Goal: Task Accomplishment & Management: Complete application form

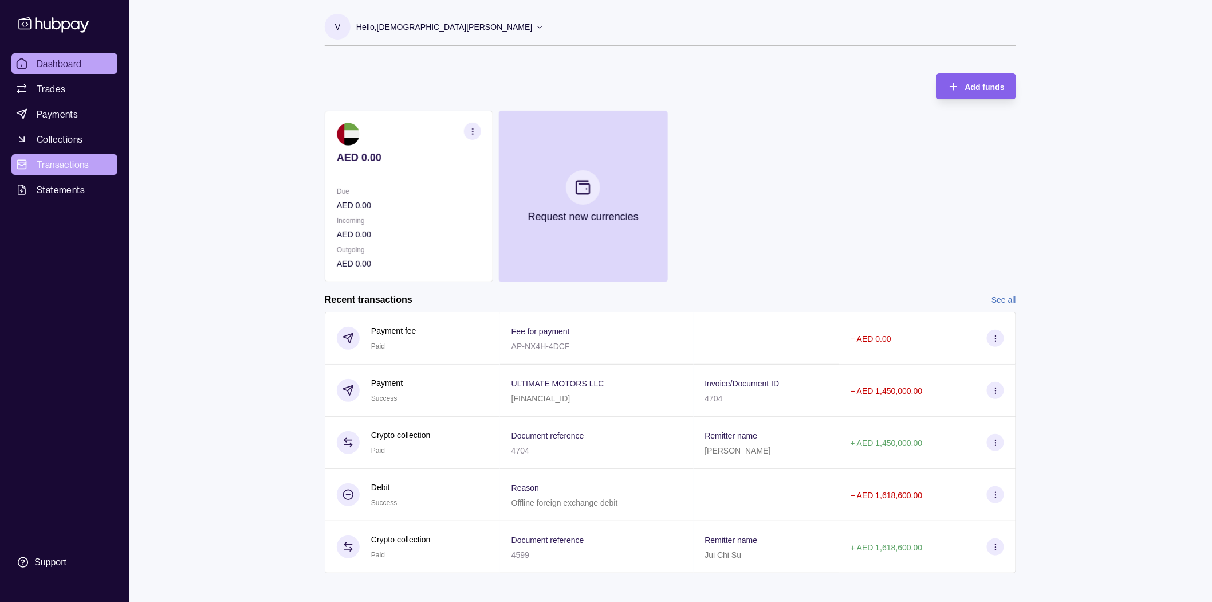
click at [46, 159] on span "Transactions" at bounding box center [63, 165] width 53 height 14
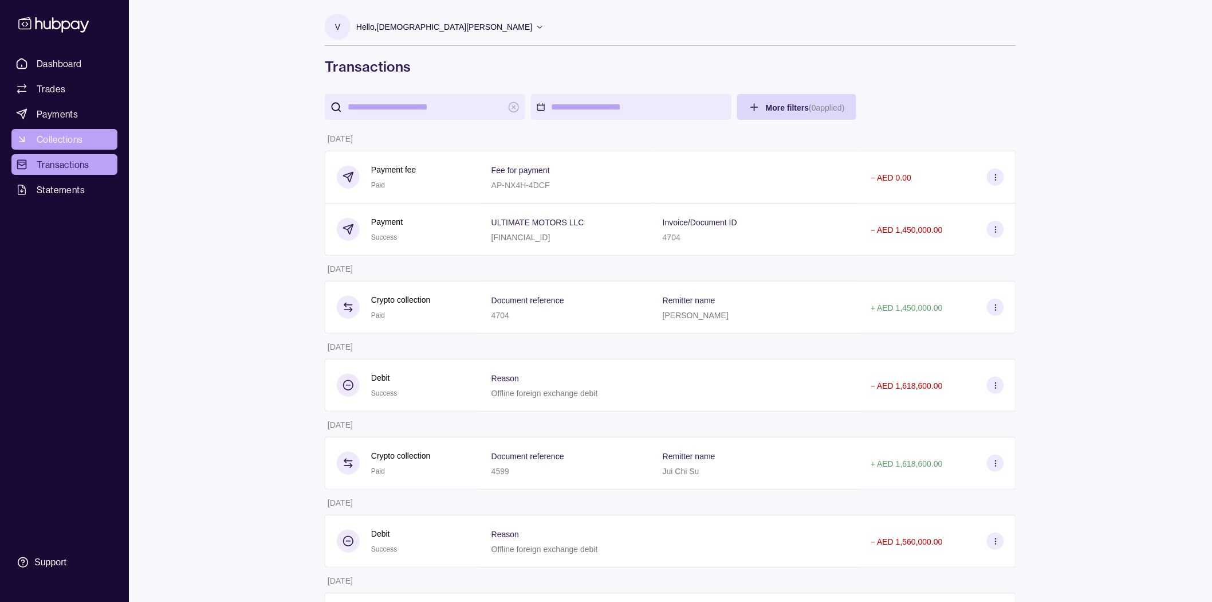
click at [90, 139] on link "Collections" at bounding box center [64, 139] width 106 height 21
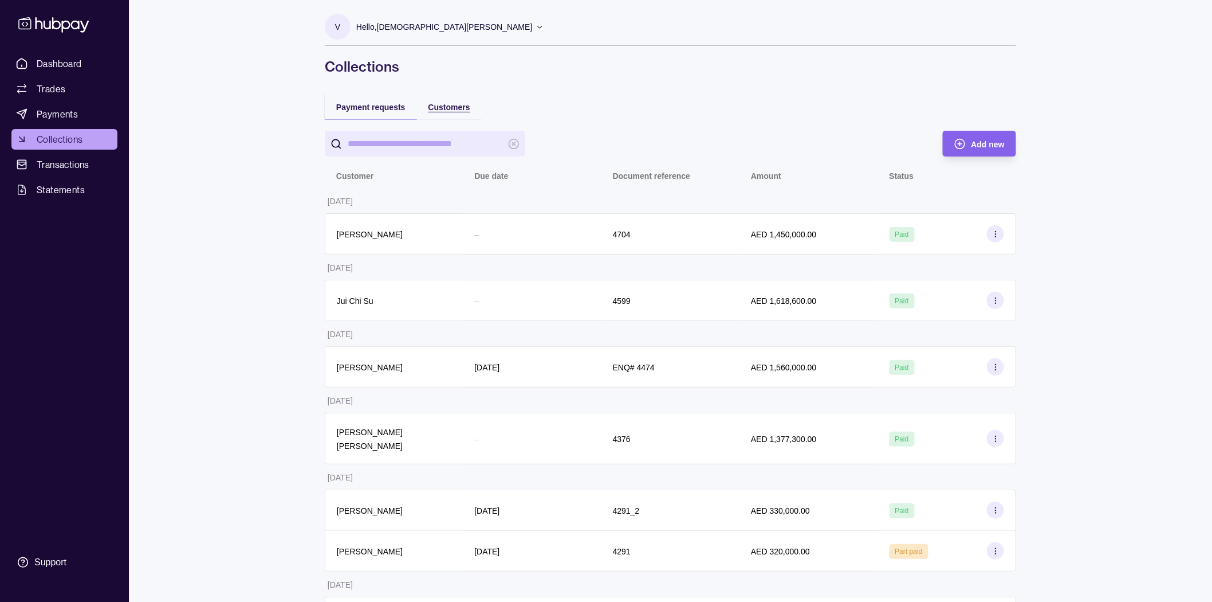
click at [446, 104] on span "Customers" at bounding box center [450, 107] width 42 height 9
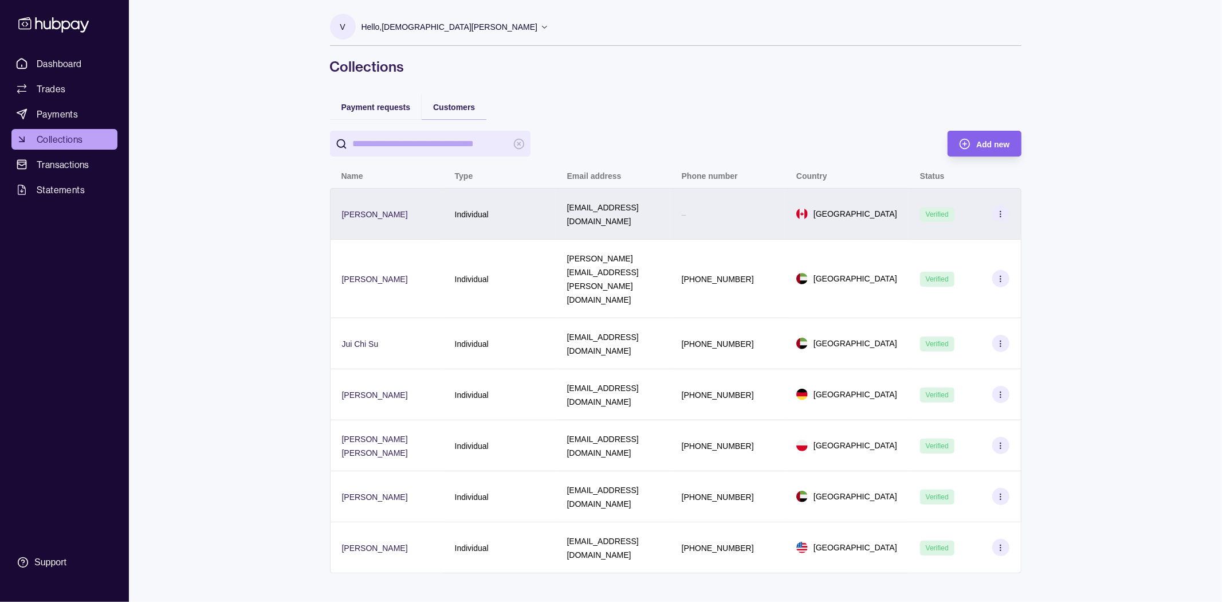
click at [1003, 210] on icon at bounding box center [1000, 214] width 9 height 9
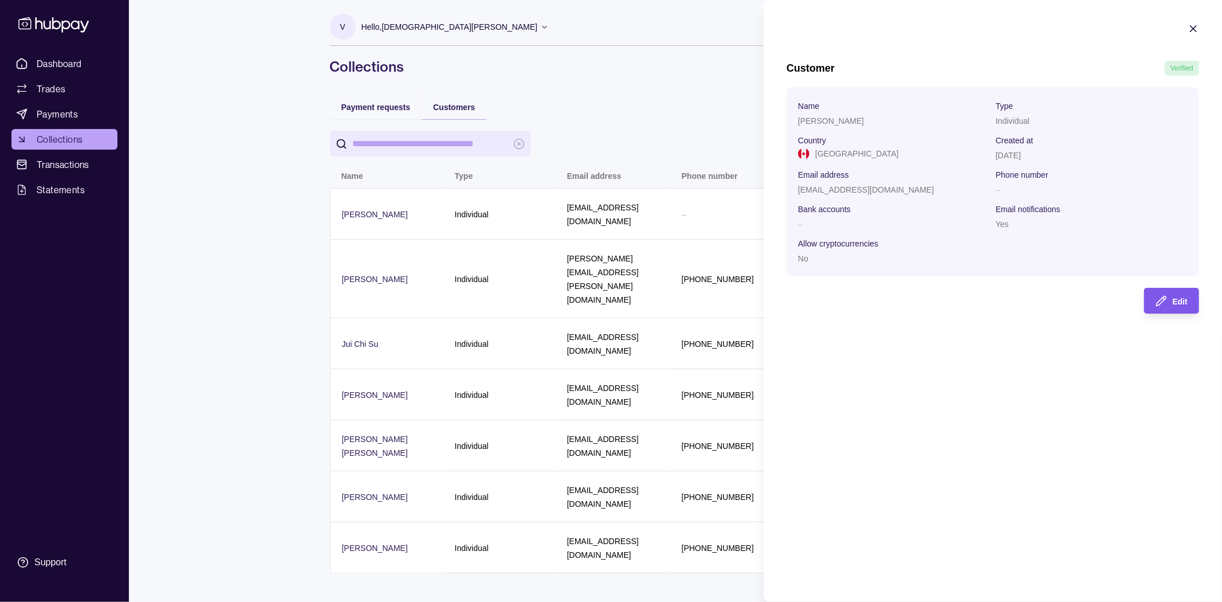
click at [1160, 307] on icon "button" at bounding box center [1161, 300] width 11 height 11
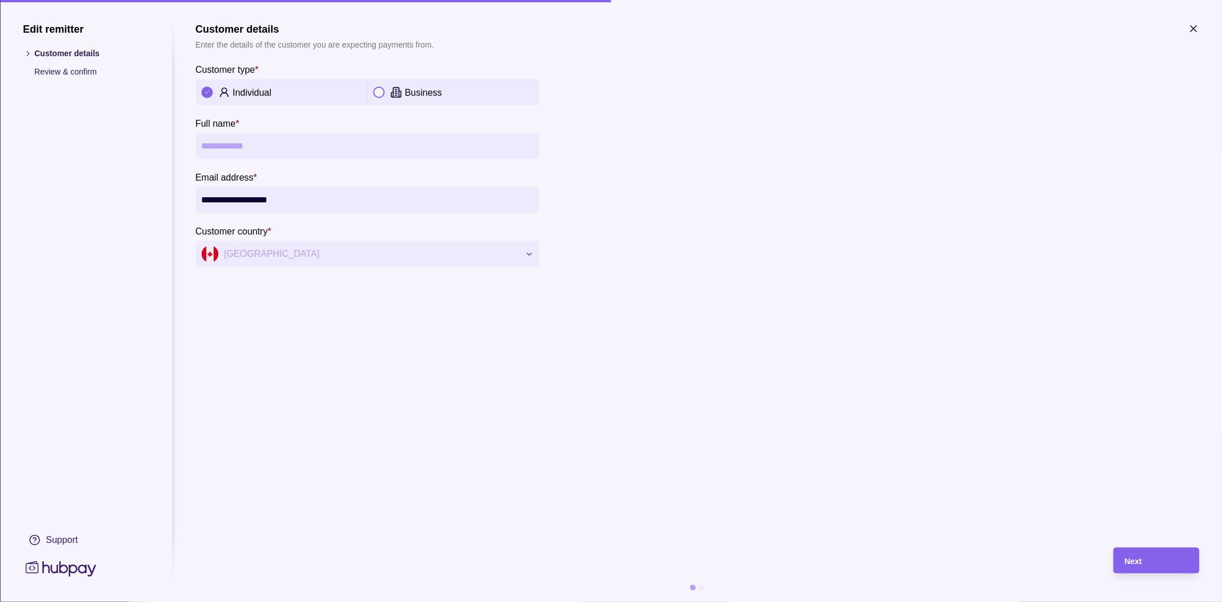
click at [233, 67] on p "Customer type" at bounding box center [225, 70] width 60 height 10
click at [229, 98] on div "Individual" at bounding box center [281, 92] width 160 height 14
click at [452, 92] on div "Business" at bounding box center [469, 92] width 129 height 14
click at [271, 89] on p "Individual" at bounding box center [252, 93] width 39 height 10
click at [231, 197] on input "**********" at bounding box center [367, 200] width 332 height 26
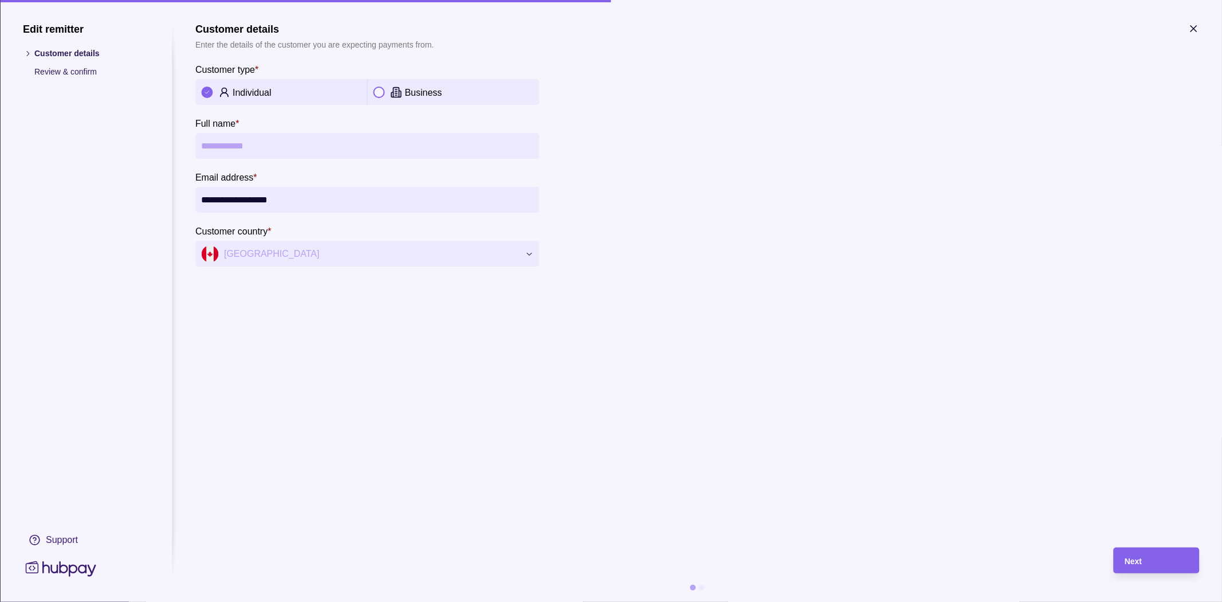
click at [1192, 31] on icon "button" at bounding box center [1193, 28] width 11 height 11
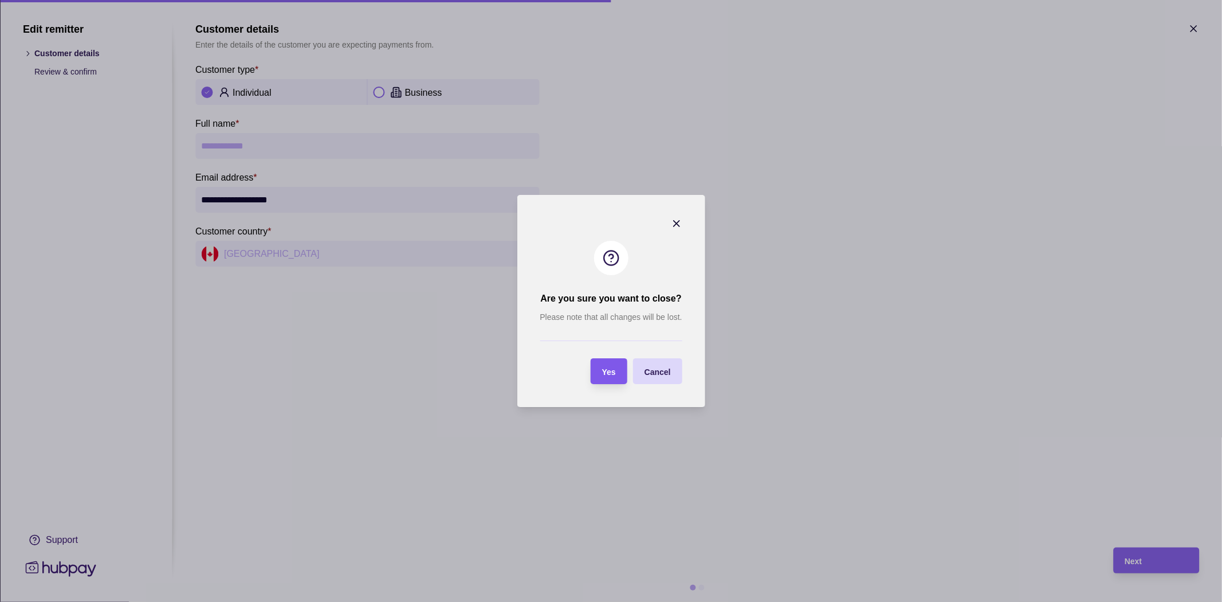
click at [617, 376] on section "Yes" at bounding box center [609, 371] width 37 height 26
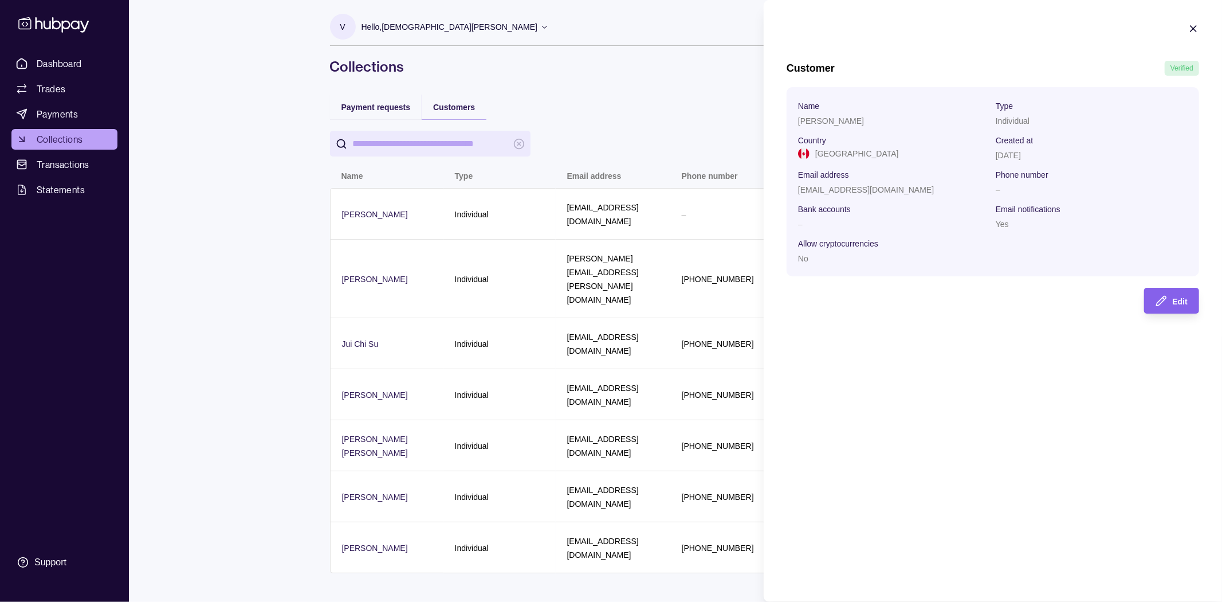
click at [1195, 24] on icon "button" at bounding box center [1193, 28] width 11 height 11
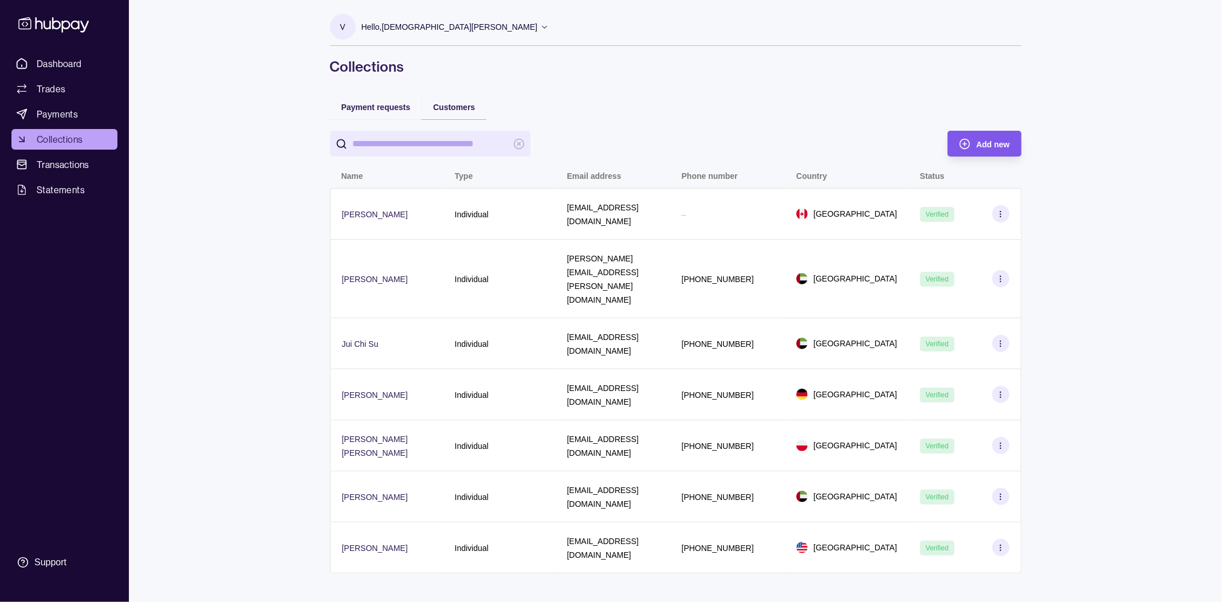
click at [992, 146] on span "Add new" at bounding box center [992, 144] width 33 height 9
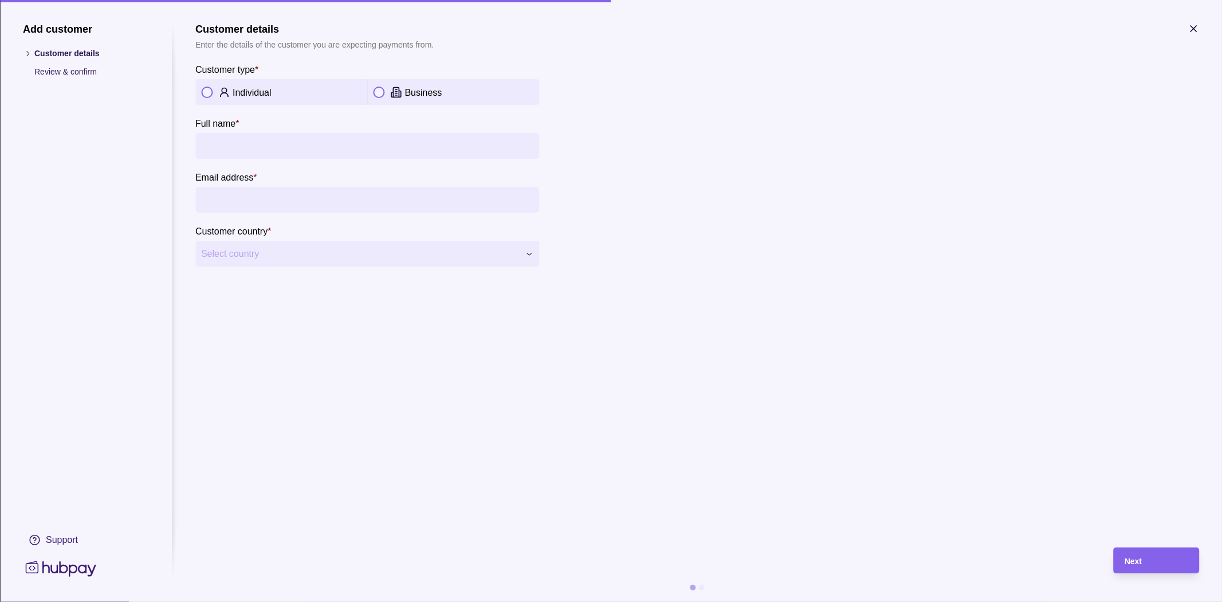
click at [245, 92] on p "Individual" at bounding box center [252, 93] width 39 height 10
click at [235, 138] on input "Full name *" at bounding box center [367, 146] width 332 height 26
paste input "******"
type input "******"
type input "*****"
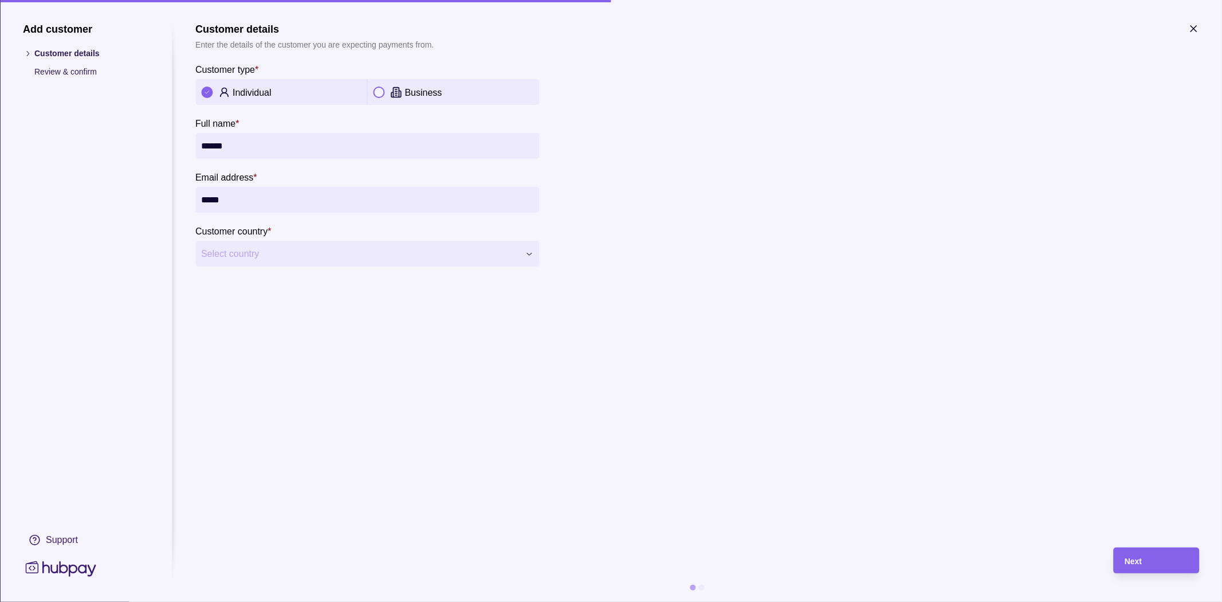
click at [447, 249] on span "Select country" at bounding box center [360, 254] width 318 height 14
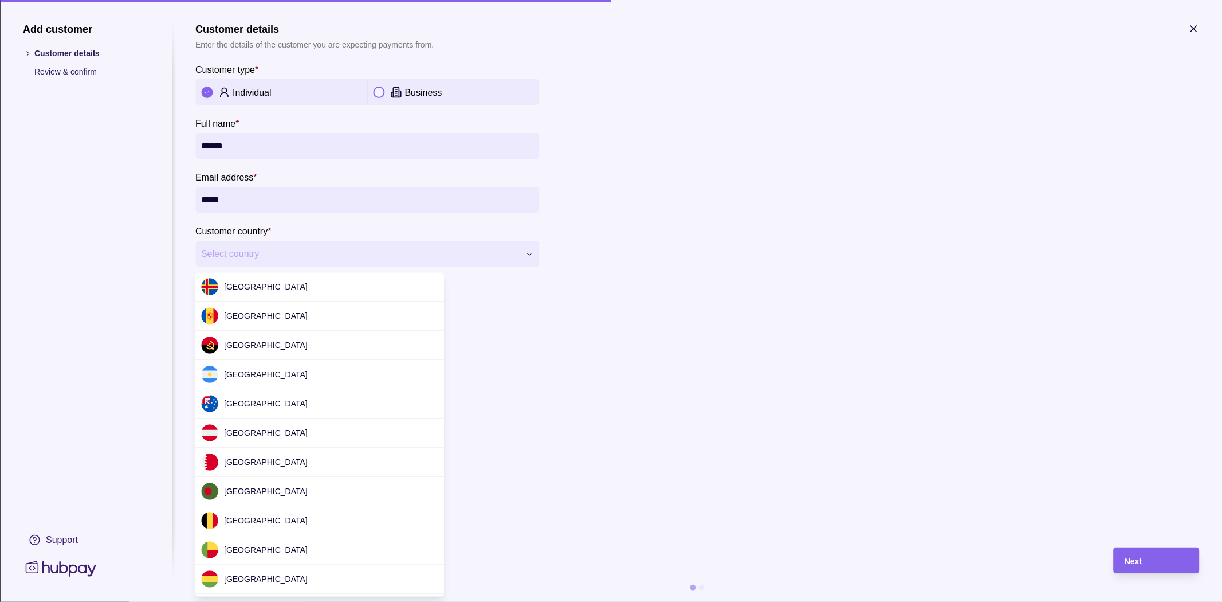
scroll to position [3455, 0]
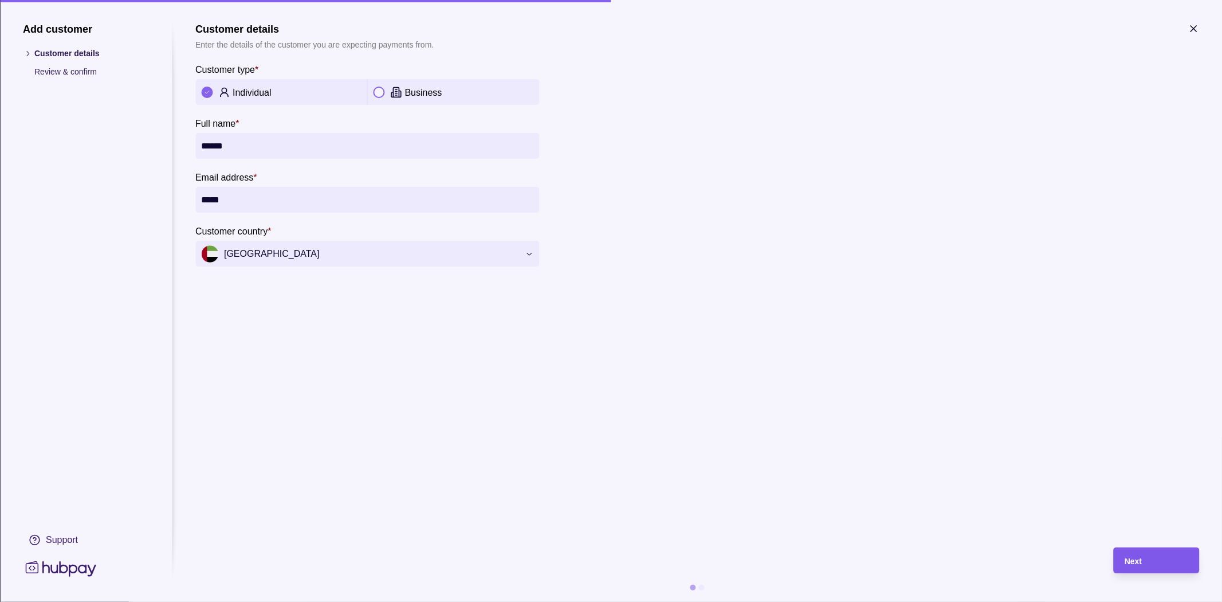
click at [1148, 556] on div "Next" at bounding box center [1156, 561] width 63 height 14
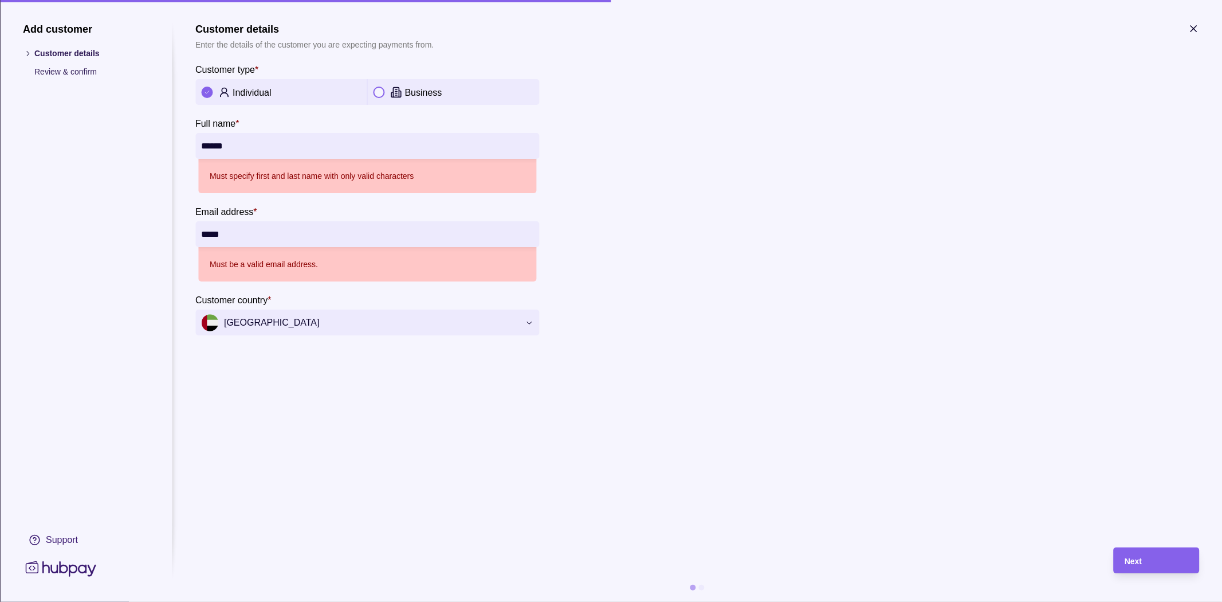
click at [438, 142] on input "******" at bounding box center [367, 146] width 332 height 26
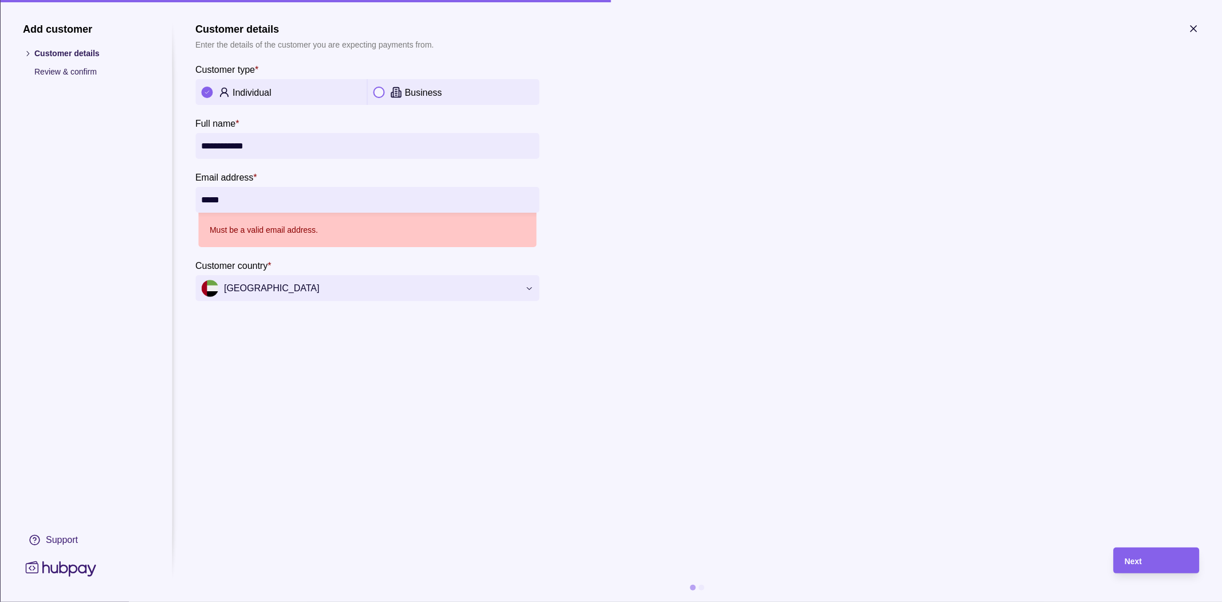
type input "**********"
paste input "**********"
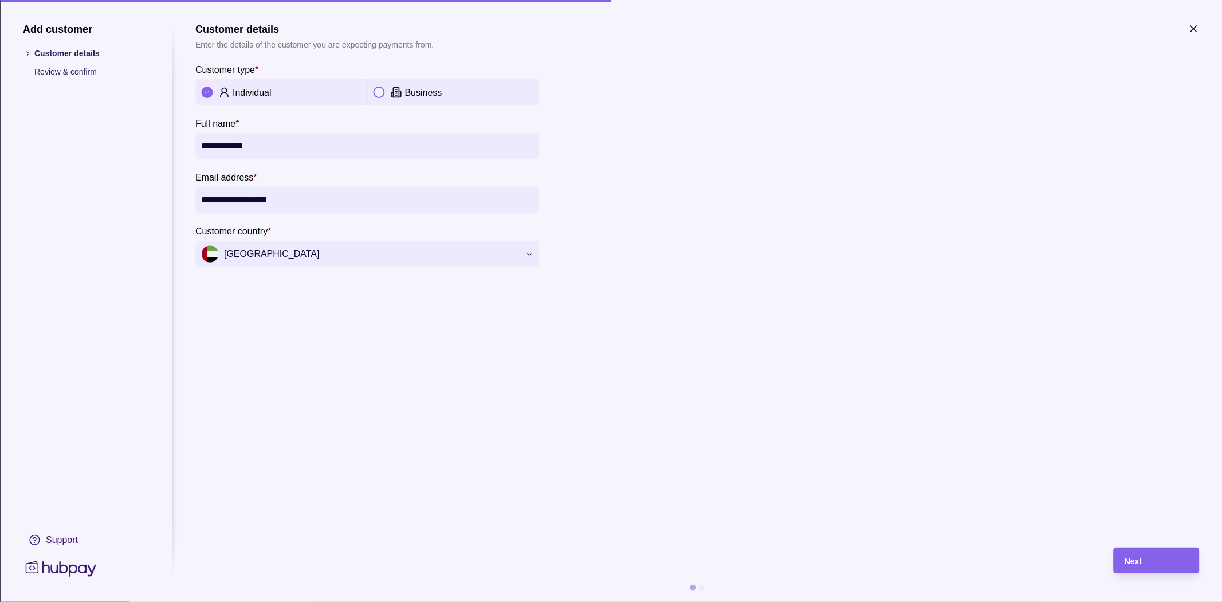
type input "**********"
click at [1175, 554] on div "Next" at bounding box center [1156, 561] width 63 height 14
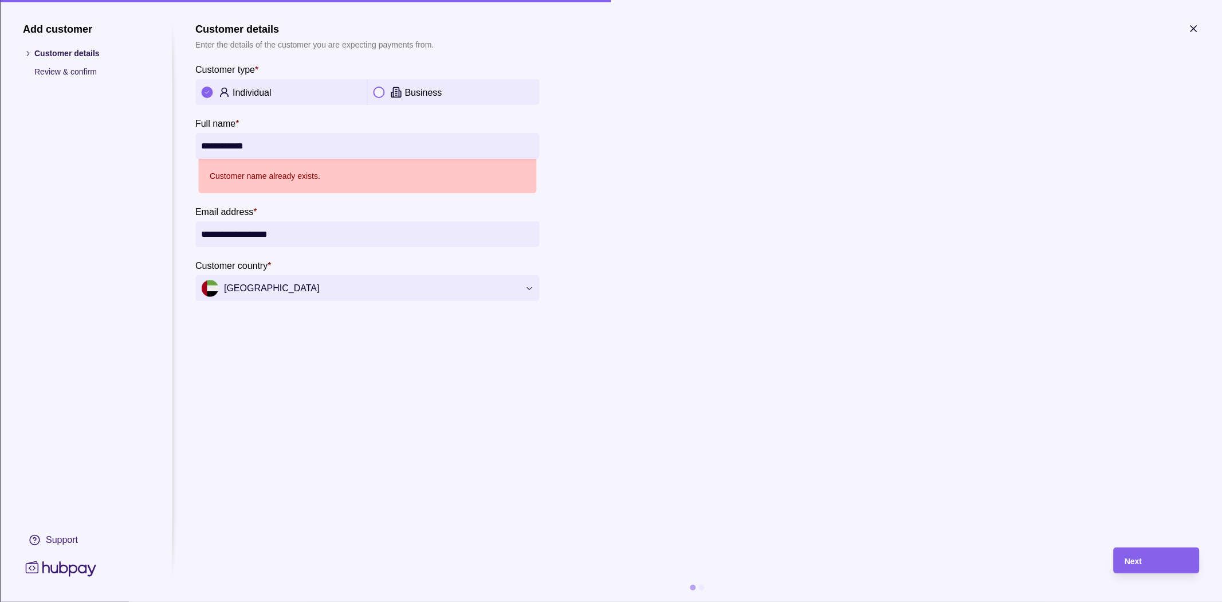
click at [310, 139] on input "**********" at bounding box center [367, 146] width 332 height 26
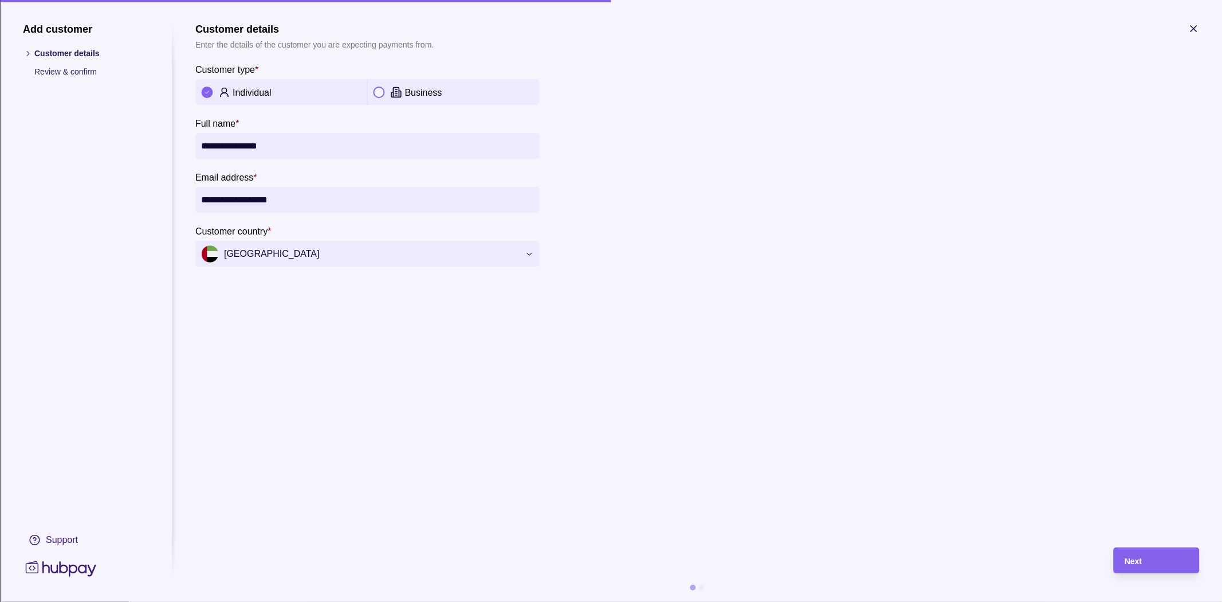
type input "**********"
click at [1151, 560] on div "Next" at bounding box center [1156, 561] width 63 height 14
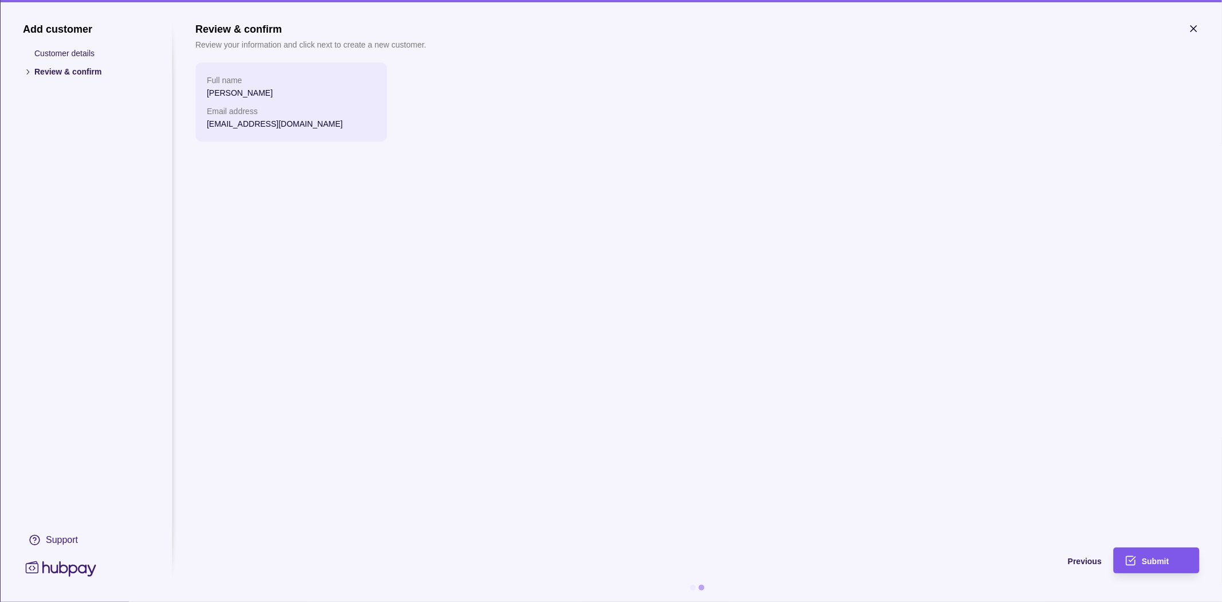
click at [1159, 560] on span "Submit" at bounding box center [1155, 560] width 27 height 9
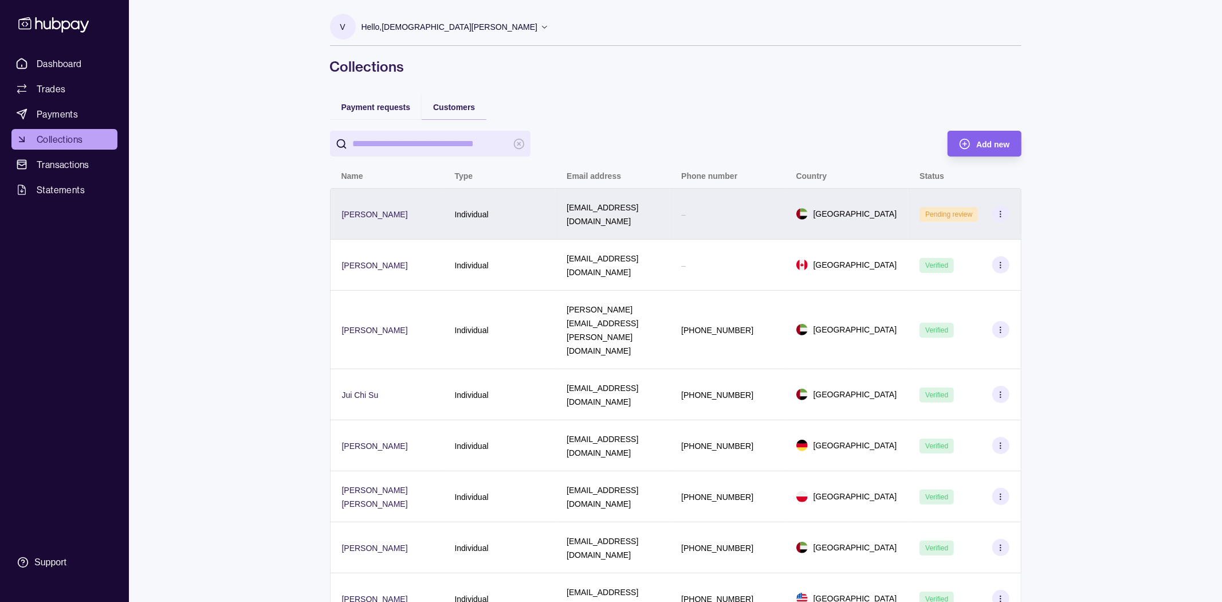
click at [670, 216] on div "[EMAIL_ADDRESS][DOMAIN_NAME]" at bounding box center [612, 214] width 115 height 52
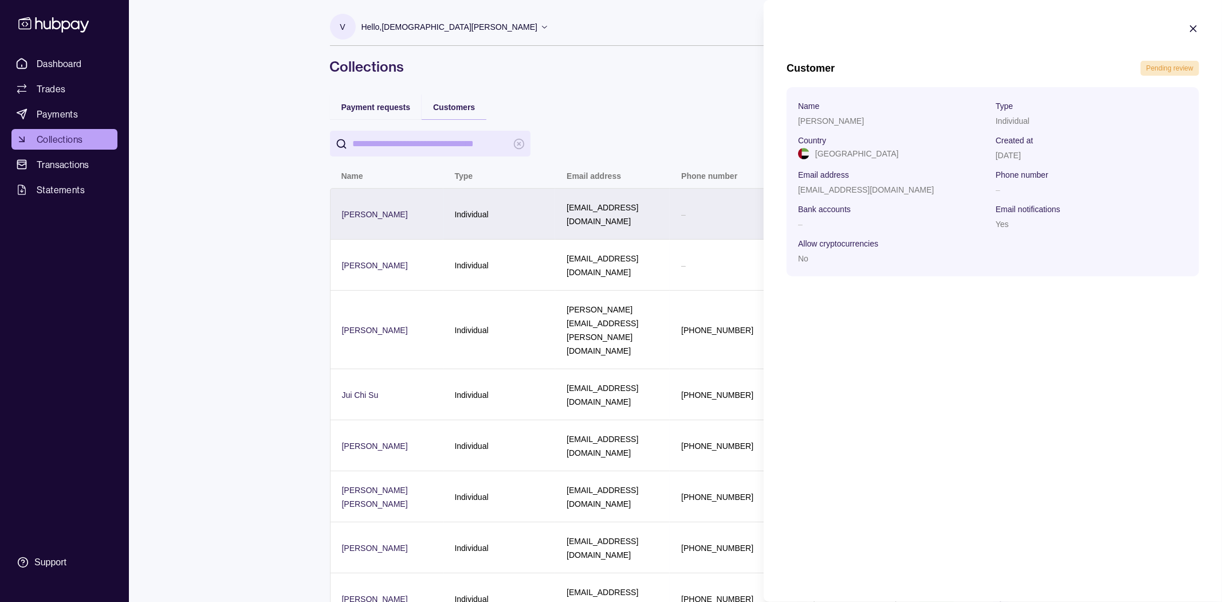
click at [680, 216] on html "Dashboard Trades Payments Collections Transactions Statements Support V Hello, …" at bounding box center [611, 317] width 1222 height 635
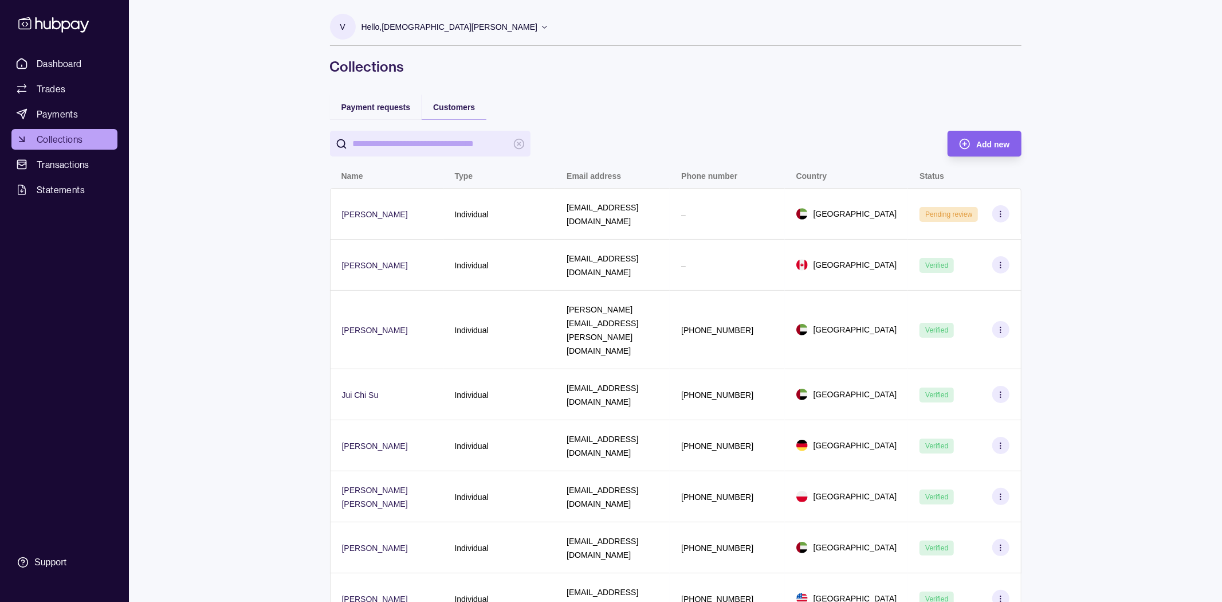
click at [670, 216] on div "[EMAIL_ADDRESS][DOMAIN_NAME]" at bounding box center [612, 214] width 115 height 52
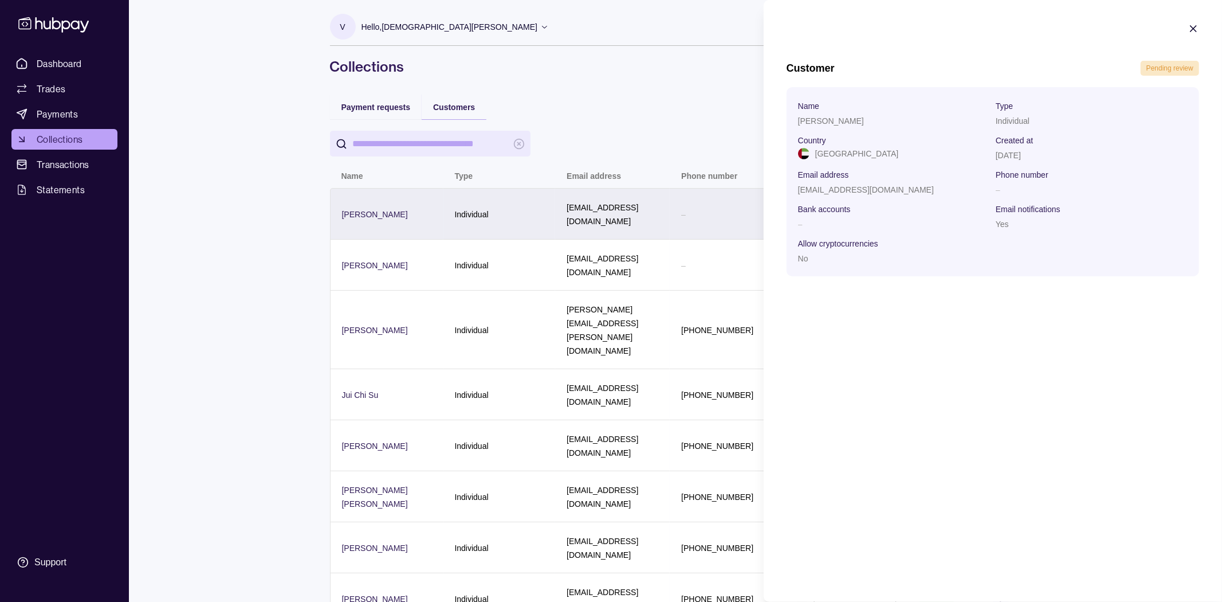
click at [651, 203] on html "Dashboard Trades Payments Collections Transactions Statements Support V Hello, …" at bounding box center [611, 317] width 1222 height 635
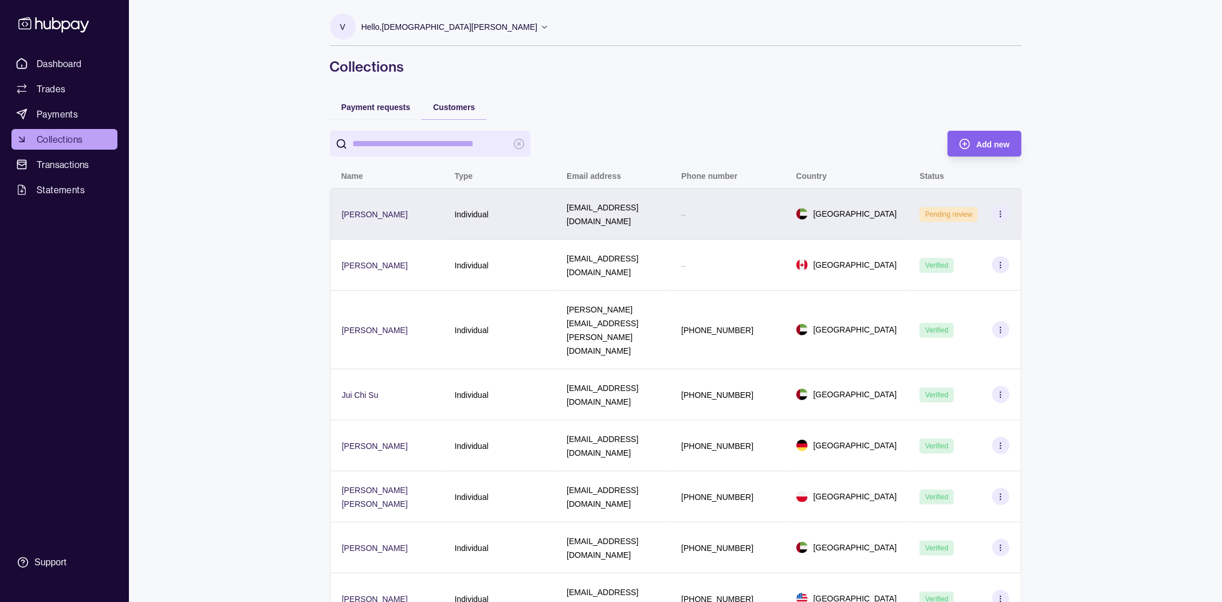
click at [1000, 210] on icon at bounding box center [1000, 214] width 9 height 9
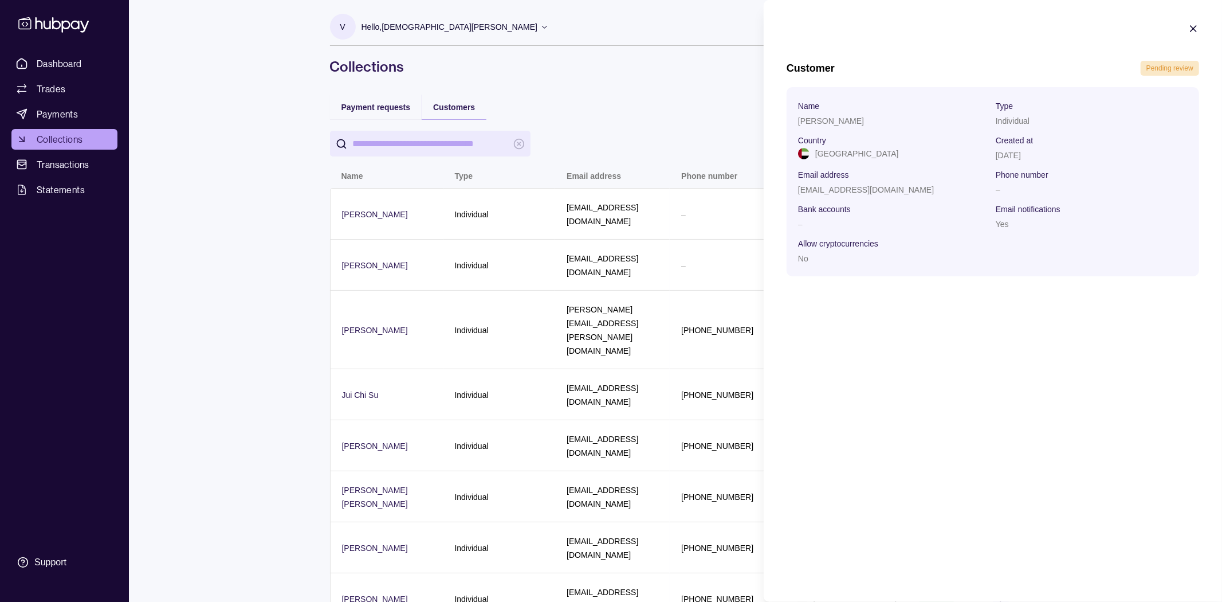
click at [1189, 31] on icon "button" at bounding box center [1193, 28] width 11 height 11
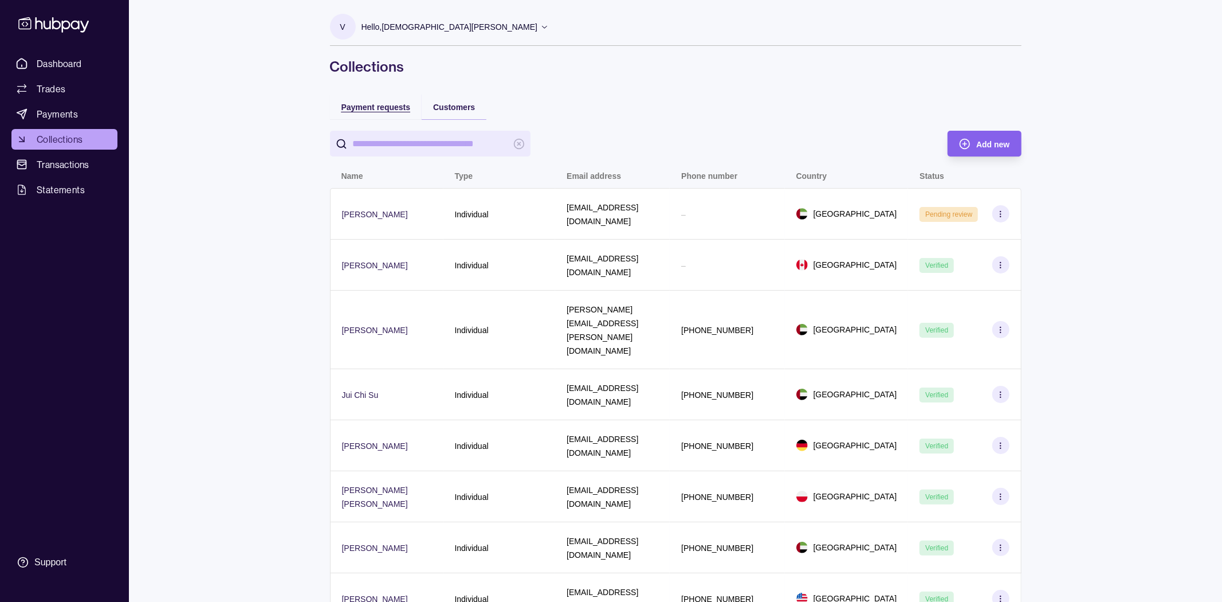
click at [401, 112] on div "Payment requests" at bounding box center [375, 107] width 69 height 14
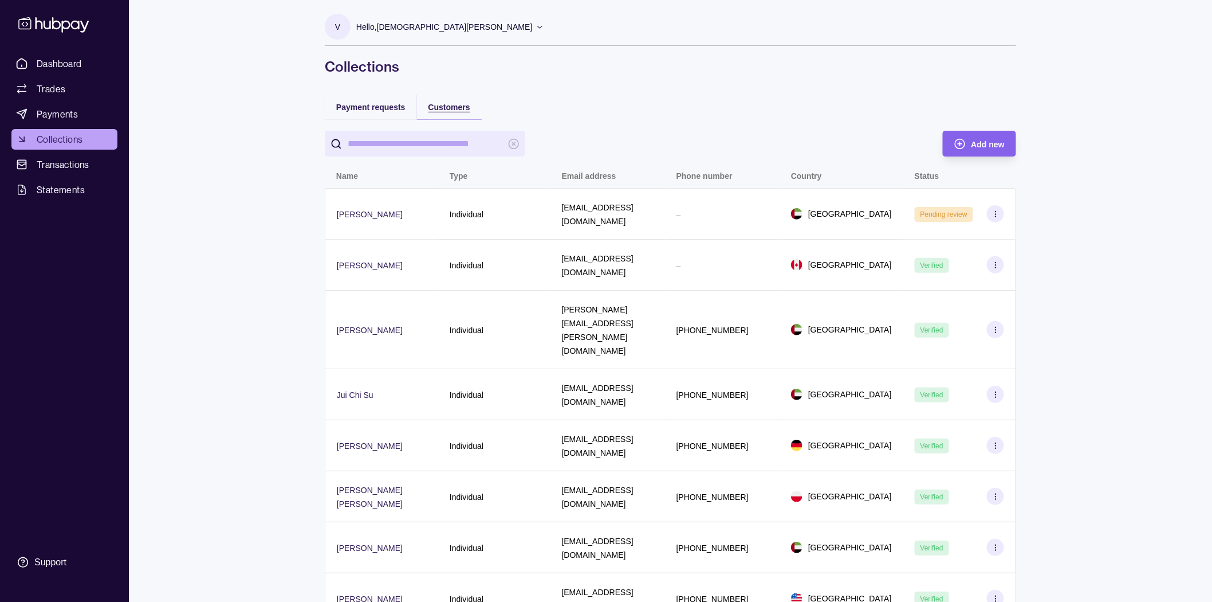
click at [441, 105] on span "Customers" at bounding box center [450, 107] width 42 height 9
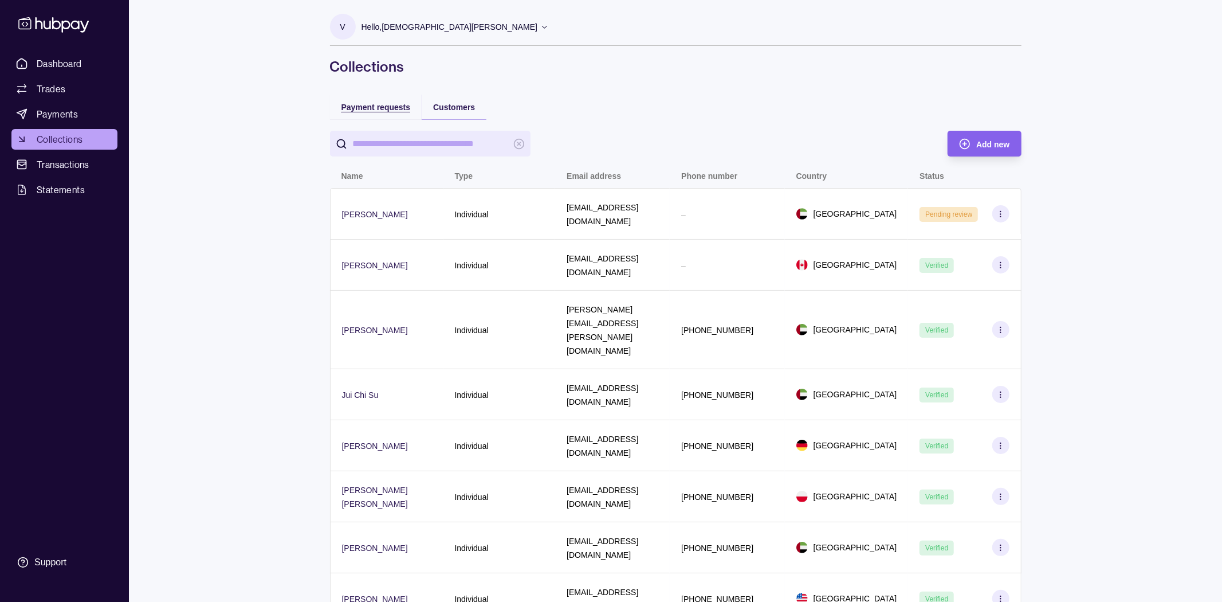
click at [371, 107] on span "Payment requests" at bounding box center [375, 107] width 69 height 9
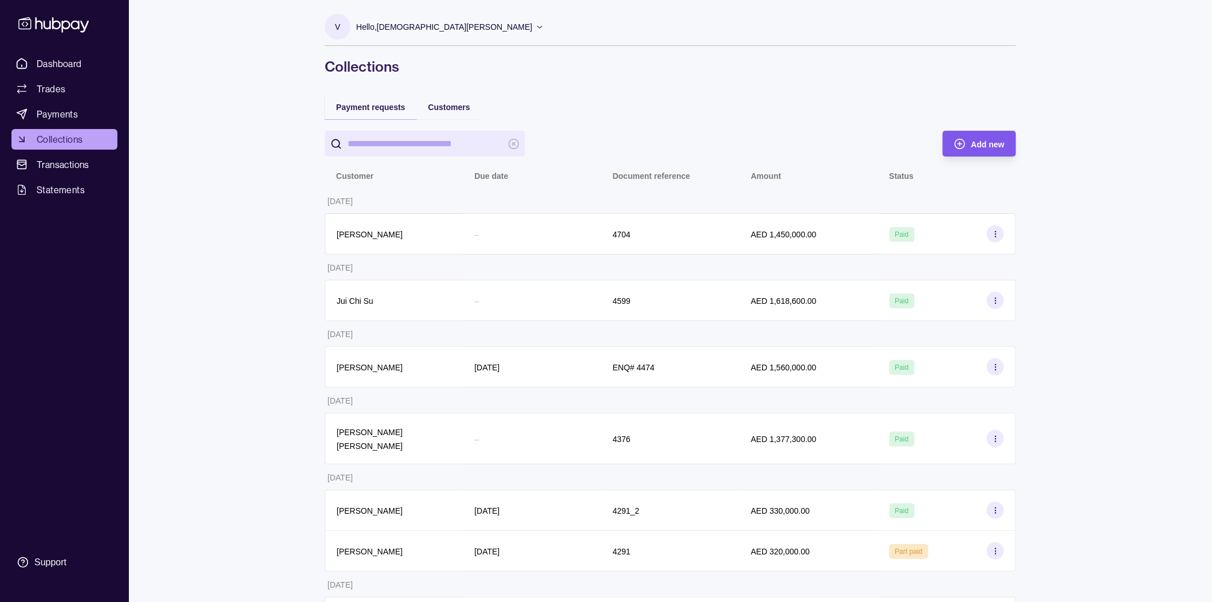
click at [988, 140] on span "Add new" at bounding box center [988, 144] width 33 height 9
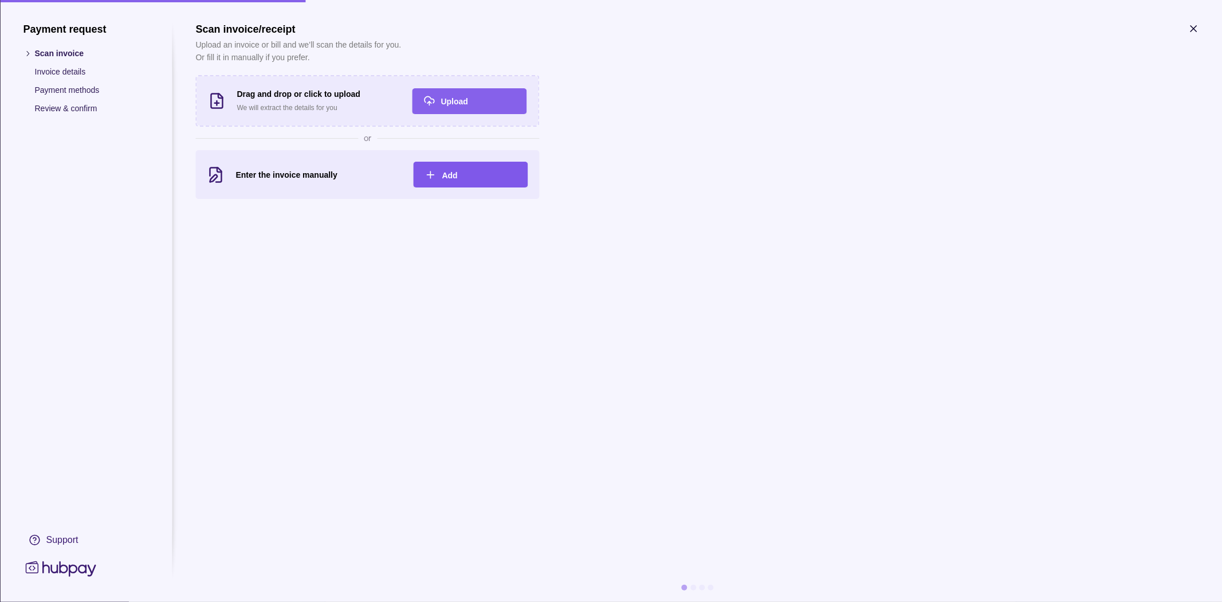
click at [458, 168] on div "Add" at bounding box center [479, 175] width 74 height 14
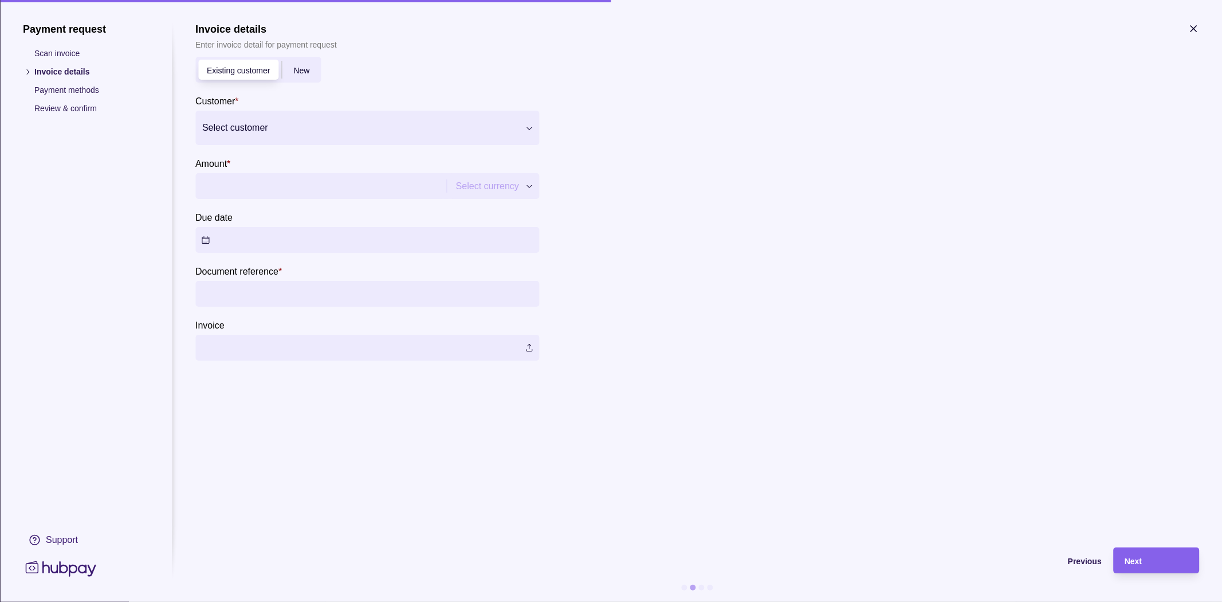
click at [291, 73] on div "New" at bounding box center [301, 70] width 39 height 14
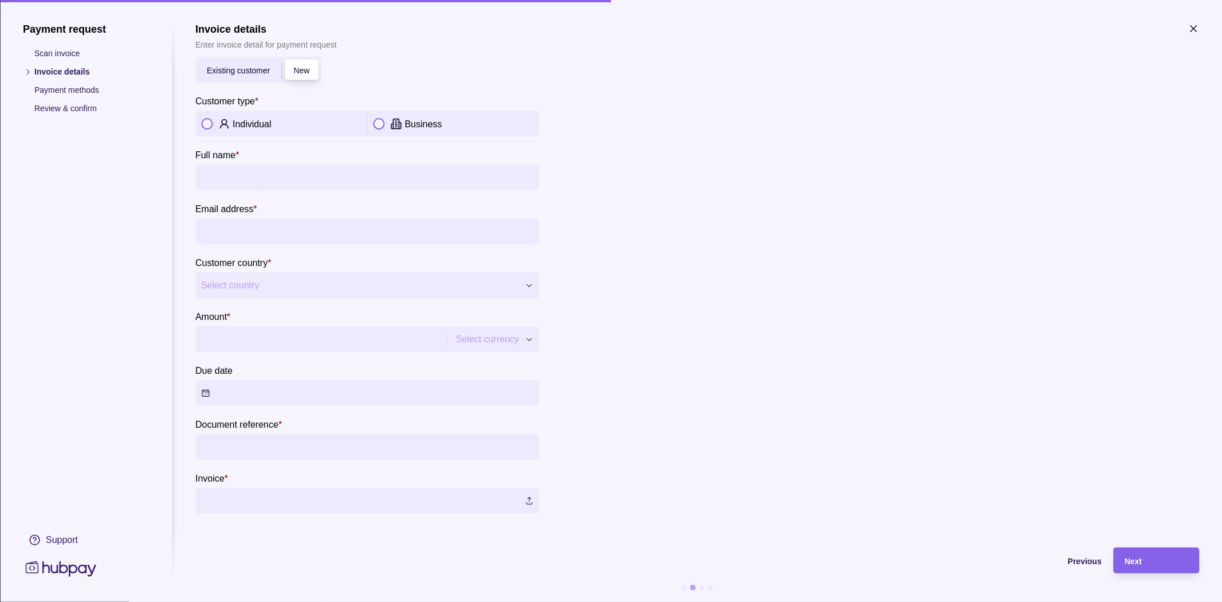
click at [234, 122] on p "Individual" at bounding box center [252, 124] width 39 height 10
click at [239, 173] on input "Full name *" at bounding box center [367, 177] width 332 height 26
click at [227, 179] on input "Full name *" at bounding box center [367, 177] width 332 height 26
click at [323, 180] on input "Full name *" at bounding box center [367, 177] width 332 height 26
click at [240, 66] on span "Existing customer" at bounding box center [238, 70] width 63 height 9
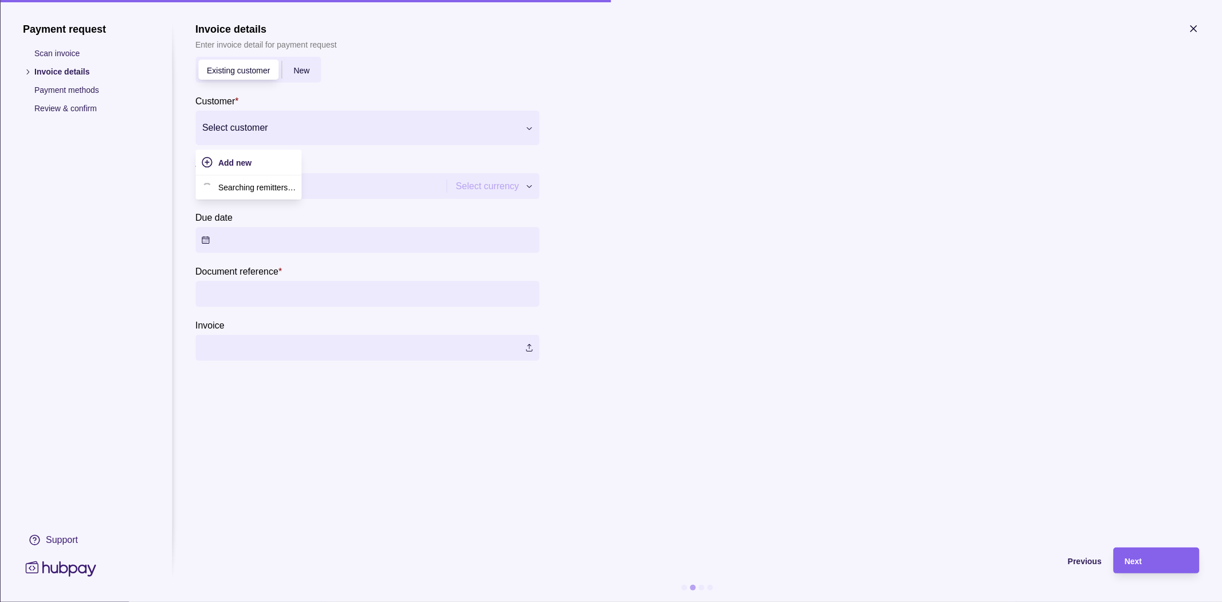
click at [286, 129] on div at bounding box center [360, 128] width 316 height 16
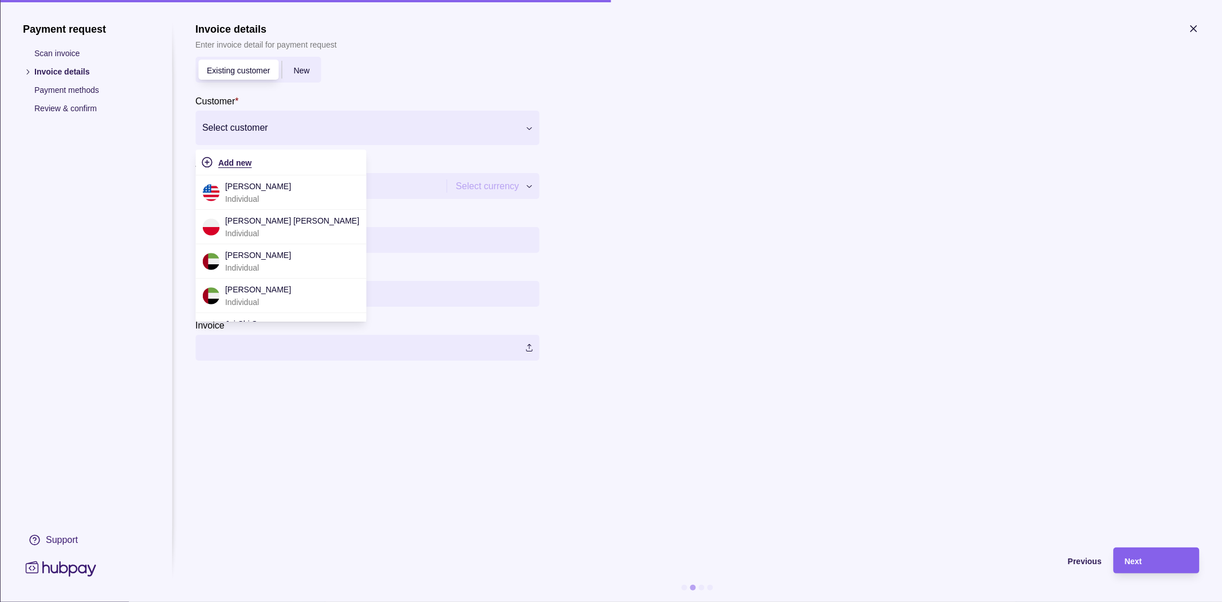
type input "*"
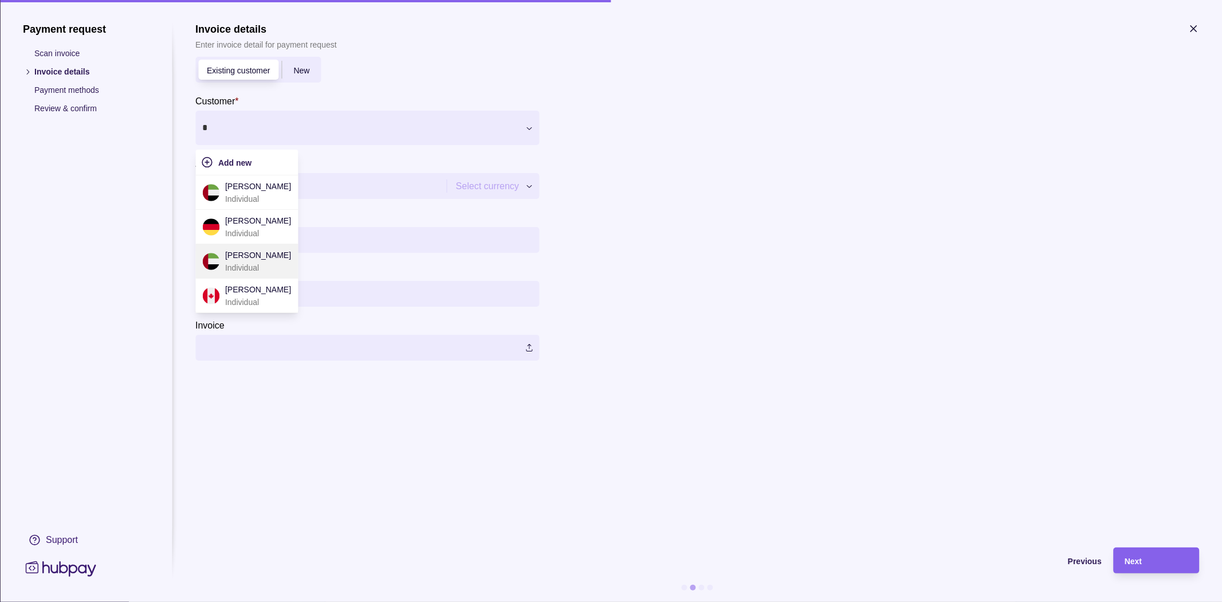
click at [248, 258] on p "[PERSON_NAME]" at bounding box center [258, 255] width 66 height 13
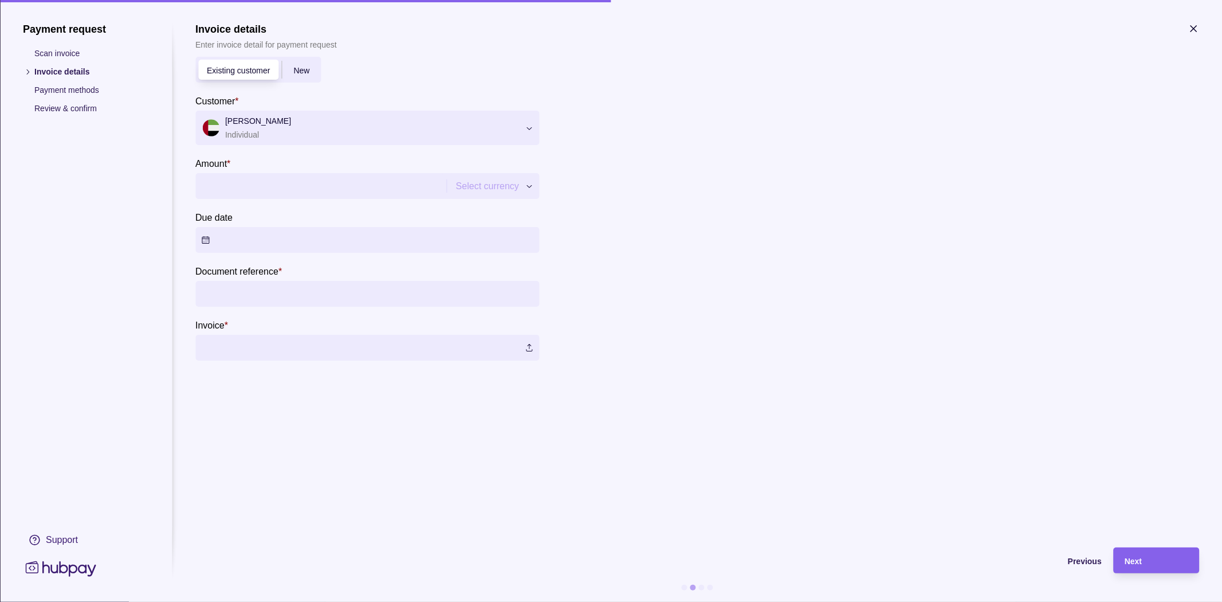
click at [325, 180] on input "Amount *" at bounding box center [319, 186] width 237 height 26
click at [313, 191] on input "Amount *" at bounding box center [330, 186] width 258 height 26
type input "*"
type input "*******"
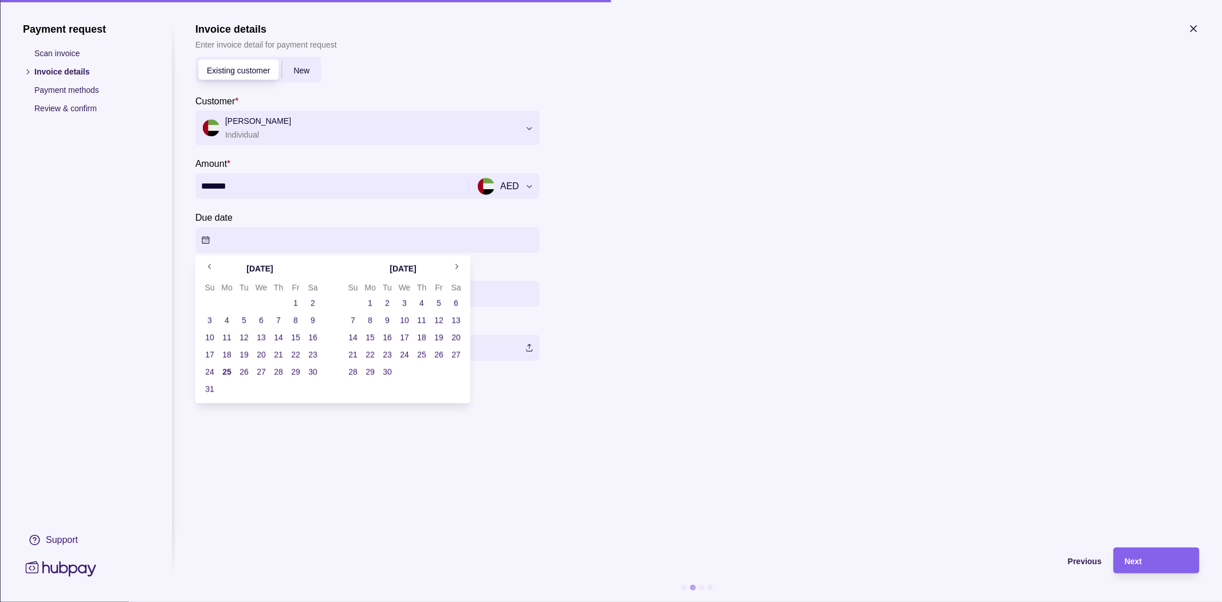
click at [319, 243] on button "Due date" at bounding box center [367, 240] width 344 height 26
click at [228, 371] on button "25" at bounding box center [227, 372] width 16 height 16
click at [719, 300] on section "**********" at bounding box center [697, 191] width 1004 height 337
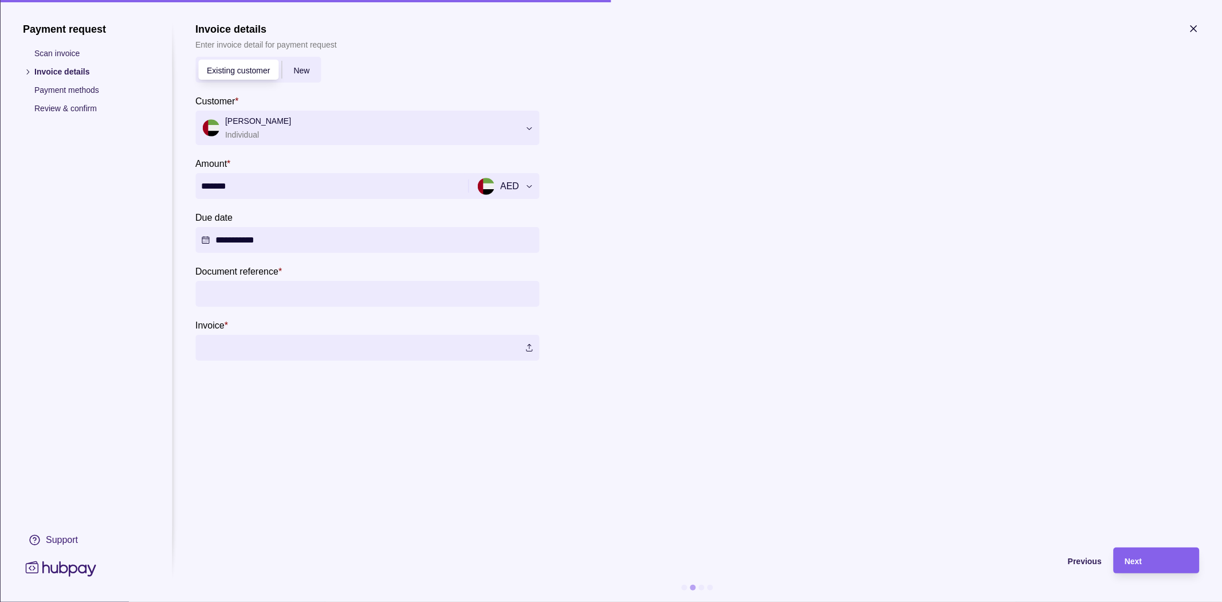
click at [319, 288] on input "Document reference *" at bounding box center [367, 294] width 332 height 26
type input "*"
type input "****"
click at [528, 348] on label at bounding box center [367, 348] width 344 height 26
click at [1144, 566] on div "Next" at bounding box center [1156, 561] width 63 height 14
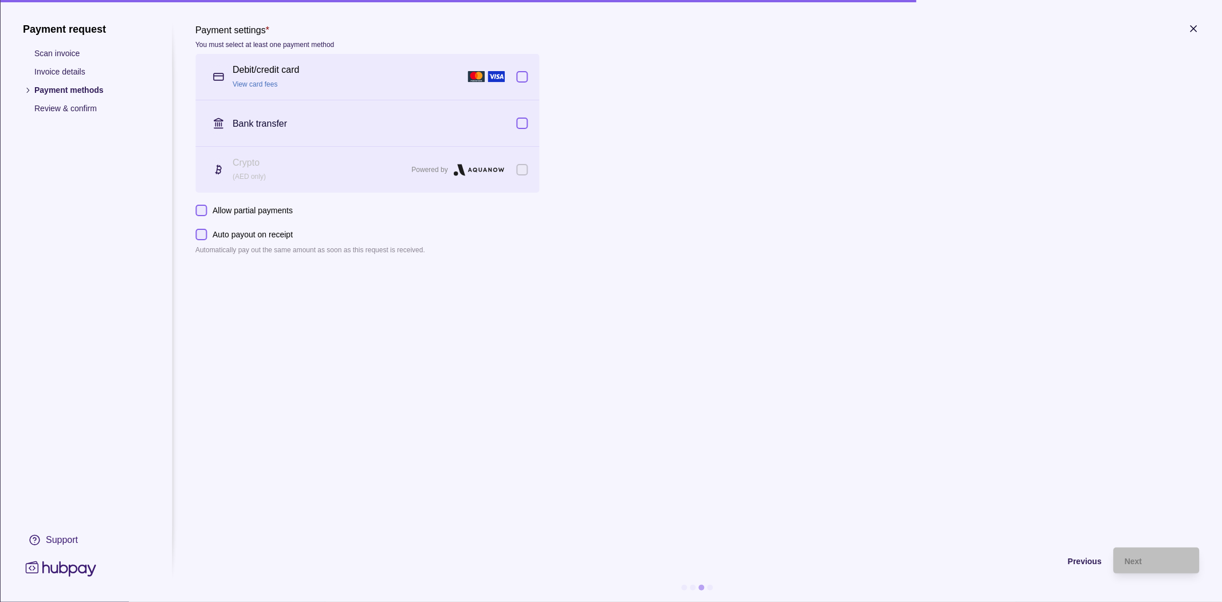
click at [272, 237] on p "Auto payout on receipt" at bounding box center [253, 234] width 80 height 13
click at [207, 237] on button "Auto payout on receipt" at bounding box center [200, 234] width 11 height 11
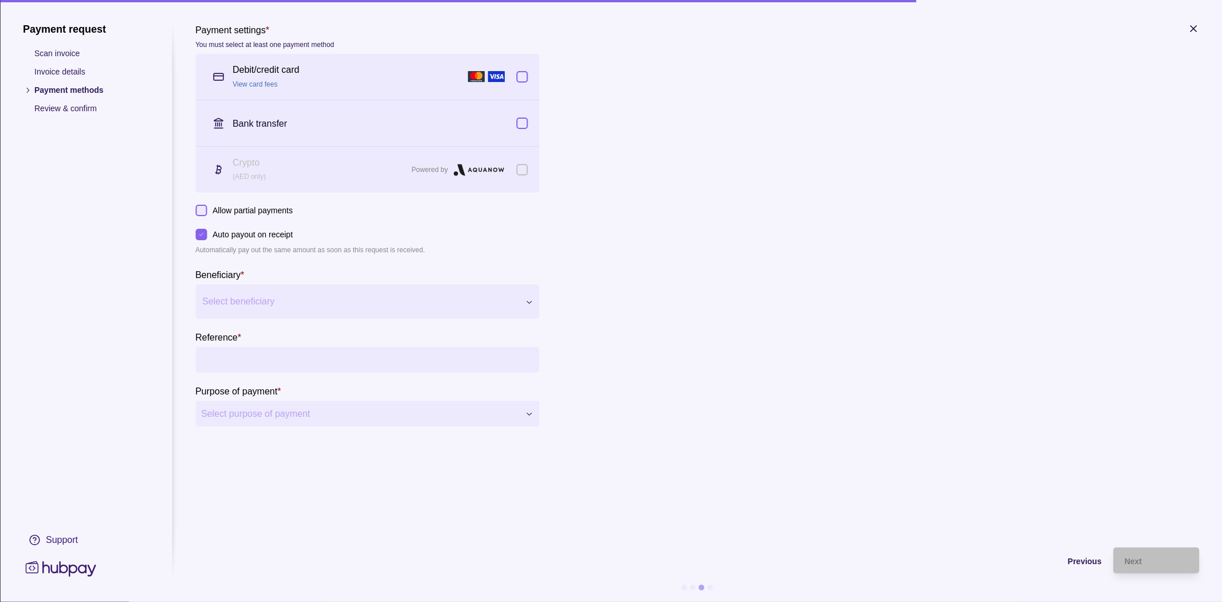
click at [270, 230] on p "Auto payout on receipt" at bounding box center [253, 234] width 80 height 13
click at [207, 230] on button "Auto payout on receipt" at bounding box center [200, 234] width 11 height 11
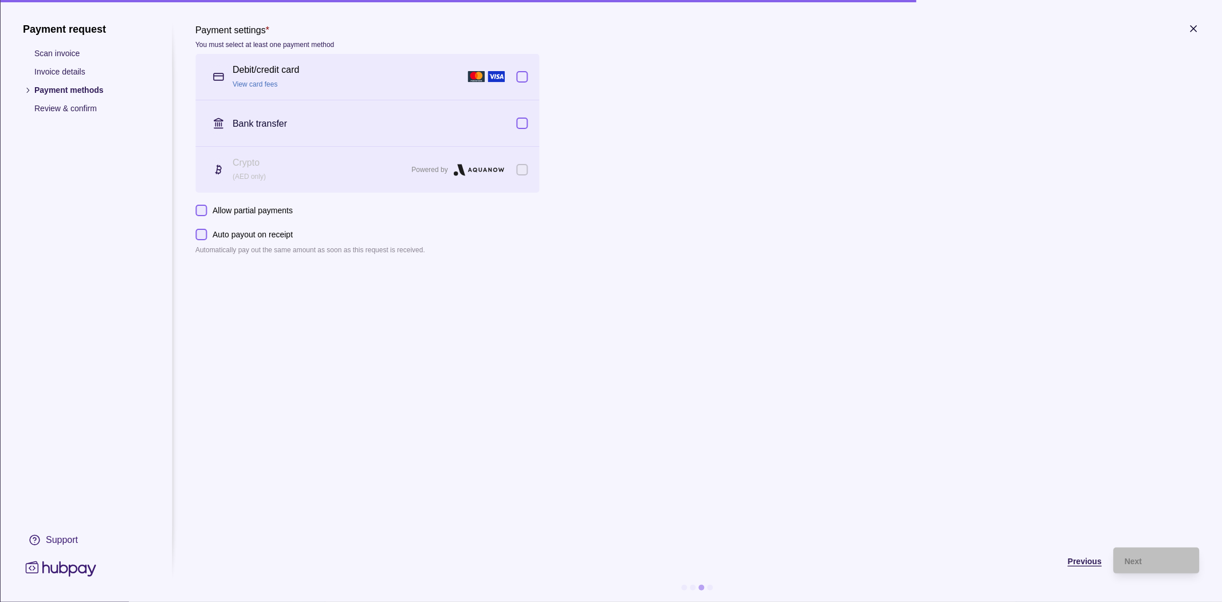
click at [1089, 562] on span "Previous" at bounding box center [1085, 560] width 34 height 9
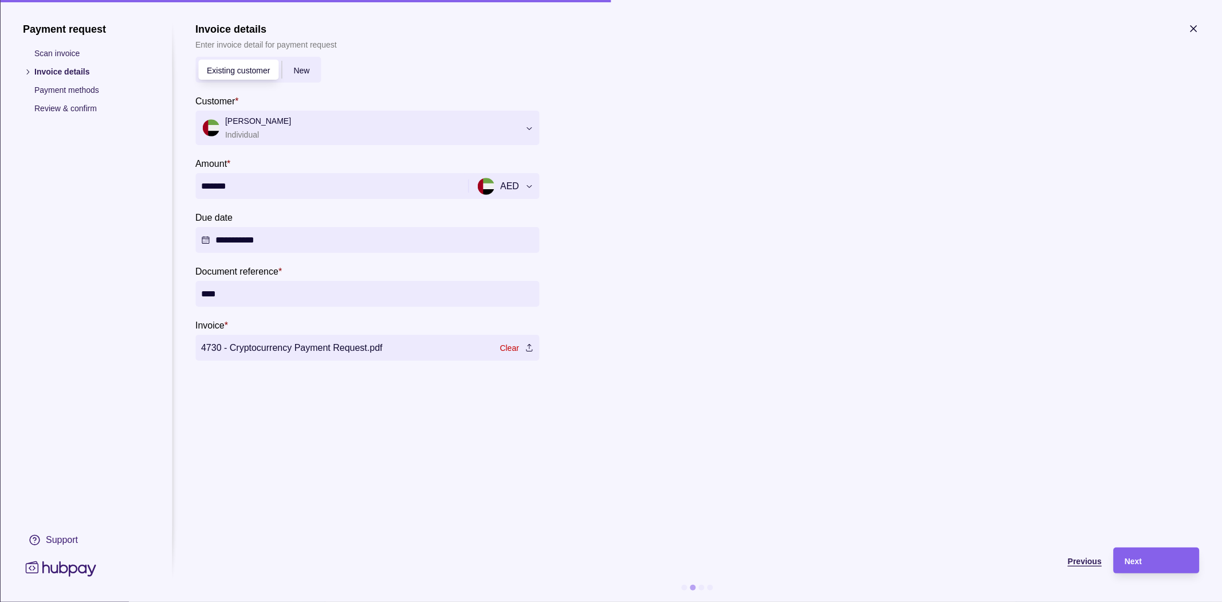
click at [1089, 562] on span "Previous" at bounding box center [1085, 560] width 34 height 9
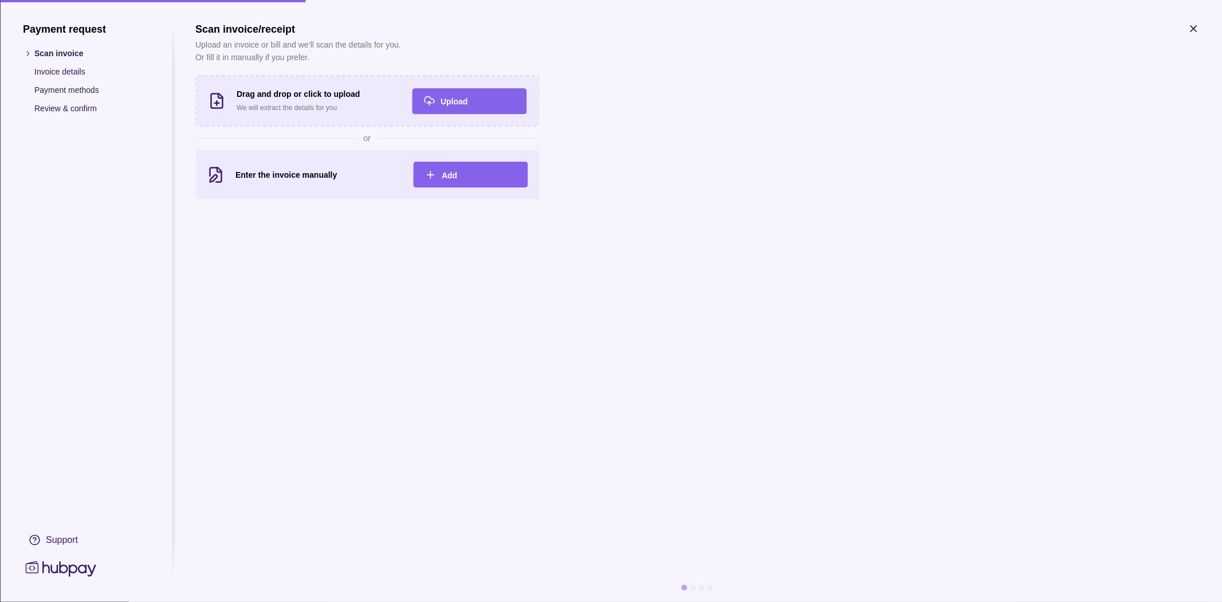
click at [1194, 30] on icon "button" at bounding box center [1194, 29] width 6 height 6
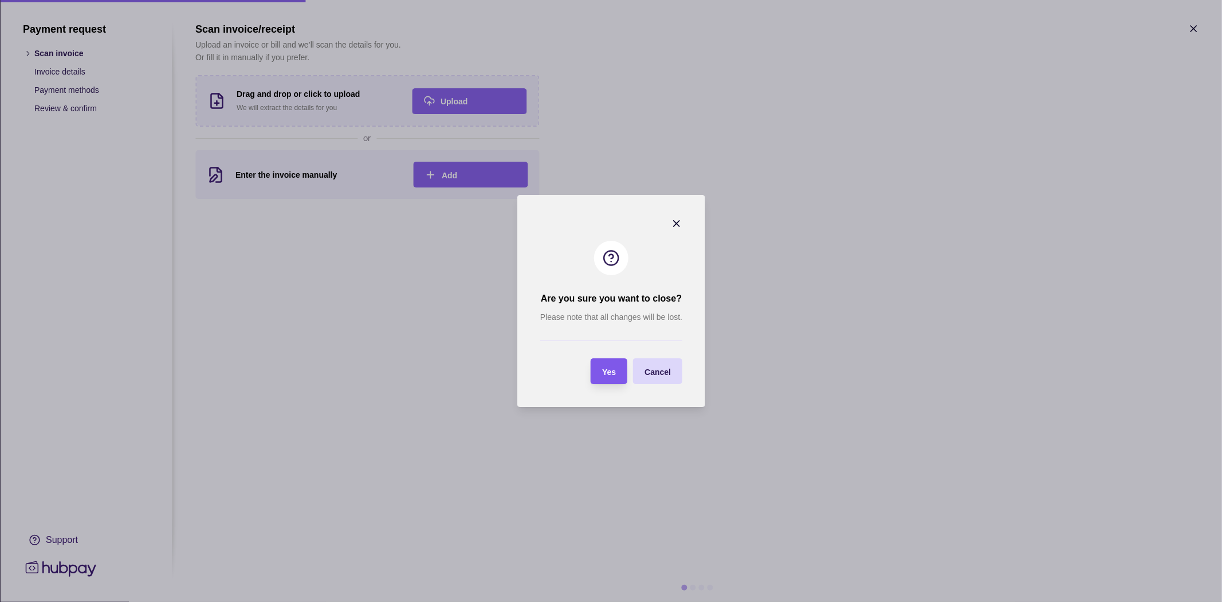
click at [600, 375] on div "Yes" at bounding box center [600, 371] width 31 height 26
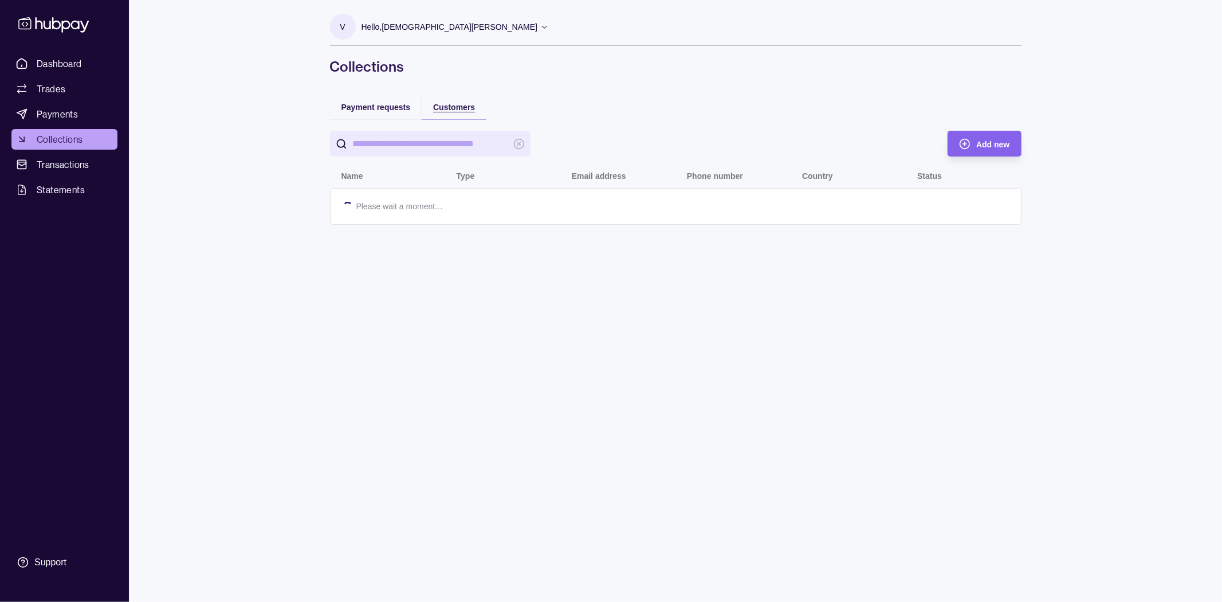
click at [463, 107] on span "Customers" at bounding box center [454, 107] width 42 height 9
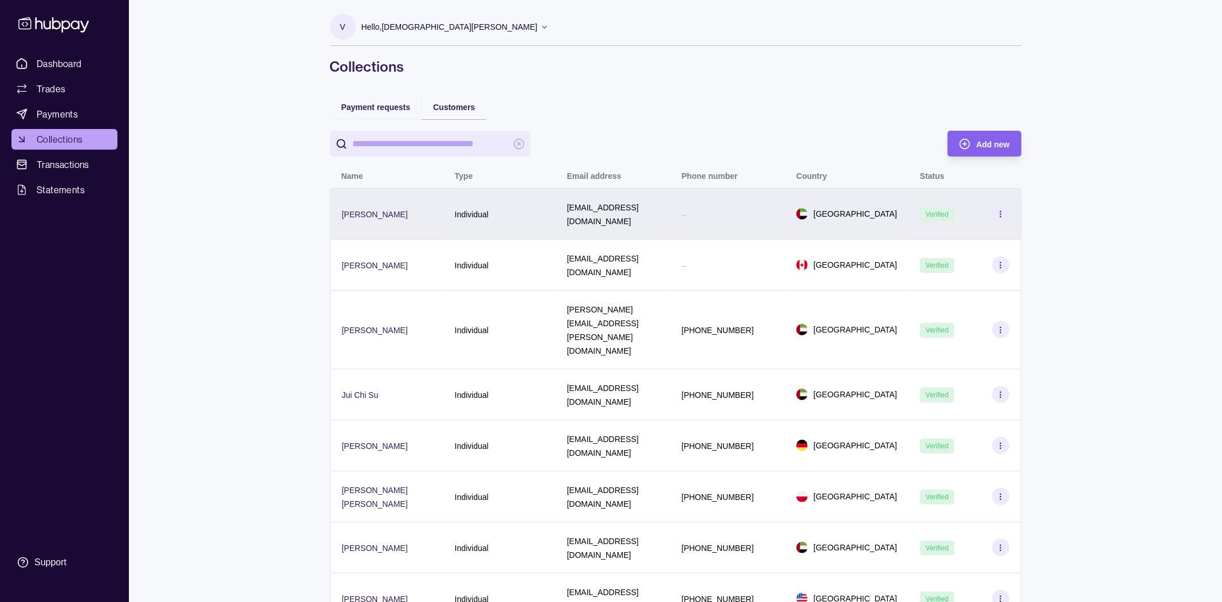
click at [746, 215] on div "–" at bounding box center [728, 214] width 92 height 14
click at [746, 215] on html "Dashboard Trades Payments Collections Transactions Statements Support V Hello, …" at bounding box center [611, 317] width 1222 height 635
click at [1006, 205] on section at bounding box center [1000, 213] width 17 height 17
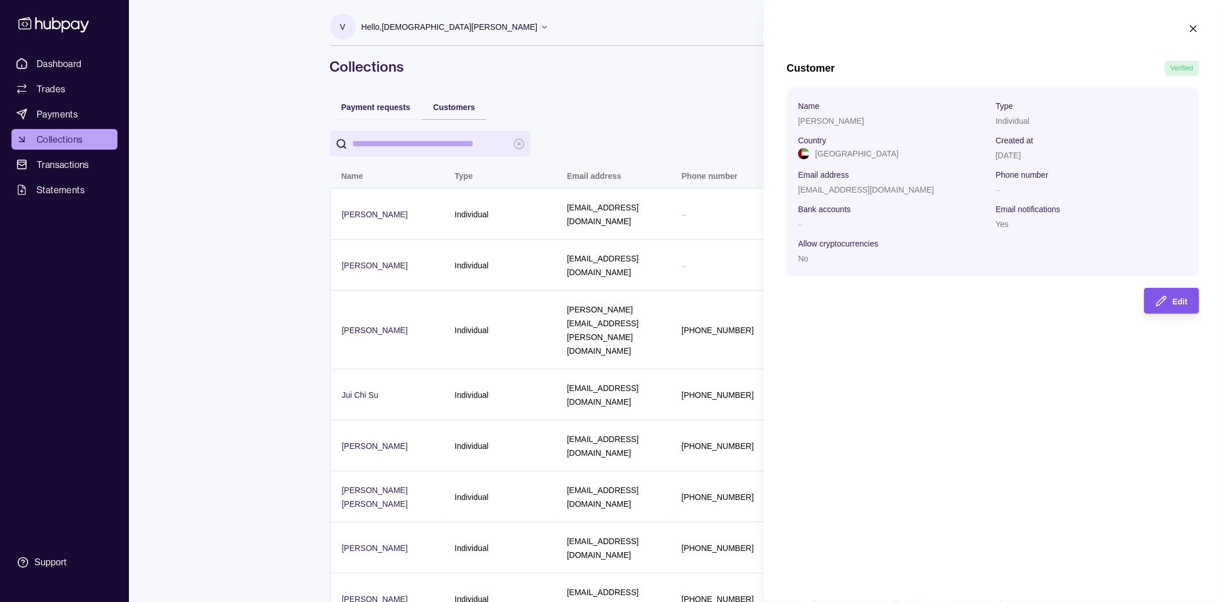
click at [1184, 305] on span "Edit" at bounding box center [1180, 301] width 15 height 9
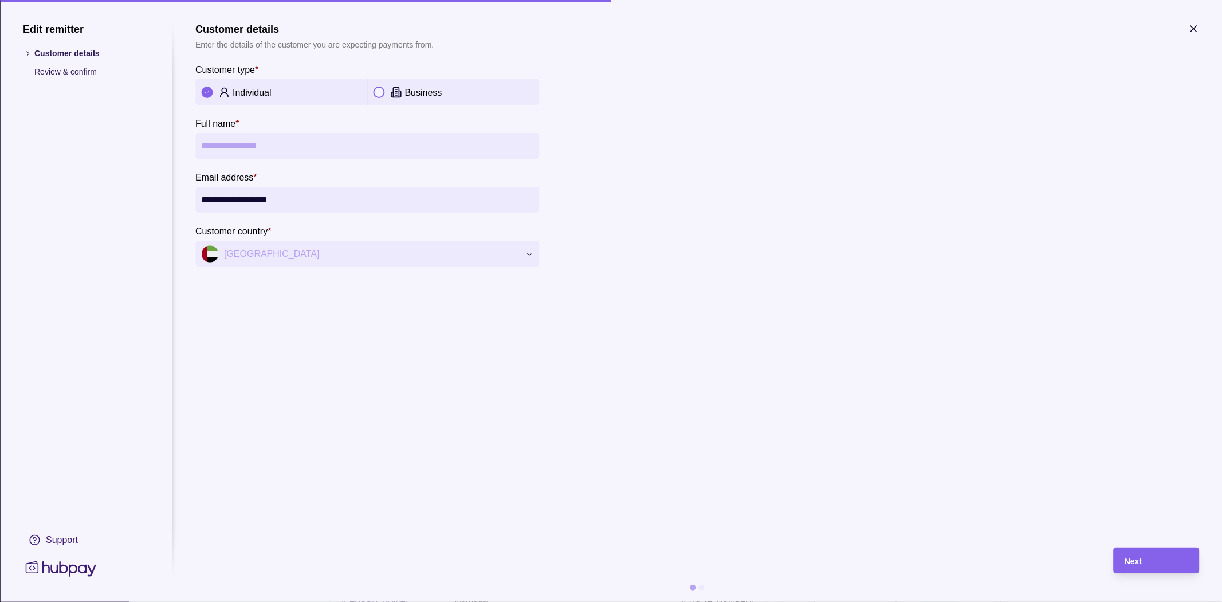
click at [746, 364] on section "**********" at bounding box center [697, 279] width 1004 height 513
click at [254, 92] on p "Individual" at bounding box center [252, 93] width 39 height 10
click at [222, 32] on h1 "Customer details" at bounding box center [314, 29] width 238 height 13
click at [1194, 30] on icon "button" at bounding box center [1193, 28] width 11 height 11
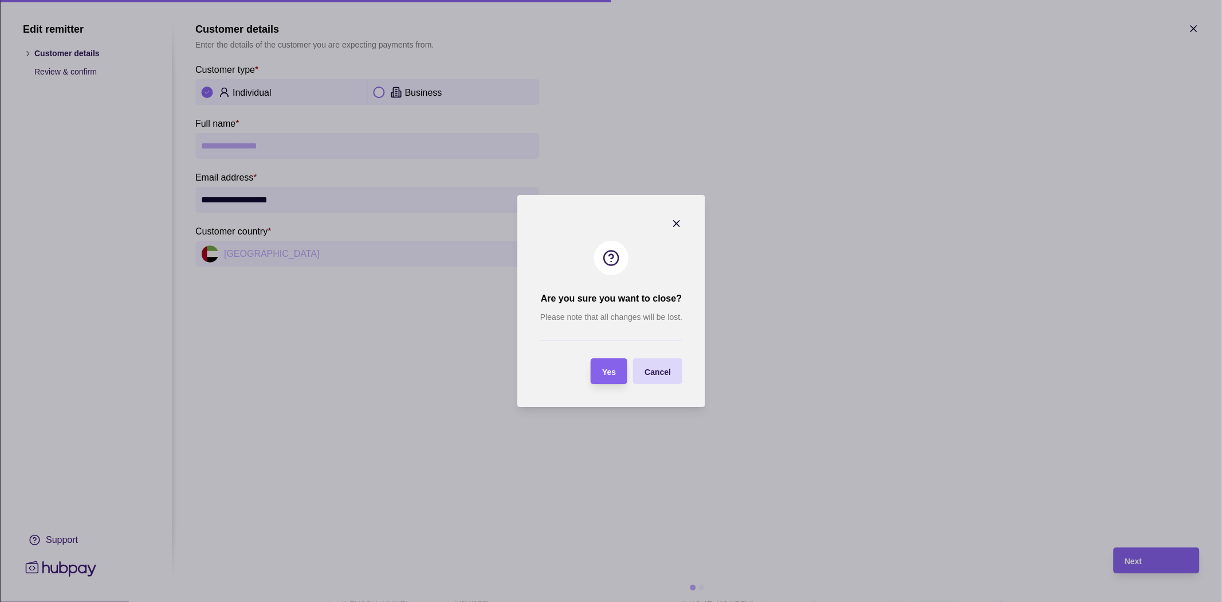
click at [606, 364] on div "Yes" at bounding box center [609, 371] width 14 height 14
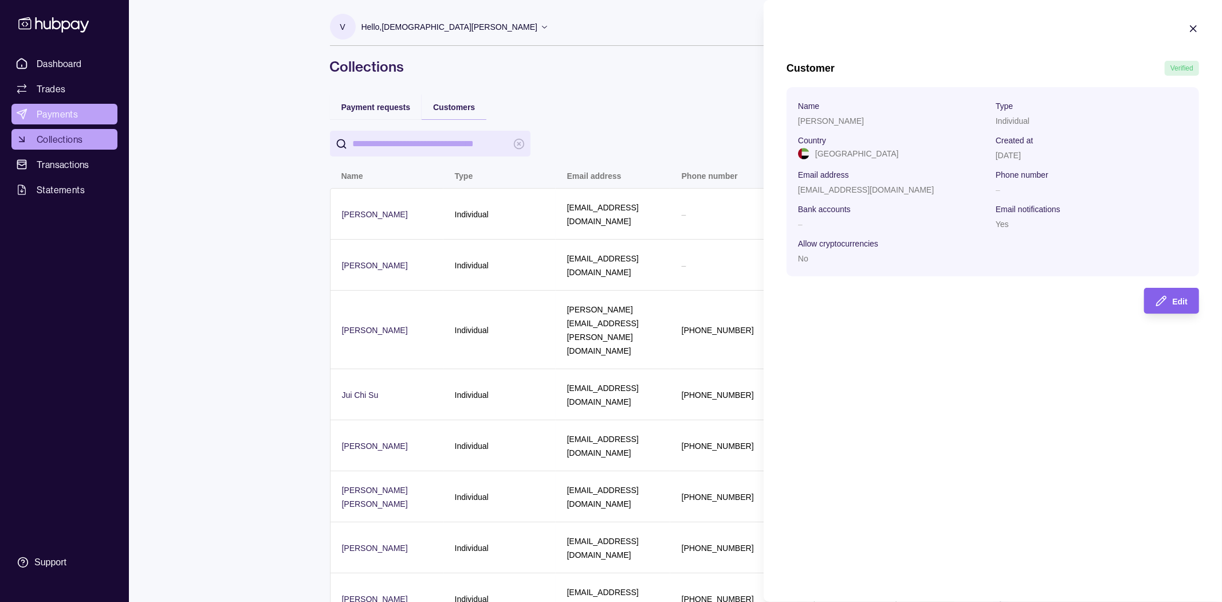
click at [70, 118] on html "Dashboard Trades Payments Collections Transactions Statements Support V Hello, …" at bounding box center [611, 317] width 1222 height 635
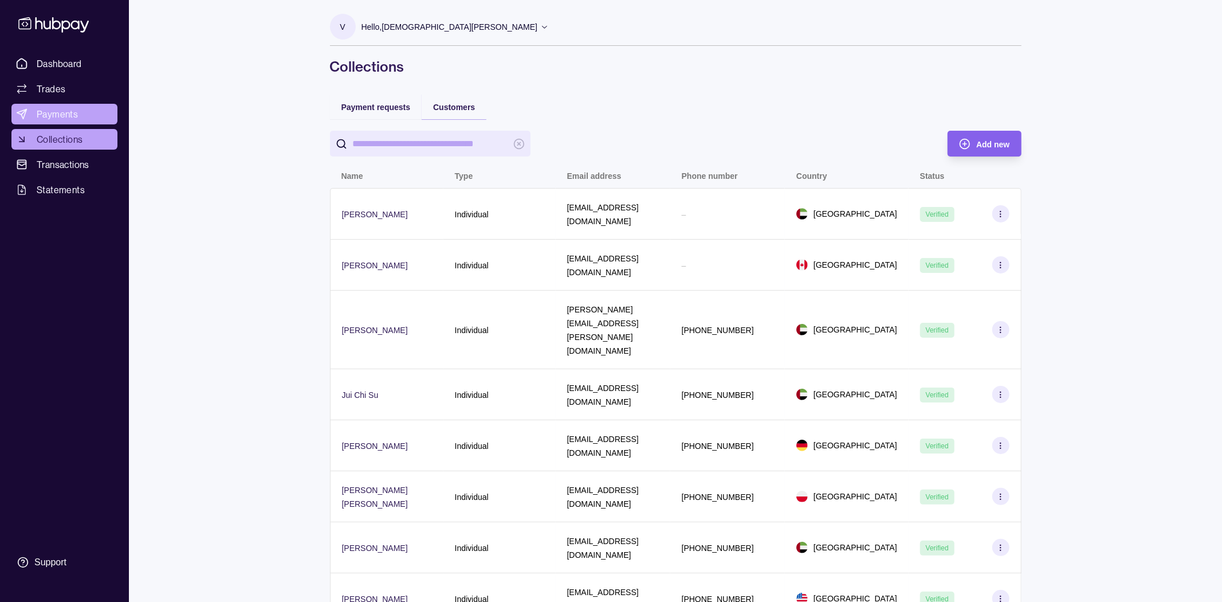
click at [70, 118] on span "Payments" at bounding box center [57, 114] width 41 height 14
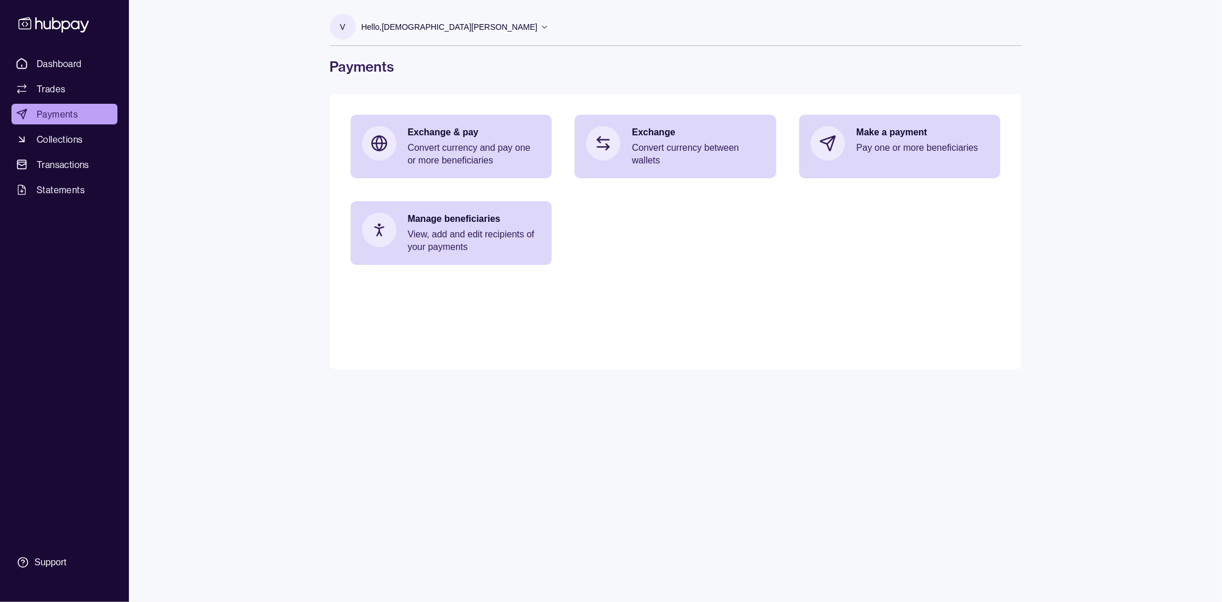
click at [70, 154] on link "Transactions" at bounding box center [64, 164] width 106 height 21
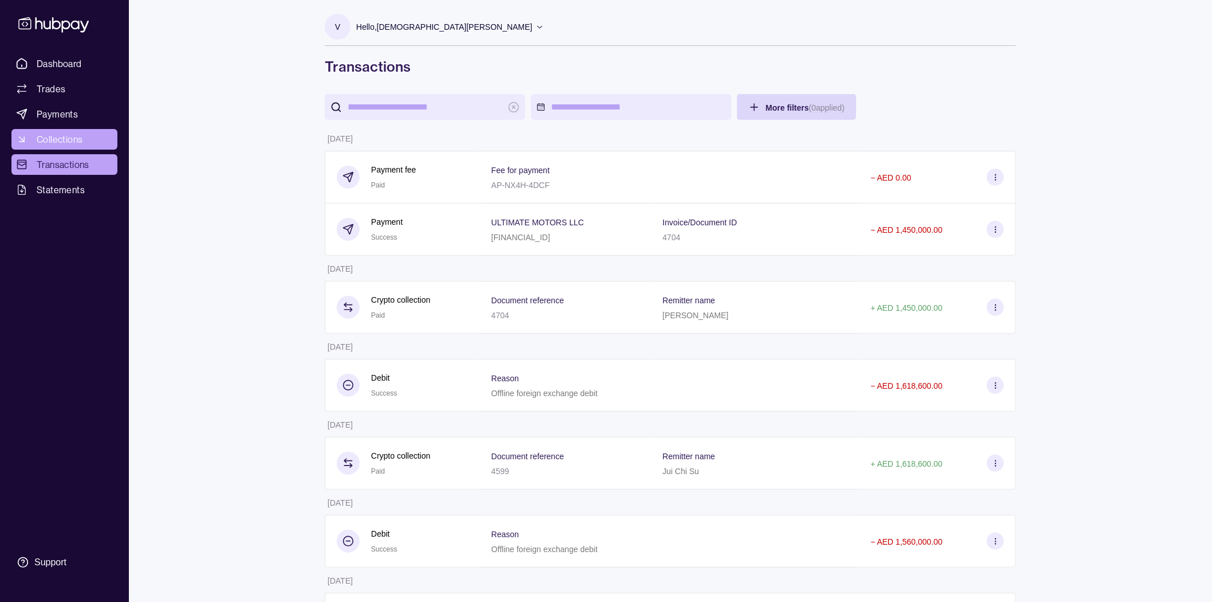
click at [105, 139] on link "Collections" at bounding box center [64, 139] width 106 height 21
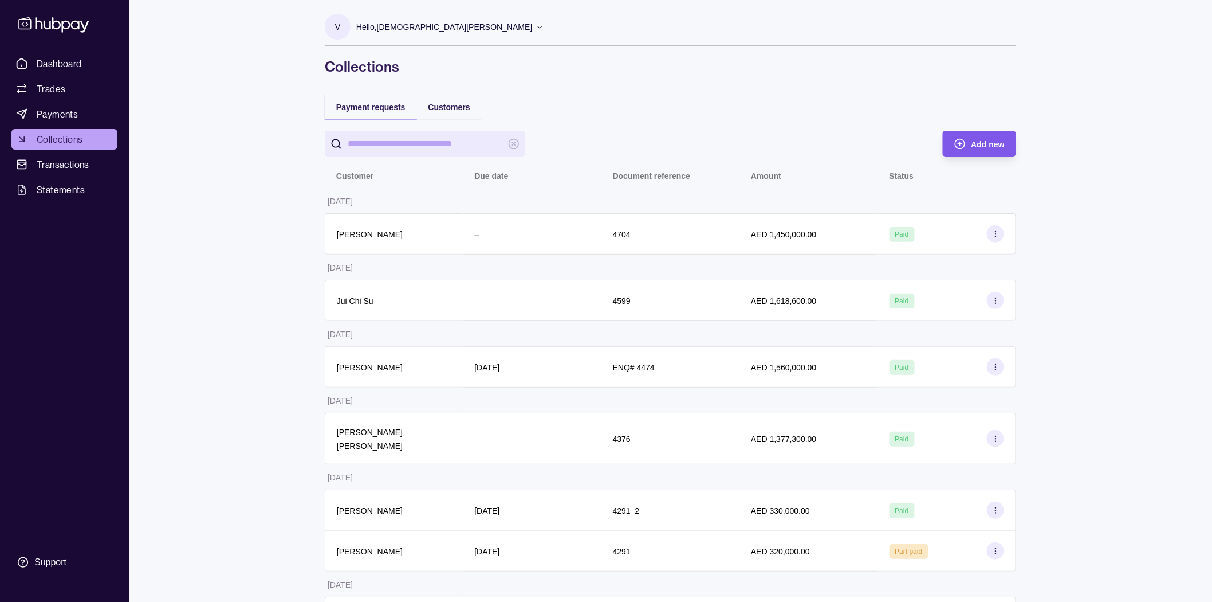
click at [955, 143] on icon "button" at bounding box center [960, 143] width 11 height 11
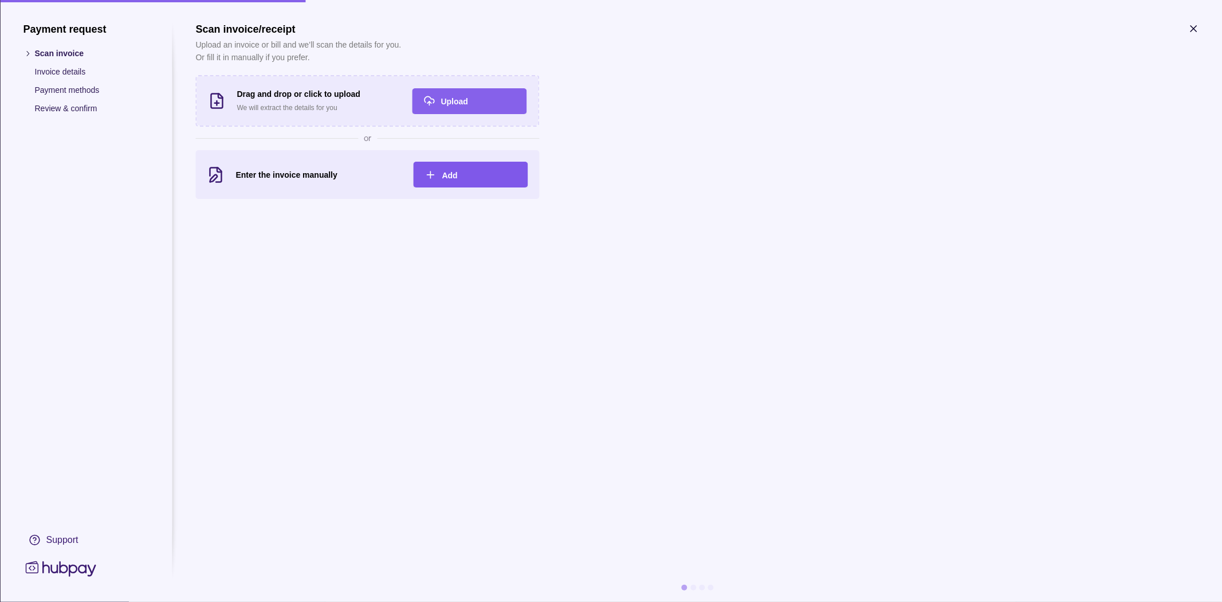
click at [480, 163] on div "Add" at bounding box center [461, 175] width 109 height 26
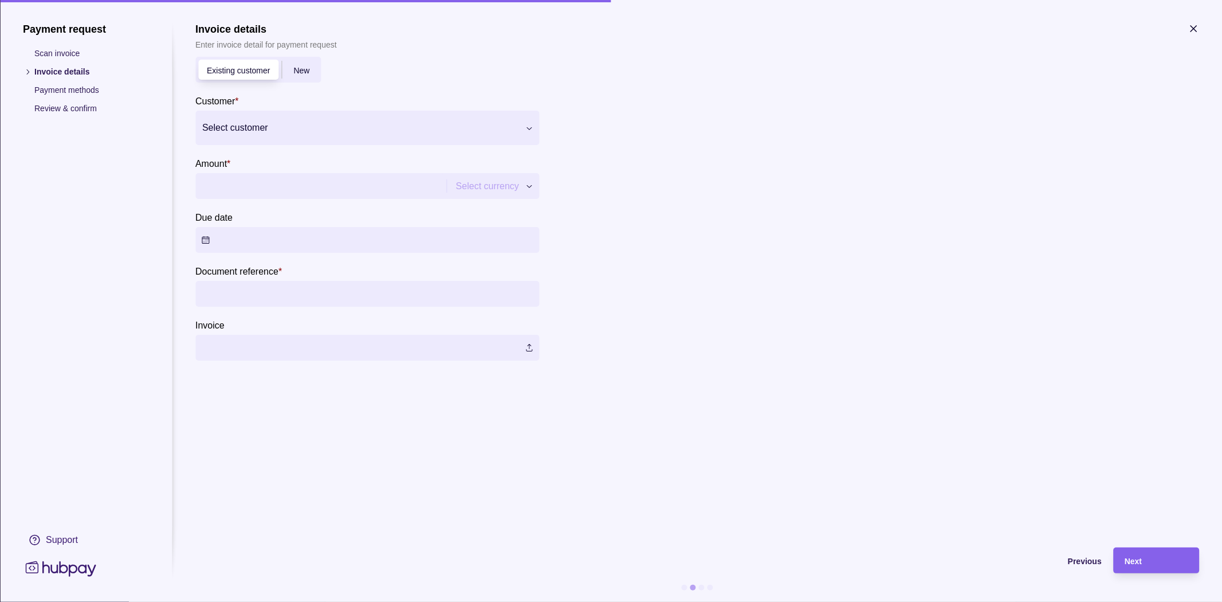
click at [300, 73] on span "New" at bounding box center [301, 70] width 16 height 9
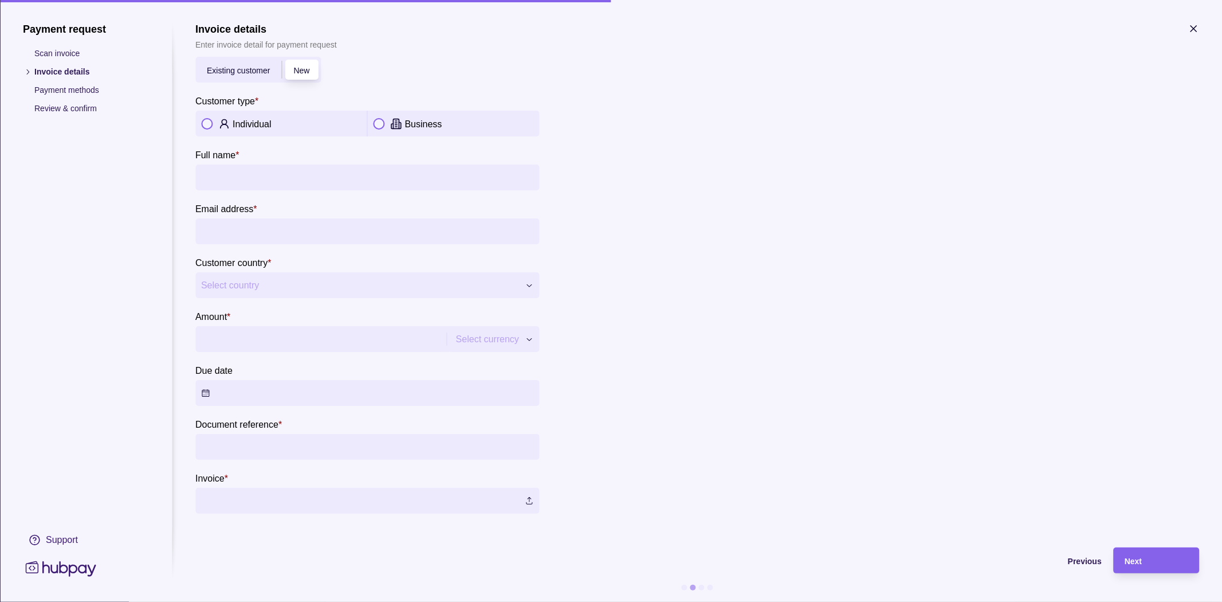
click at [240, 117] on div "Individual" at bounding box center [297, 124] width 129 height 14
click at [328, 167] on input "Full name *" at bounding box center [367, 177] width 332 height 26
click at [230, 75] on div "Existing customer" at bounding box center [238, 70] width 86 height 14
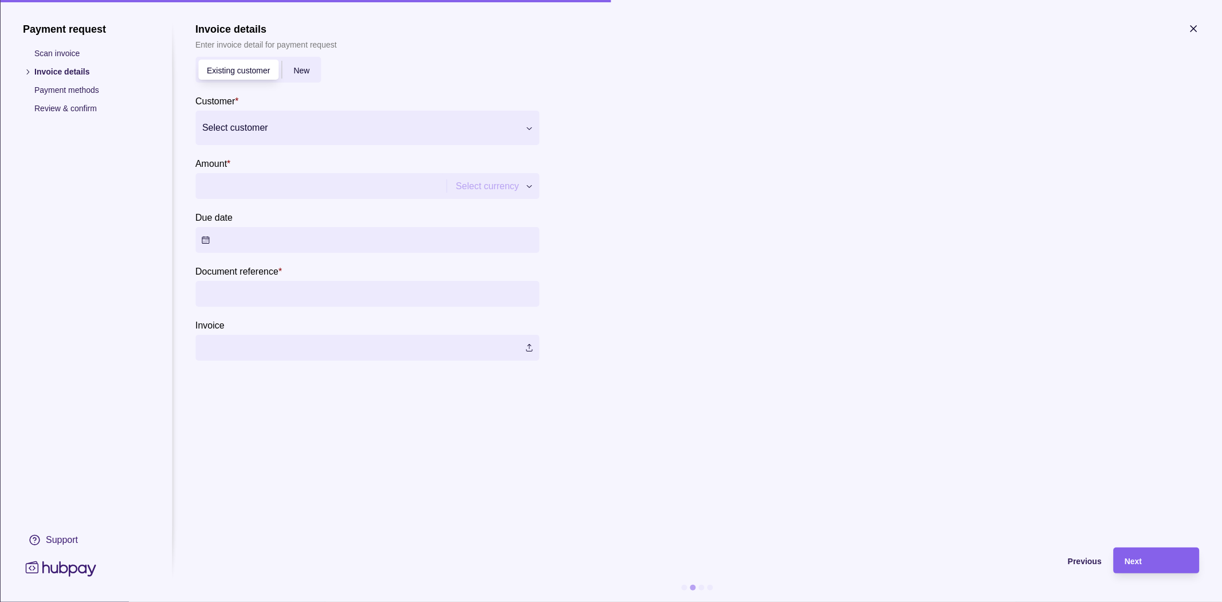
click at [271, 122] on div at bounding box center [360, 128] width 316 height 16
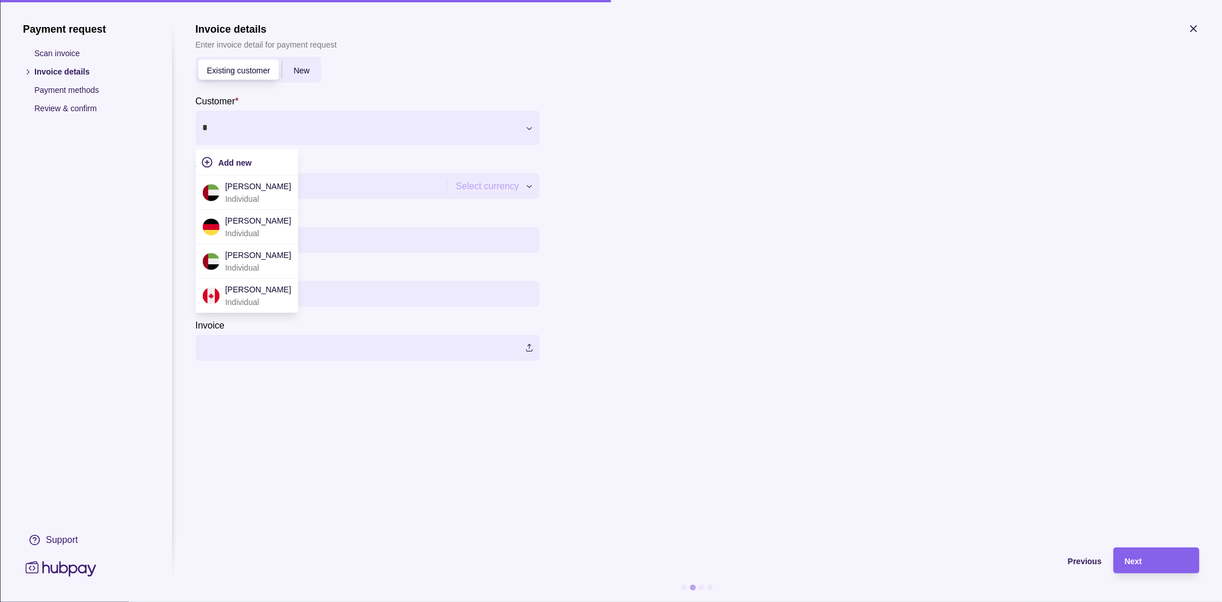
type input "**"
click at [260, 189] on p "[PERSON_NAME]" at bounding box center [258, 186] width 66 height 13
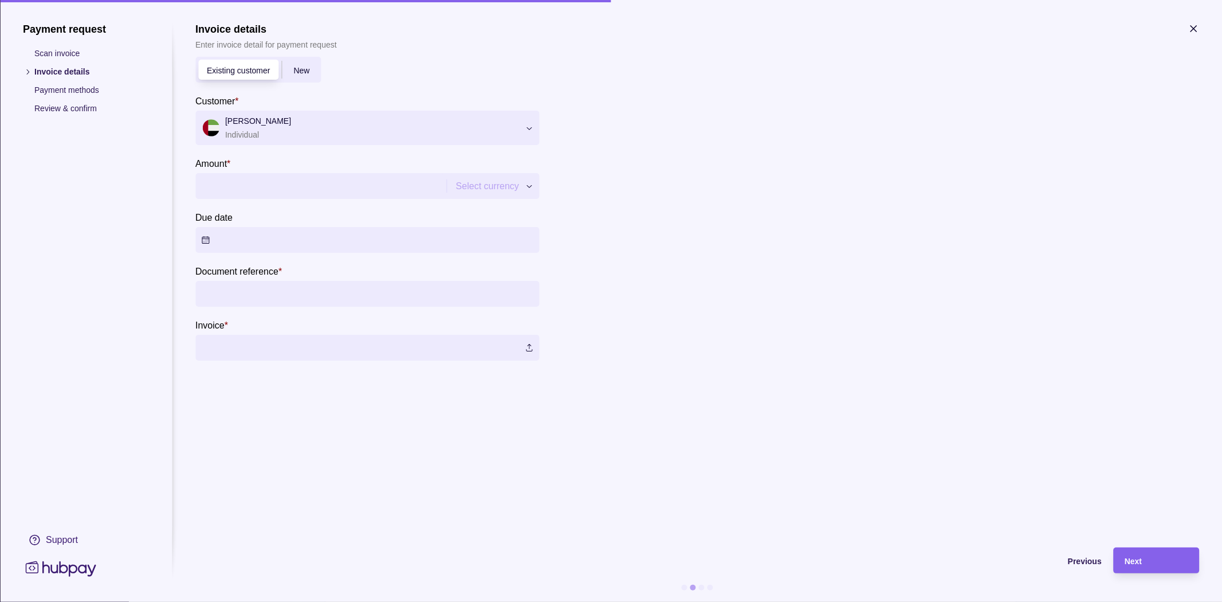
click at [260, 189] on input "Amount *" at bounding box center [319, 186] width 237 height 26
type input "**********"
click at [300, 243] on button "Due date" at bounding box center [367, 240] width 344 height 26
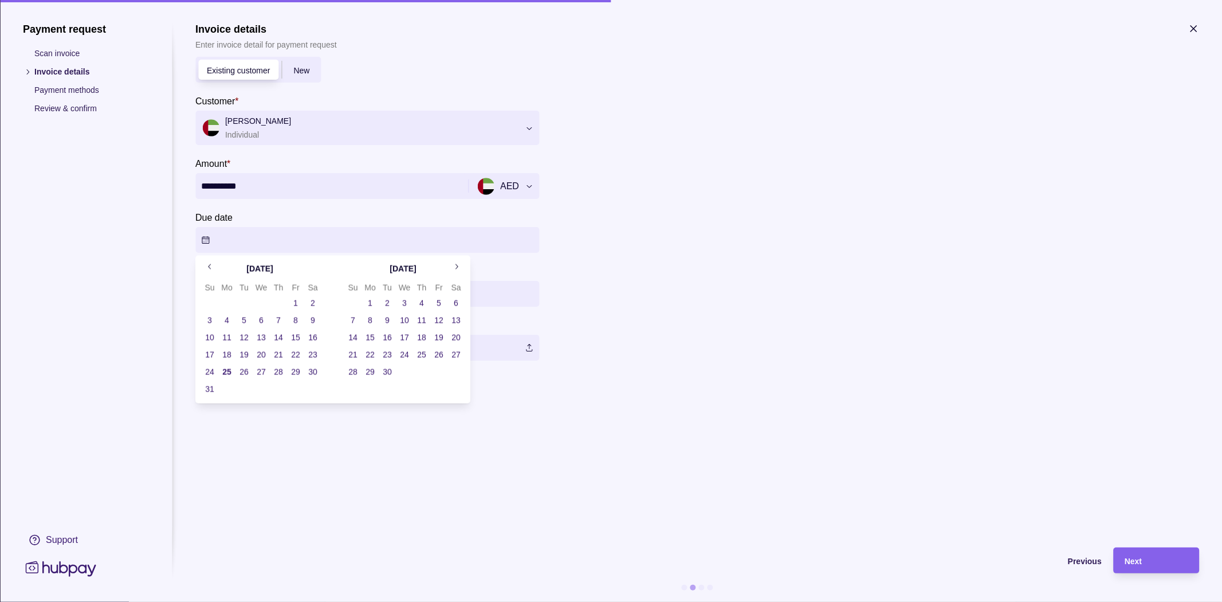
click at [243, 367] on button "26" at bounding box center [244, 372] width 16 height 16
click at [767, 305] on section "**********" at bounding box center [697, 191] width 1004 height 337
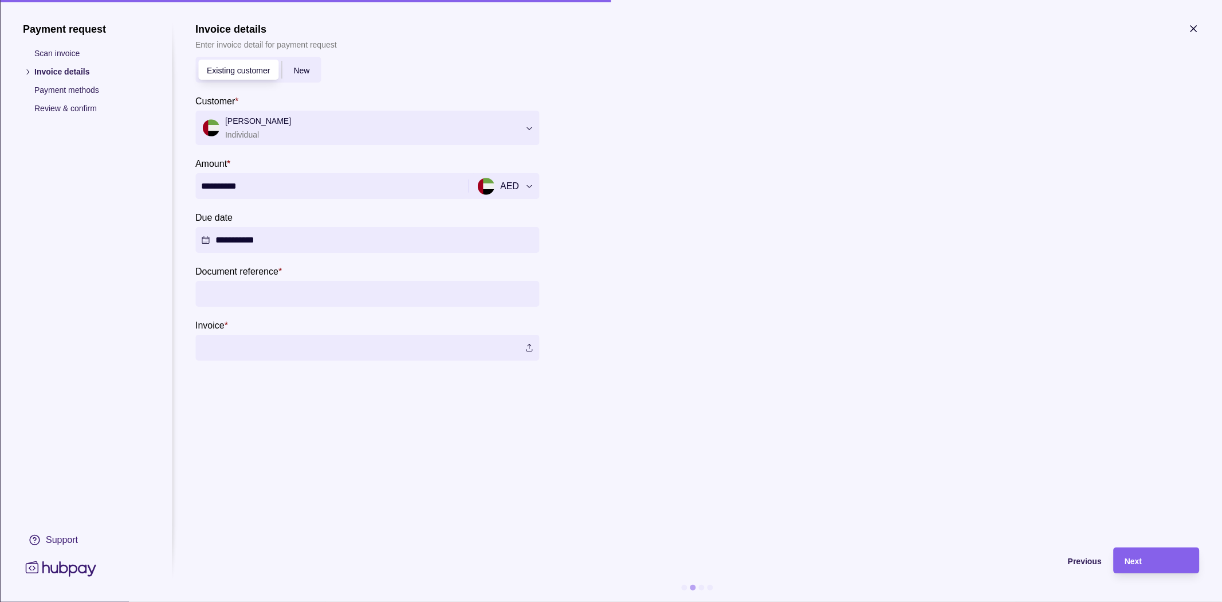
click at [375, 298] on input "Document reference *" at bounding box center [367, 294] width 332 height 26
type input "****"
click at [284, 339] on label at bounding box center [367, 348] width 344 height 26
click at [1141, 566] on div "Next" at bounding box center [1156, 561] width 63 height 14
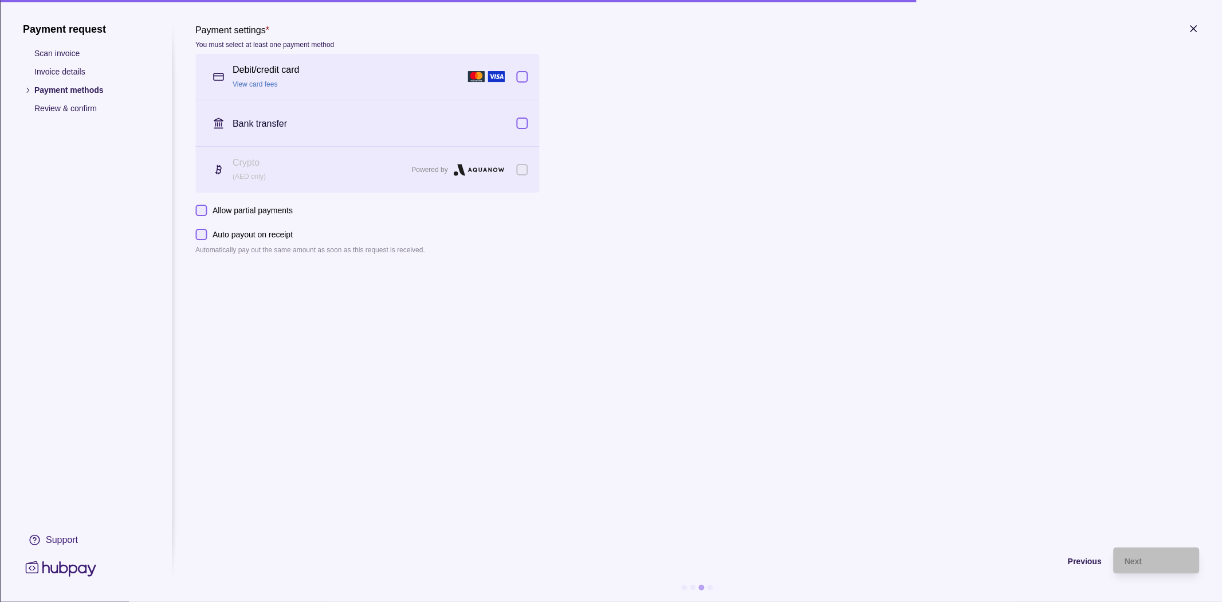
click at [1193, 26] on icon "button" at bounding box center [1193, 28] width 11 height 11
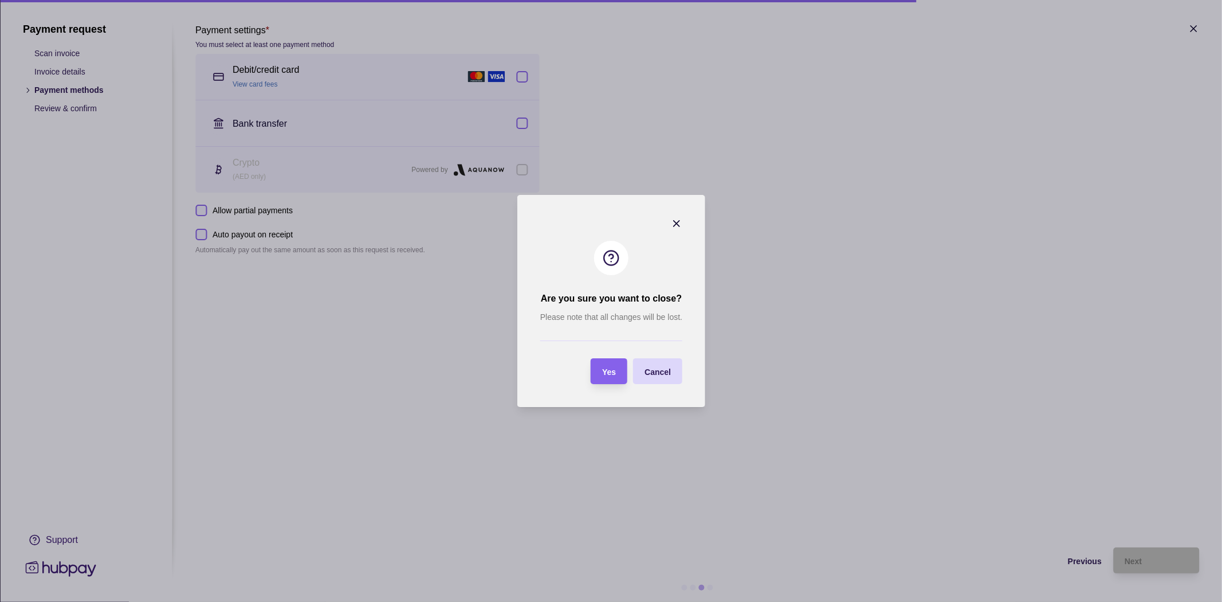
click at [609, 371] on span "Yes" at bounding box center [609, 371] width 14 height 9
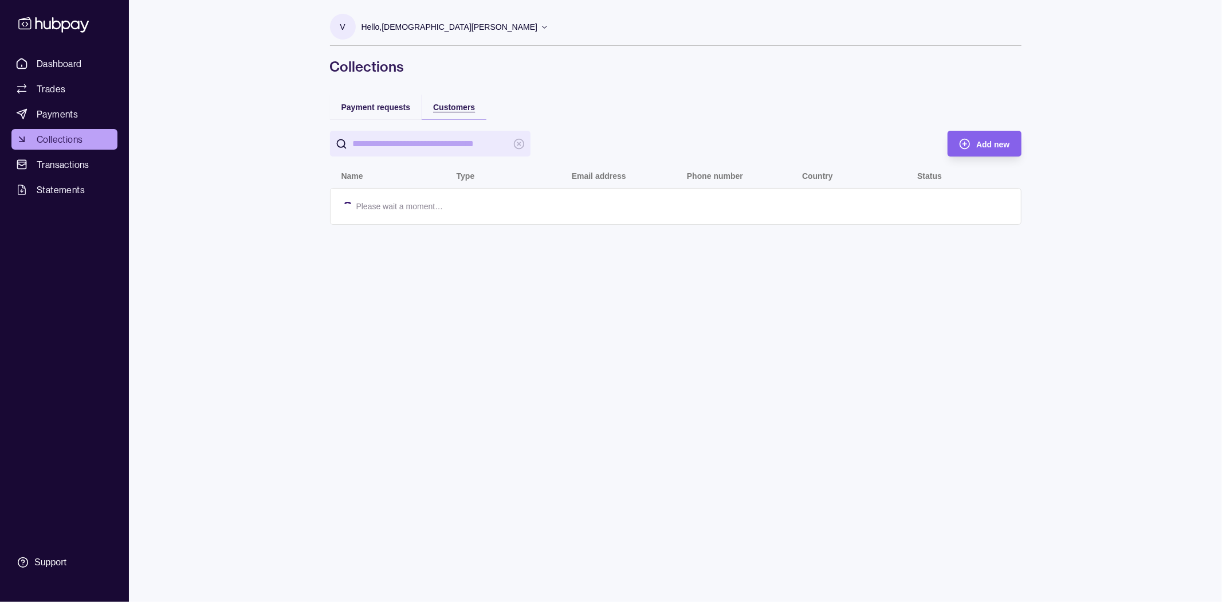
click at [460, 111] on span "Customers" at bounding box center [454, 107] width 42 height 9
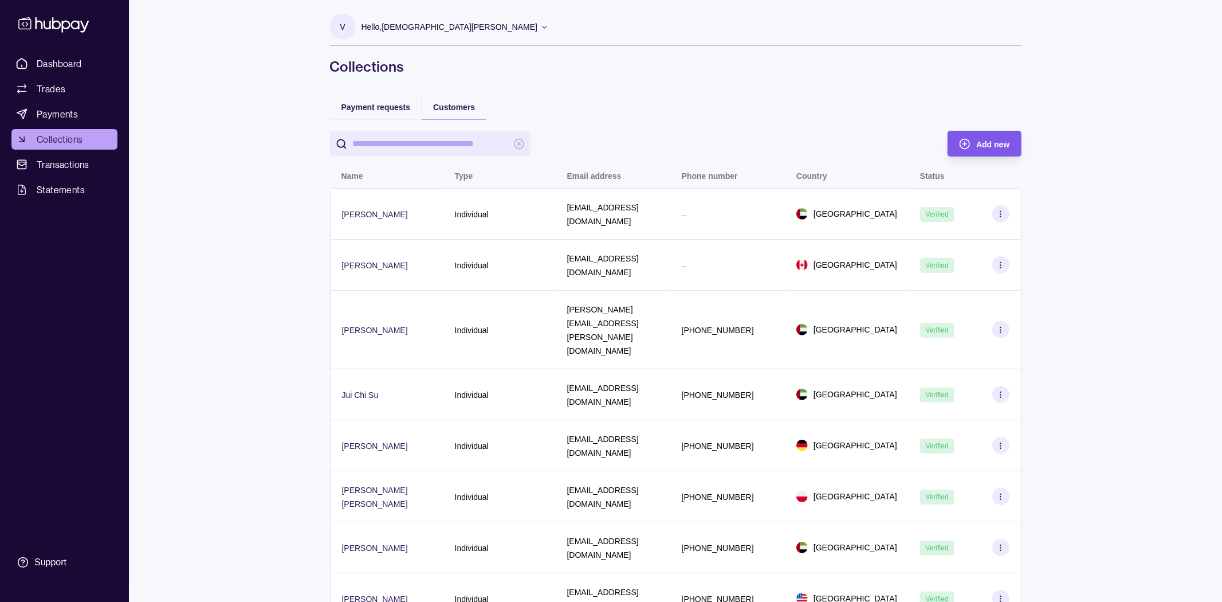
click at [1013, 145] on section "Add new" at bounding box center [984, 144] width 73 height 26
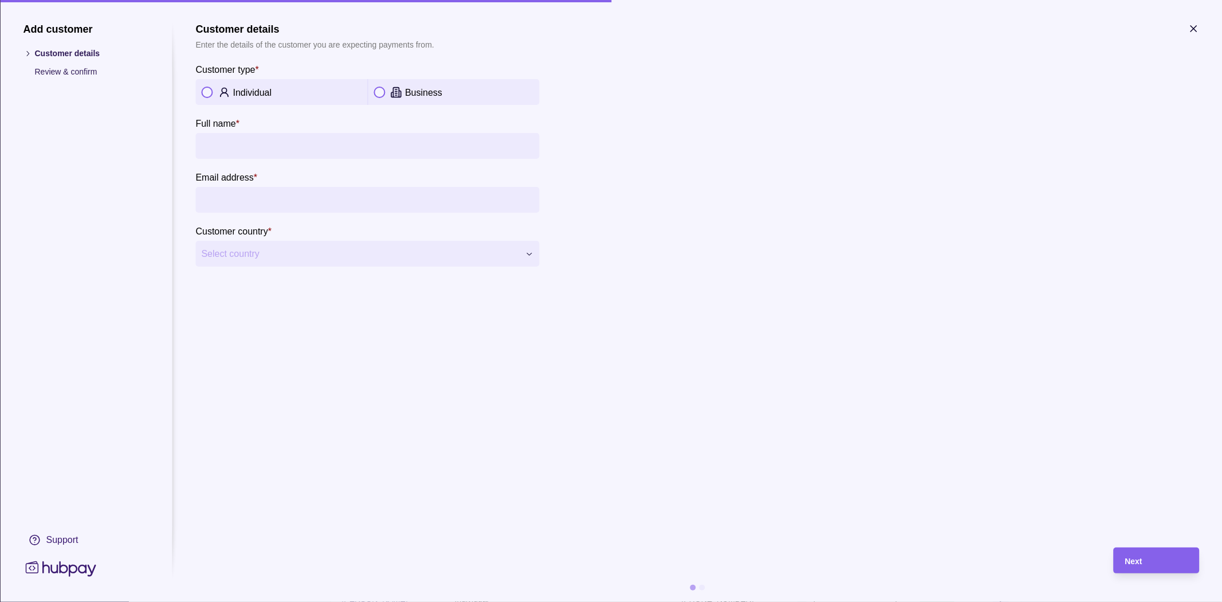
click at [210, 92] on button "button" at bounding box center [206, 92] width 11 height 11
click at [221, 140] on input "Full name *" at bounding box center [367, 146] width 332 height 26
type input "**********"
click at [249, 199] on input "Email address *" at bounding box center [367, 200] width 332 height 26
type input "**********"
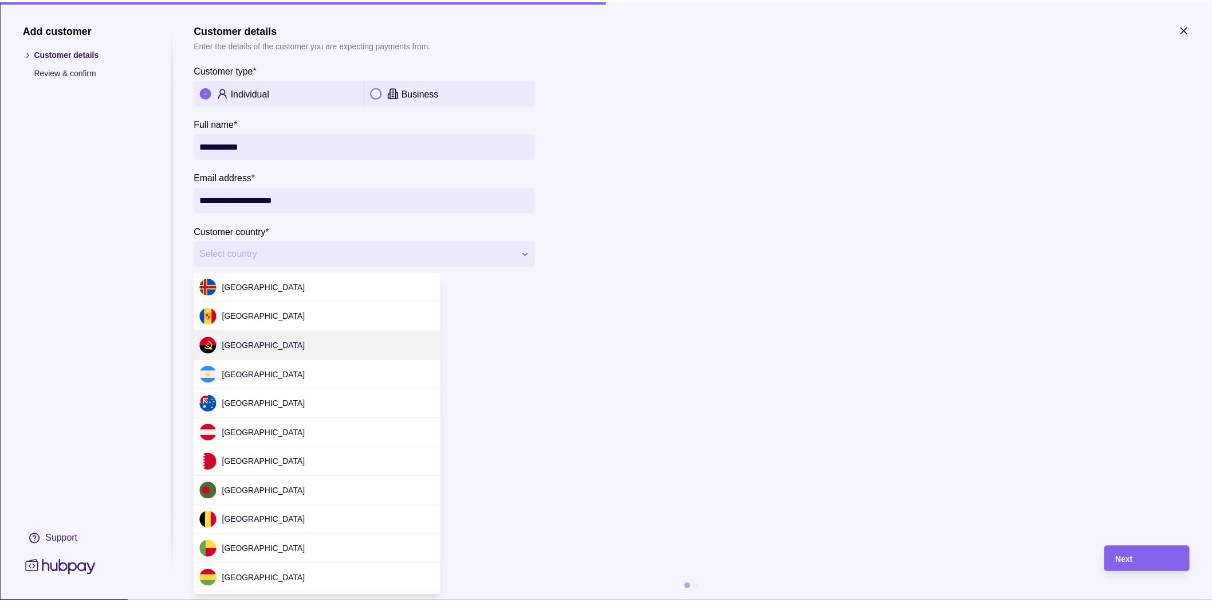
scroll to position [3455, 0]
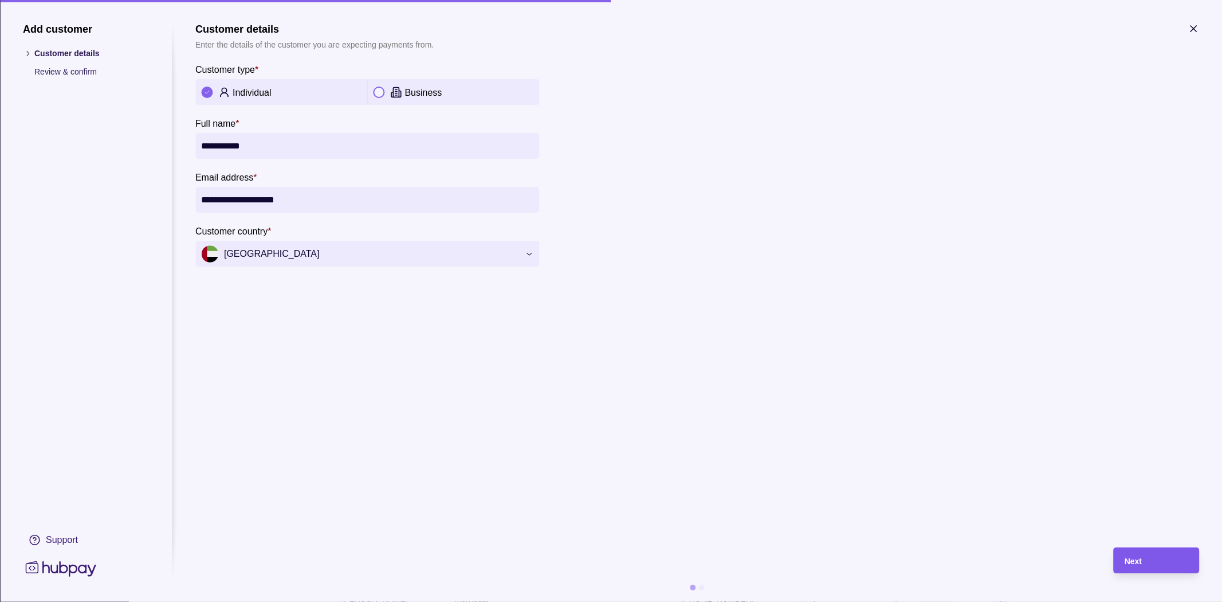
click at [1135, 558] on span "Next" at bounding box center [1133, 560] width 17 height 9
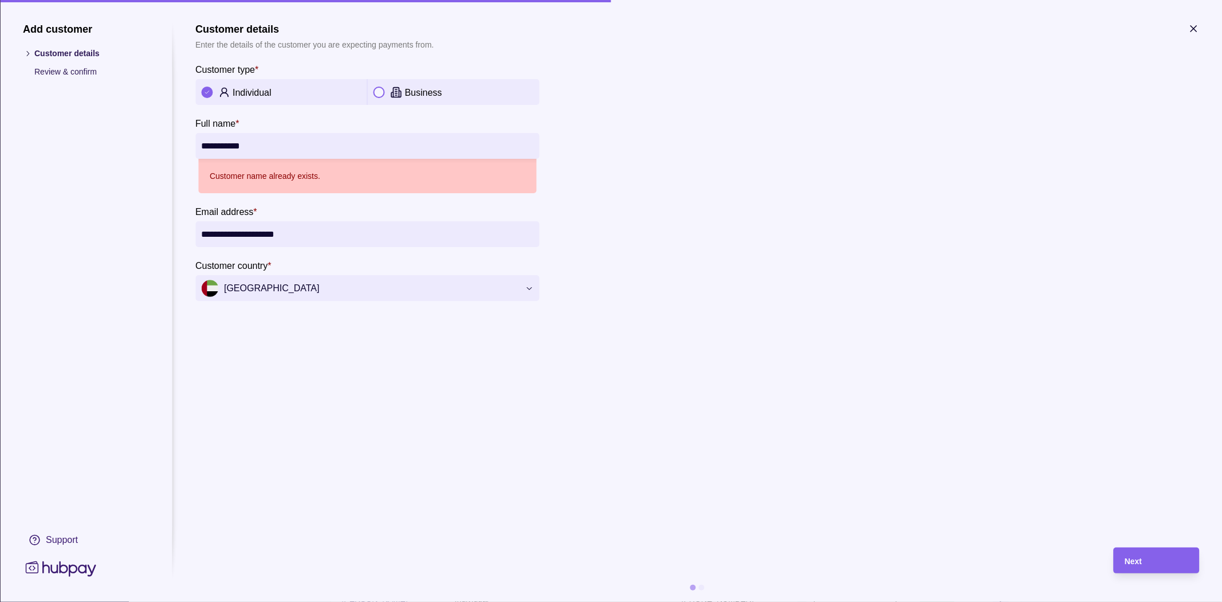
click at [258, 140] on input "**********" at bounding box center [367, 146] width 332 height 26
type input "**********"
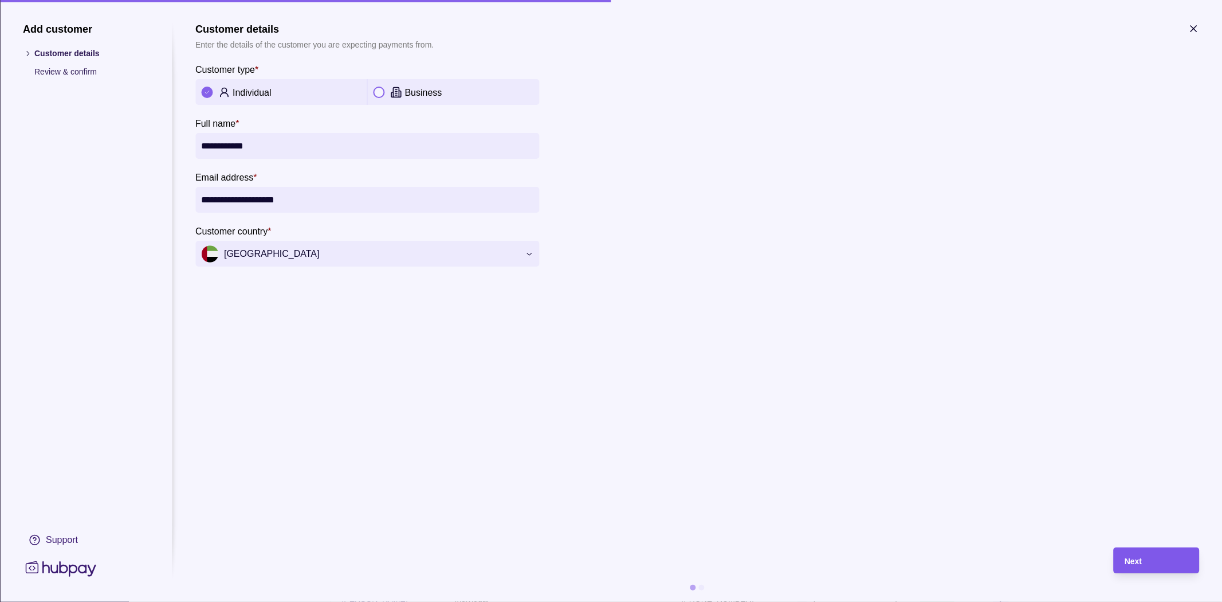
click at [1155, 564] on div "Next" at bounding box center [1156, 561] width 63 height 14
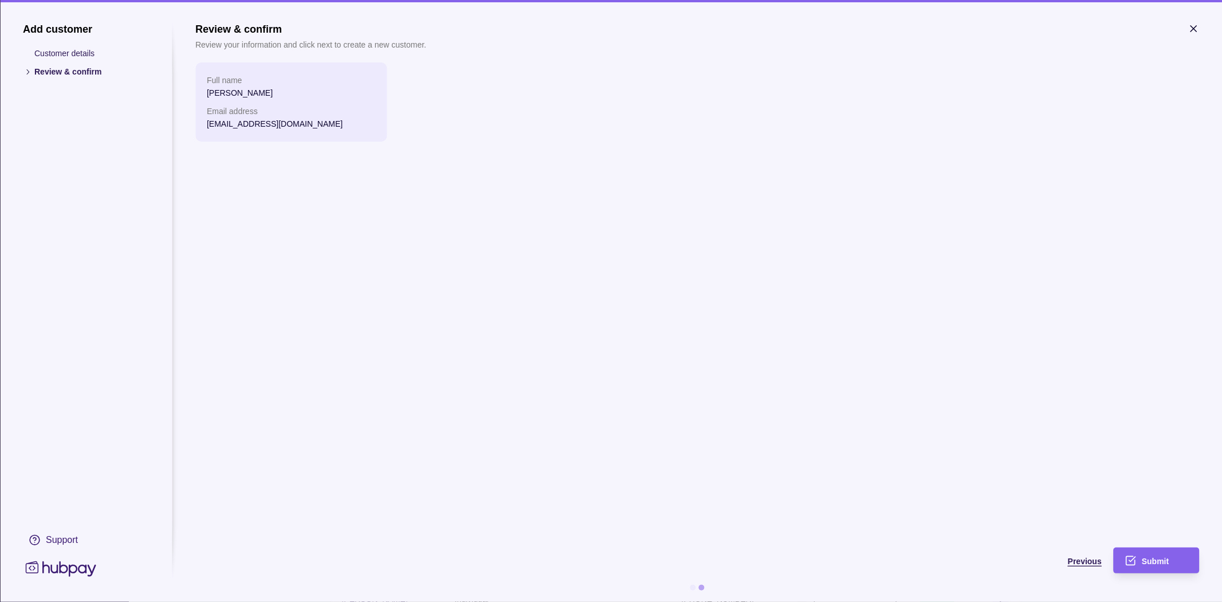
click at [1086, 556] on span "Previous" at bounding box center [1085, 560] width 34 height 9
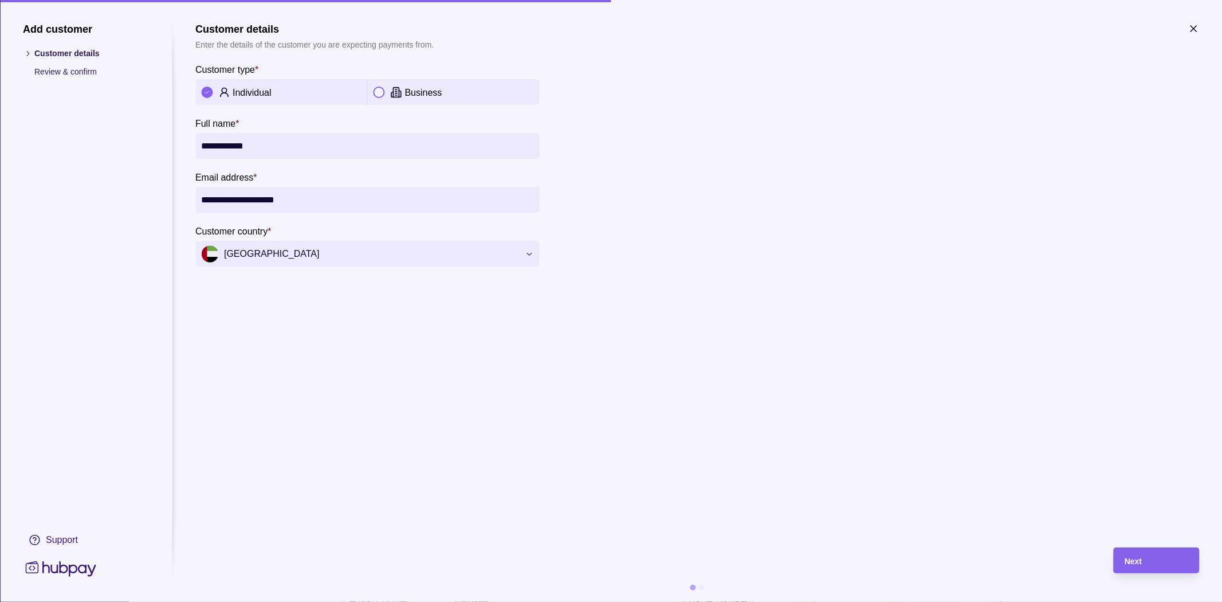
click at [1195, 28] on icon "button" at bounding box center [1194, 29] width 6 height 6
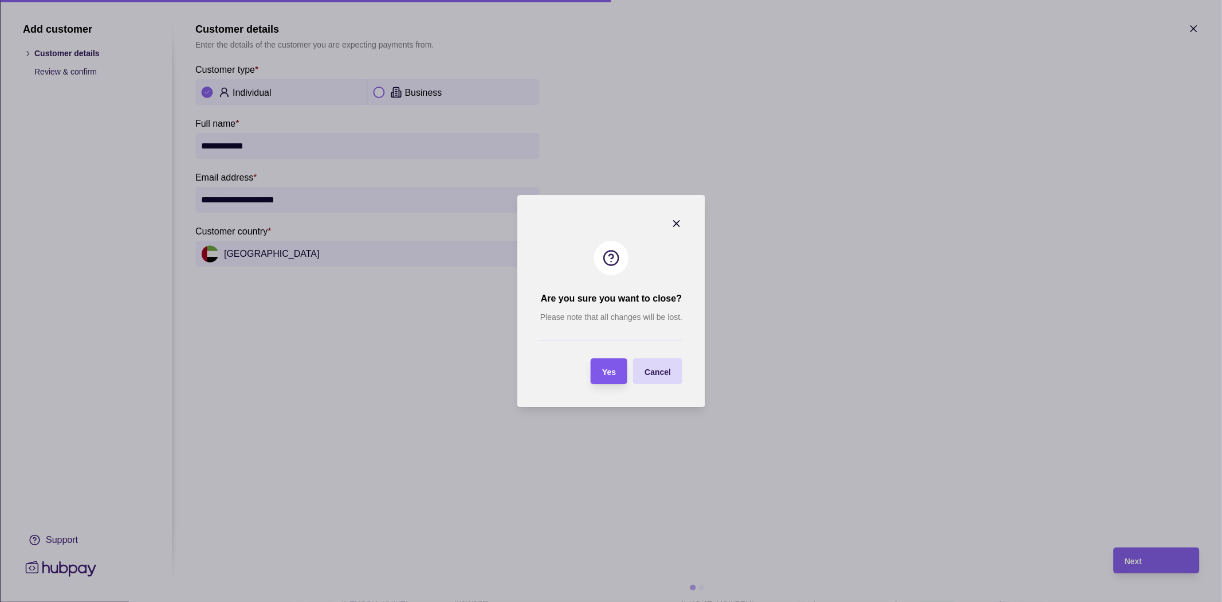
click at [604, 376] on div "Yes" at bounding box center [609, 371] width 14 height 14
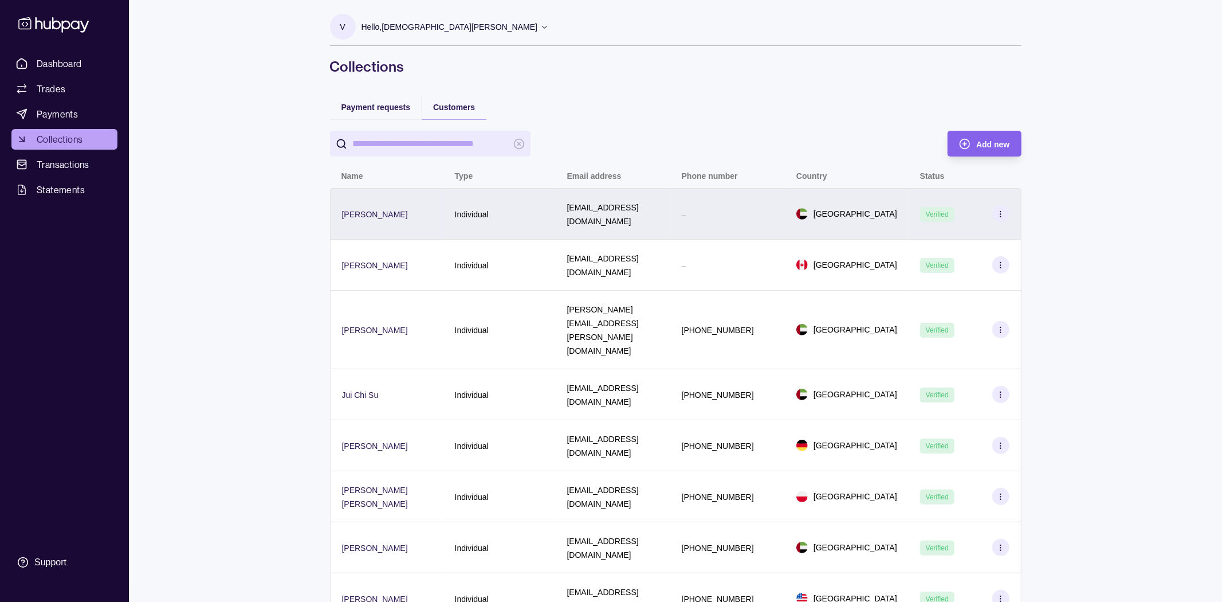
click at [398, 210] on p "[PERSON_NAME]" at bounding box center [375, 214] width 66 height 9
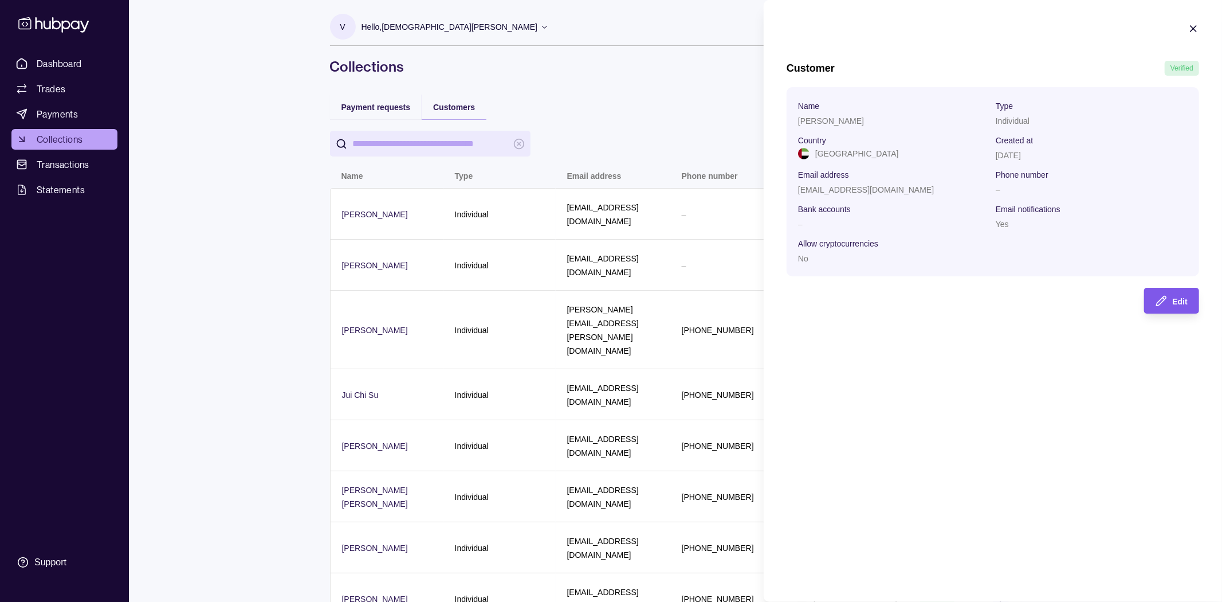
click at [1168, 305] on div "Edit" at bounding box center [1163, 301] width 49 height 26
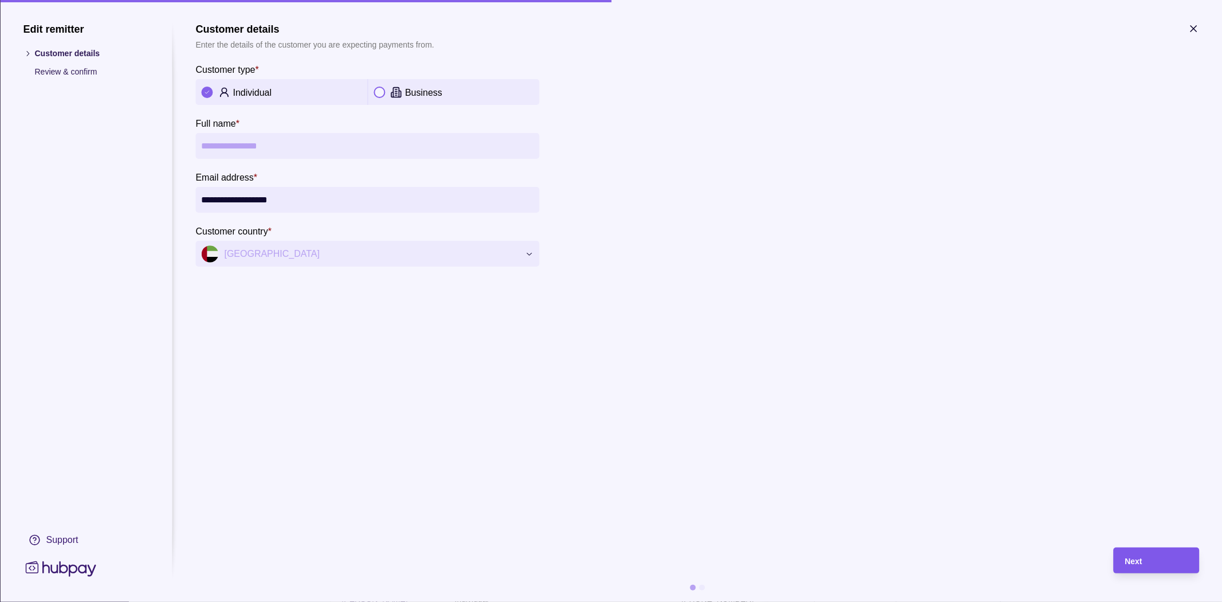
click at [1139, 564] on div "Next" at bounding box center [1156, 561] width 63 height 14
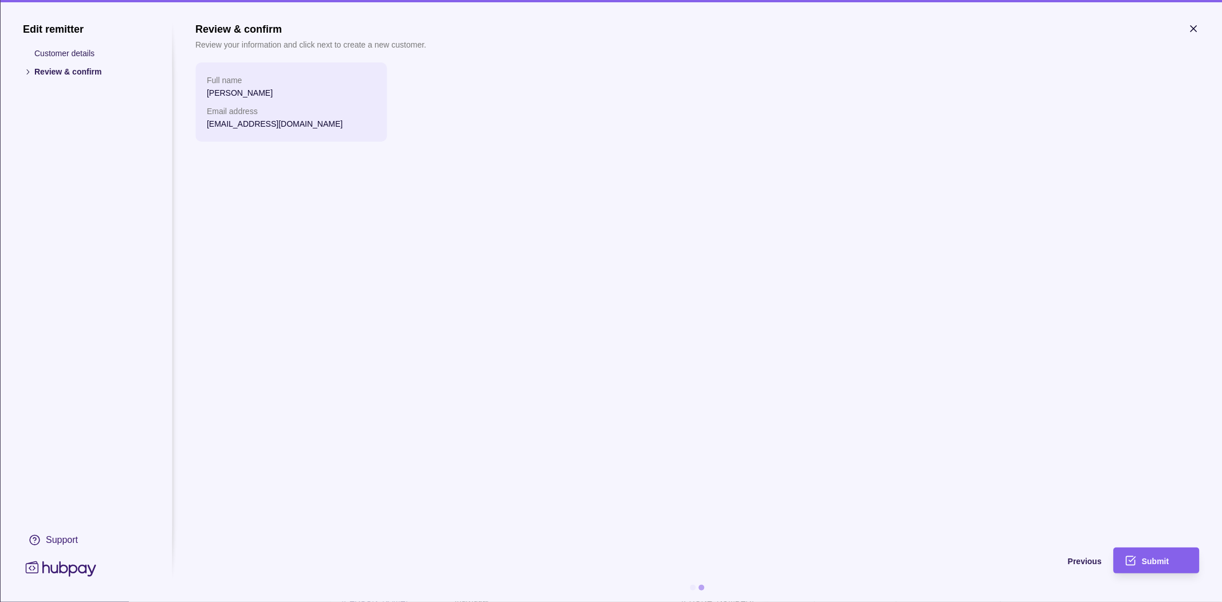
click at [1190, 23] on icon "button" at bounding box center [1193, 28] width 11 height 11
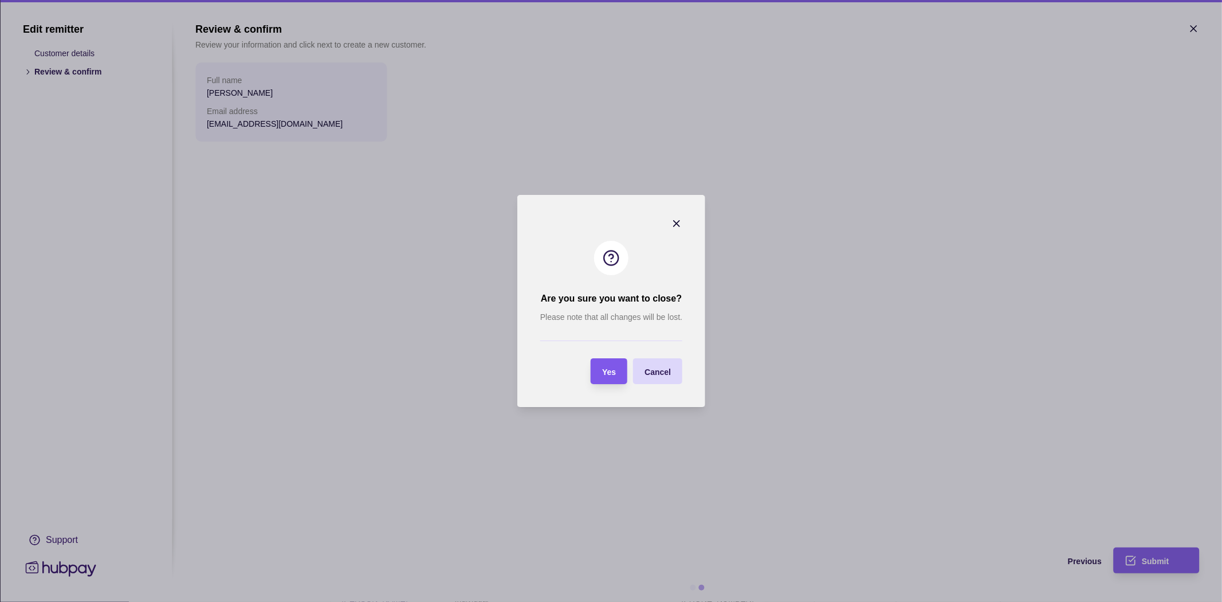
click at [611, 379] on div "Yes" at bounding box center [600, 371] width 31 height 26
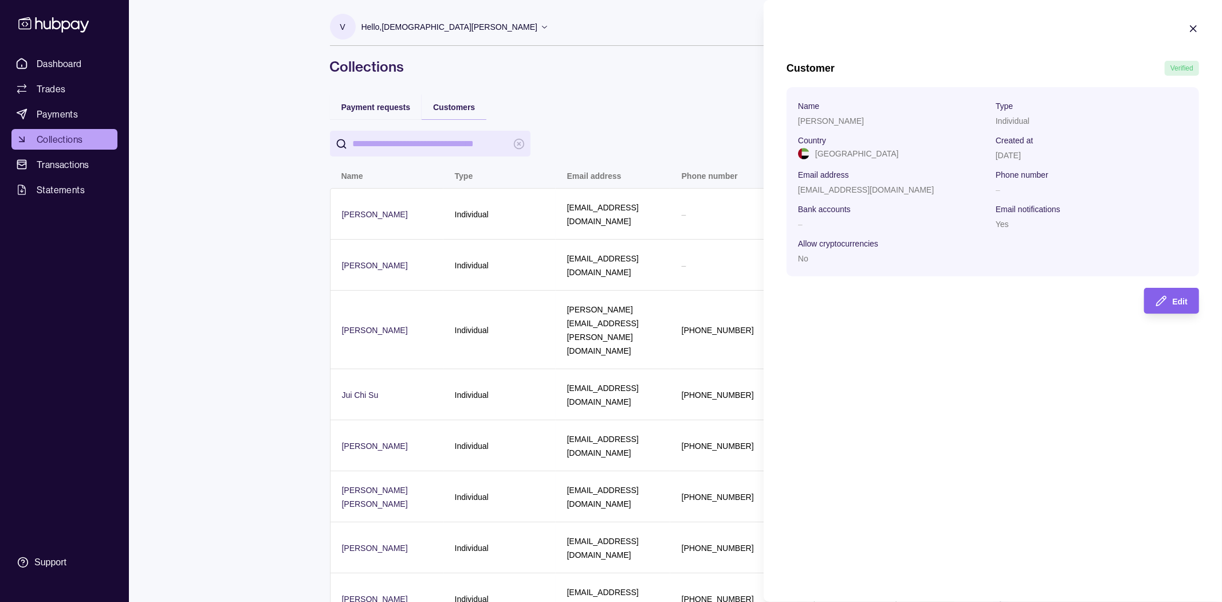
click at [1198, 27] on icon "button" at bounding box center [1193, 28] width 11 height 11
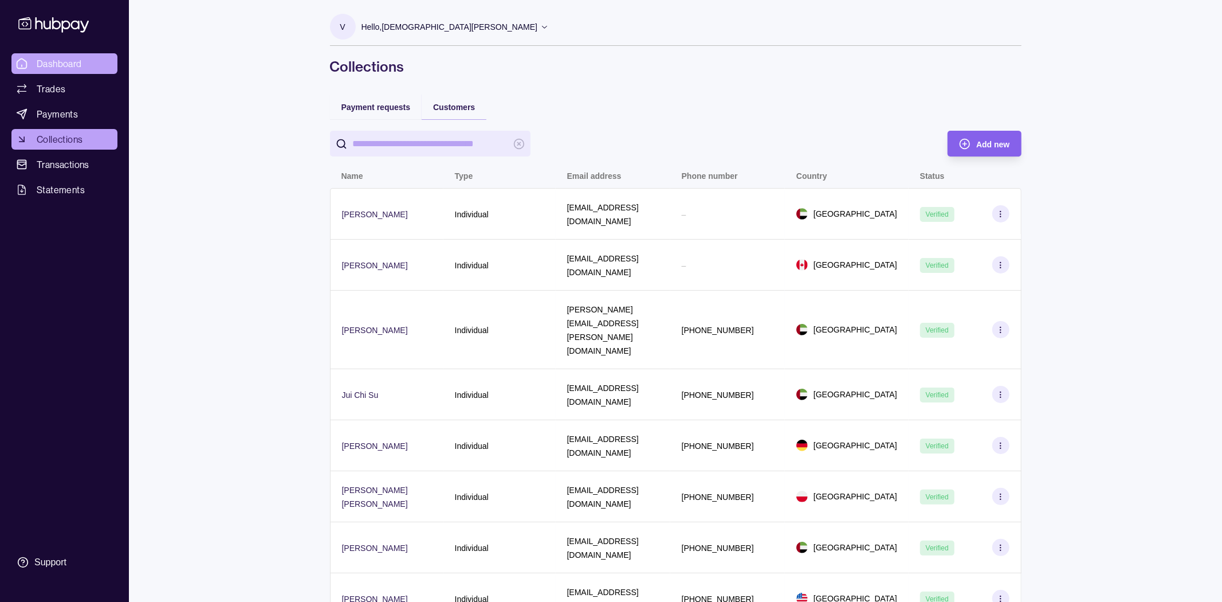
click at [39, 67] on span "Dashboard" at bounding box center [59, 64] width 45 height 14
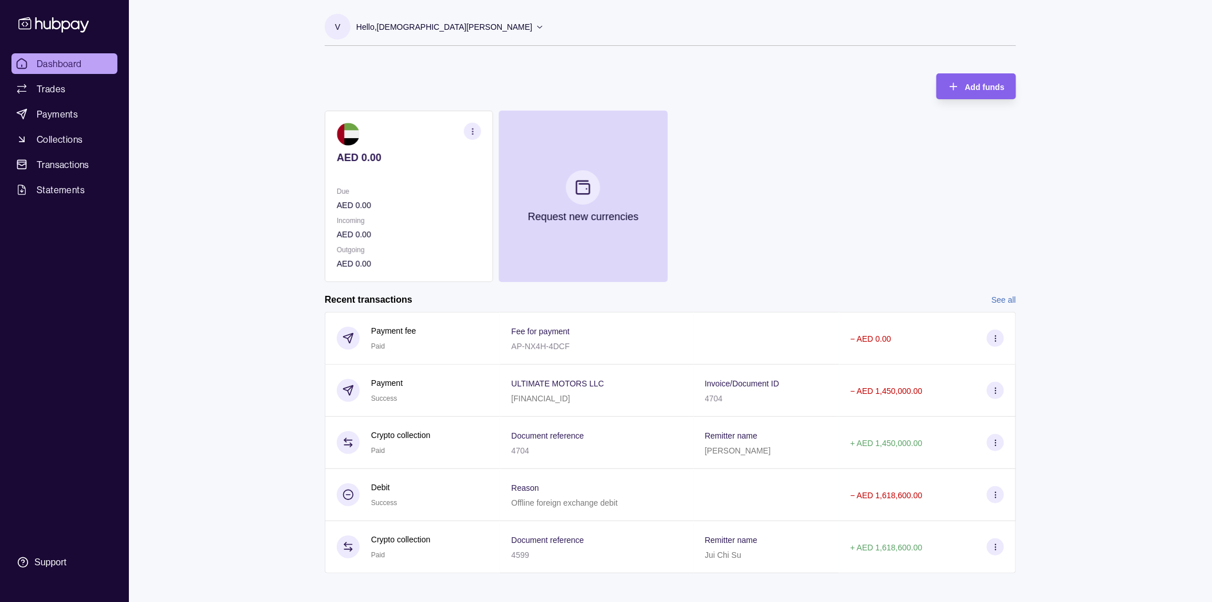
click at [353, 20] on div "V Hello, [PERSON_NAME]" at bounding box center [434, 30] width 219 height 32
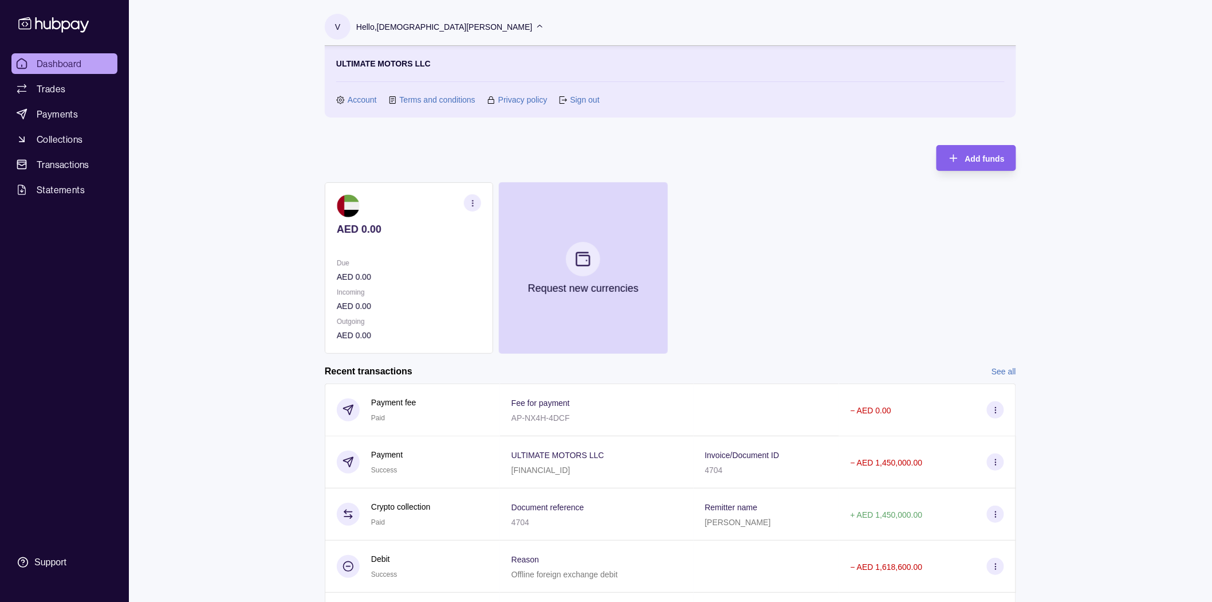
click at [913, 301] on div "AED 0.00 Due AED 0.00 Incoming AED 0.00 Outgoing AED 0.00 Request new currencies" at bounding box center [671, 267] width 692 height 171
click at [77, 168] on span "Transactions" at bounding box center [63, 165] width 53 height 14
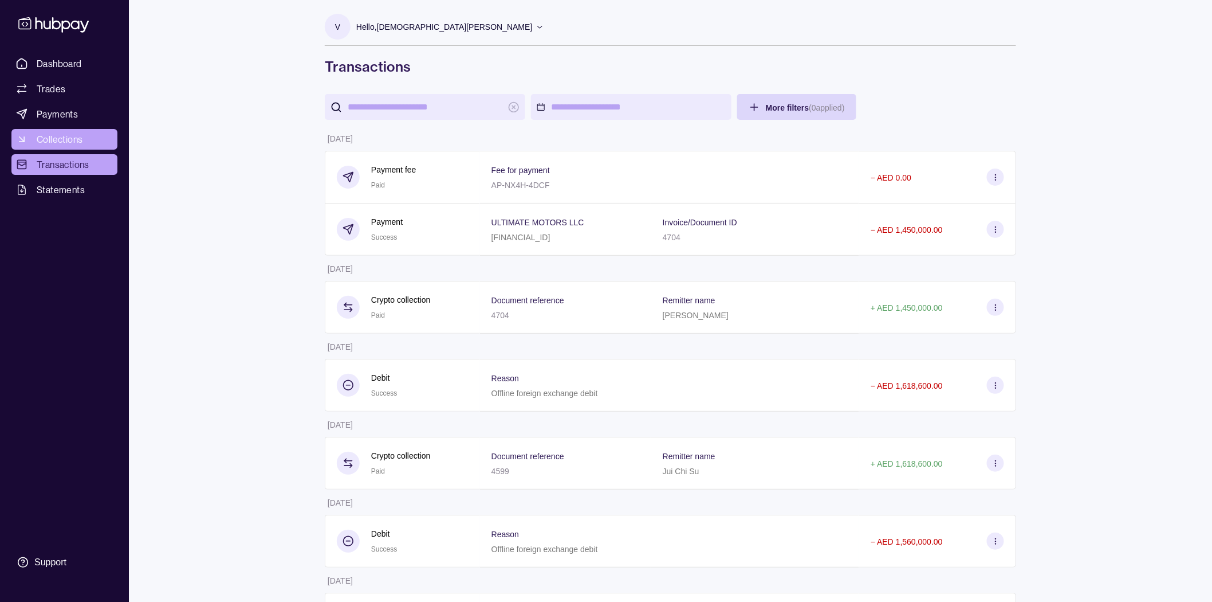
click at [25, 144] on icon at bounding box center [21, 139] width 11 height 11
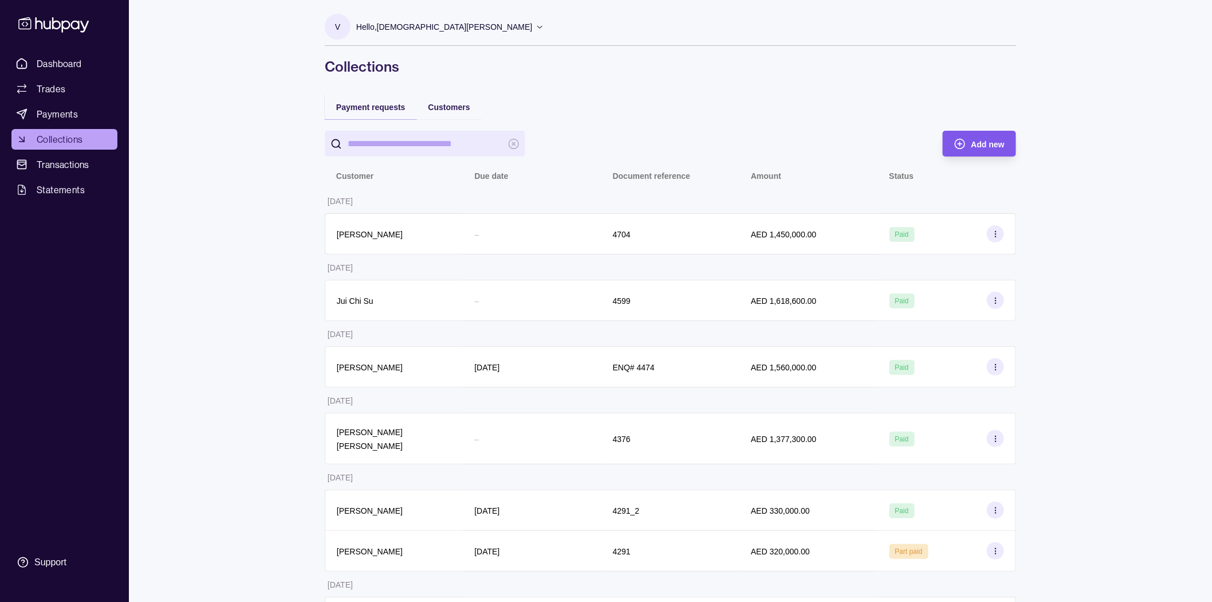
click at [949, 144] on div "Add new" at bounding box center [971, 144] width 68 height 26
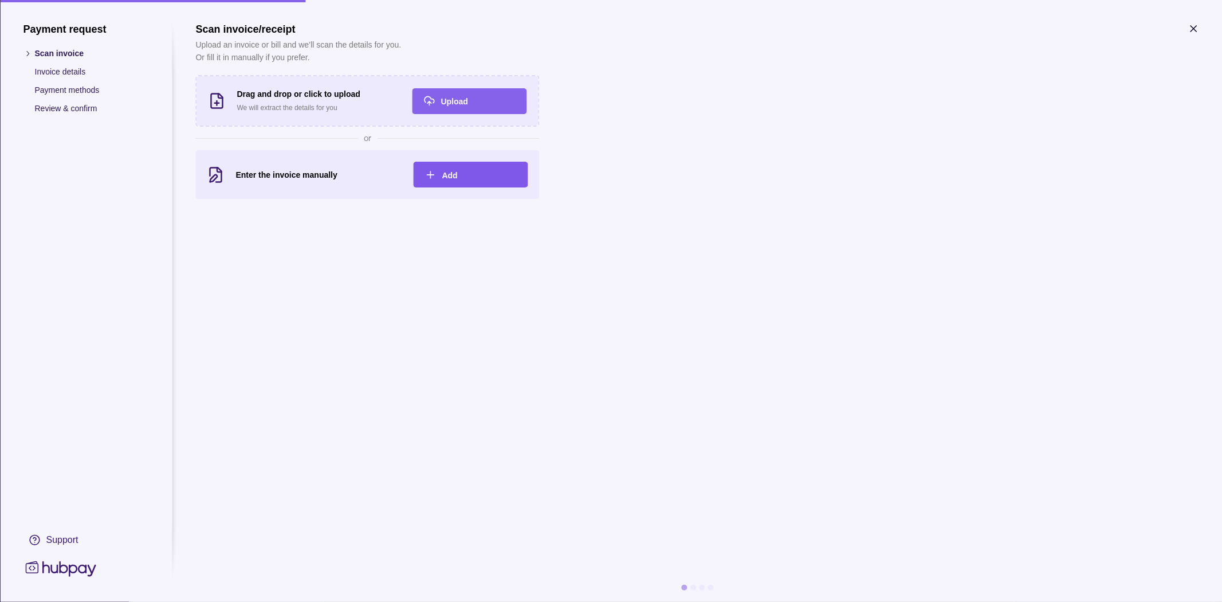
click at [454, 181] on div "Add" at bounding box center [461, 175] width 109 height 26
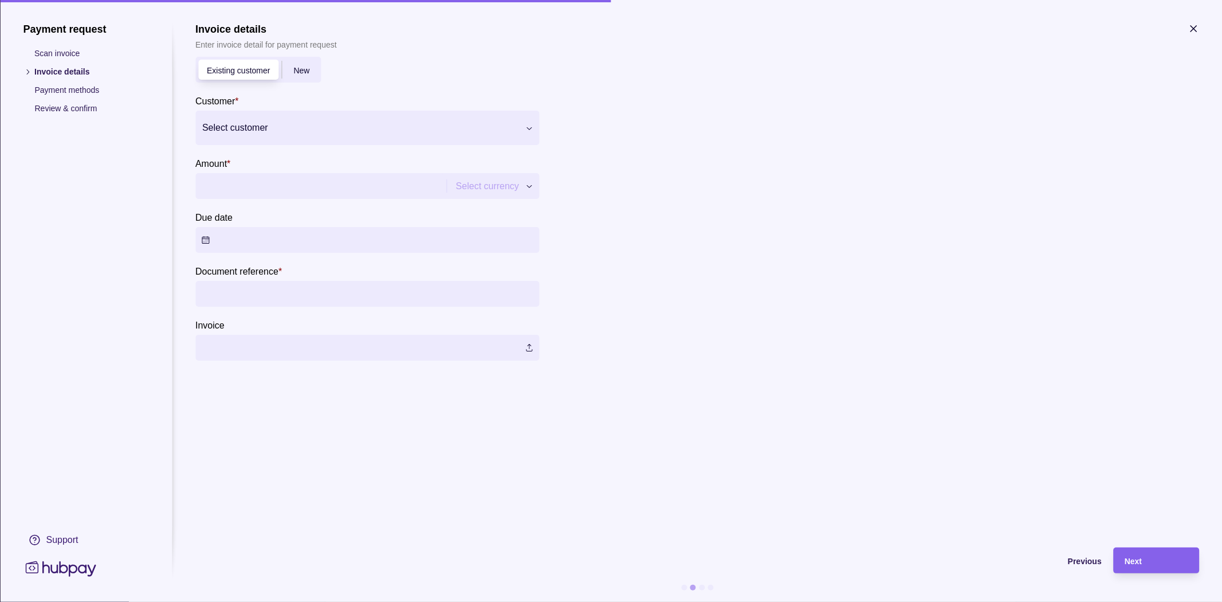
click at [386, 124] on div at bounding box center [360, 128] width 316 height 16
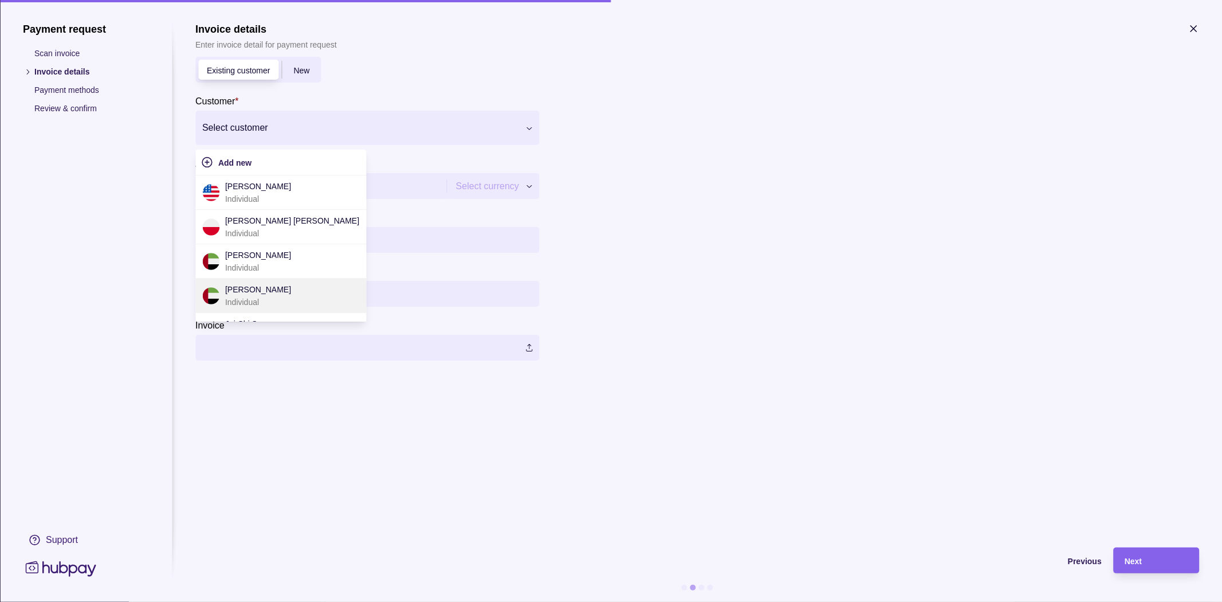
click at [268, 291] on p "[PERSON_NAME]" at bounding box center [258, 289] width 66 height 13
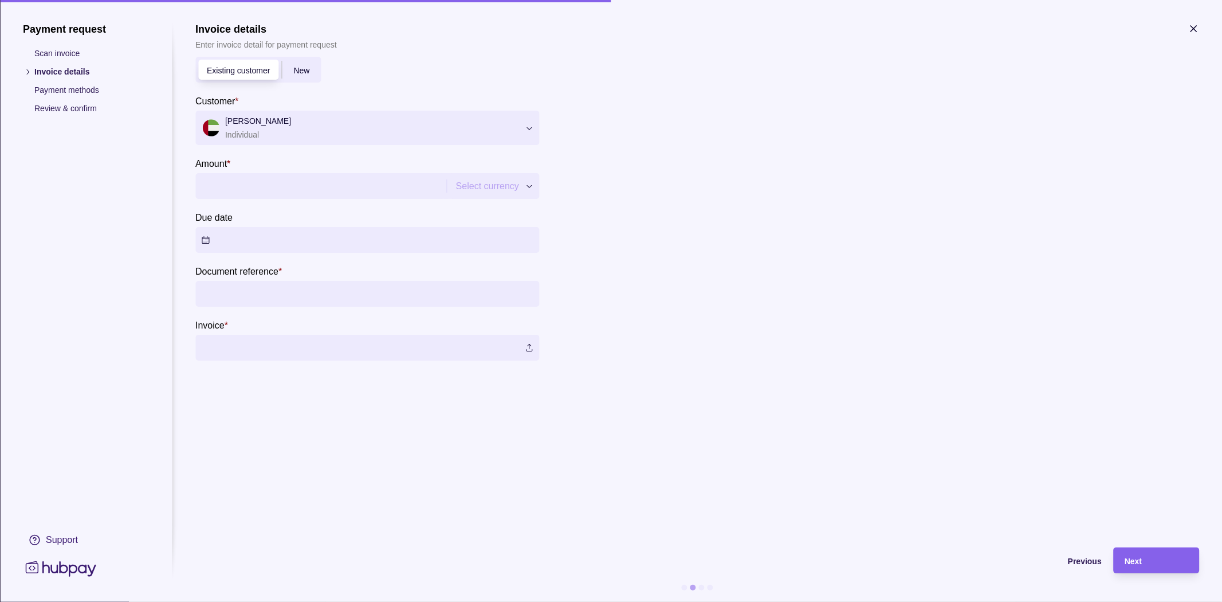
click at [331, 188] on input "Amount *" at bounding box center [319, 186] width 237 height 26
click at [1192, 29] on icon "button" at bounding box center [1194, 29] width 6 height 6
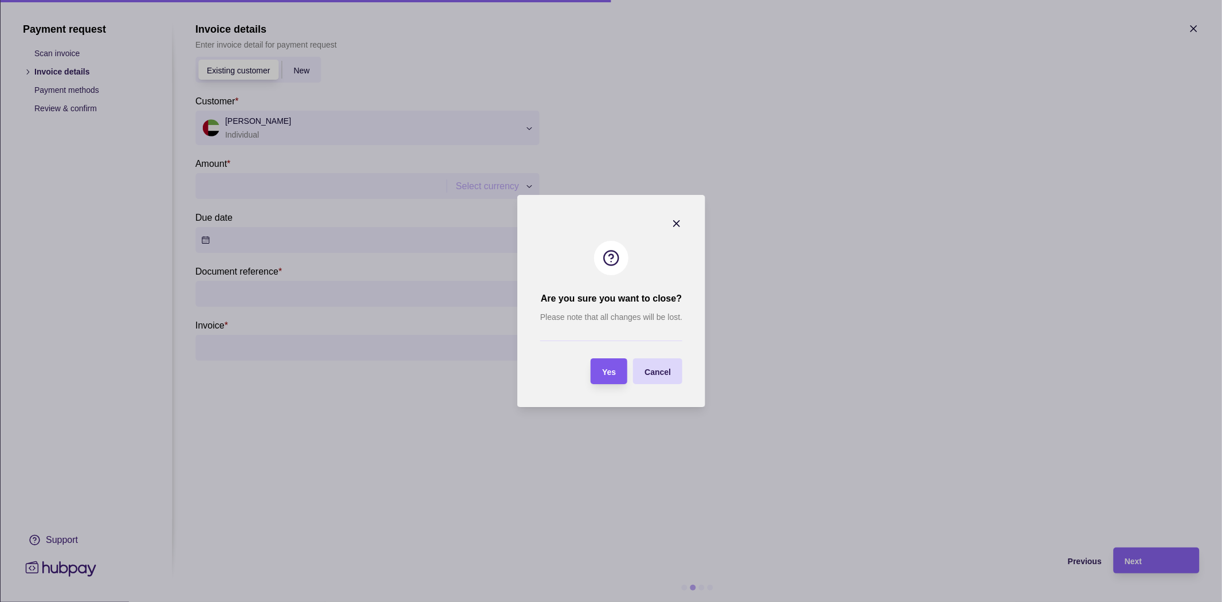
click at [603, 375] on span "Yes" at bounding box center [609, 371] width 14 height 9
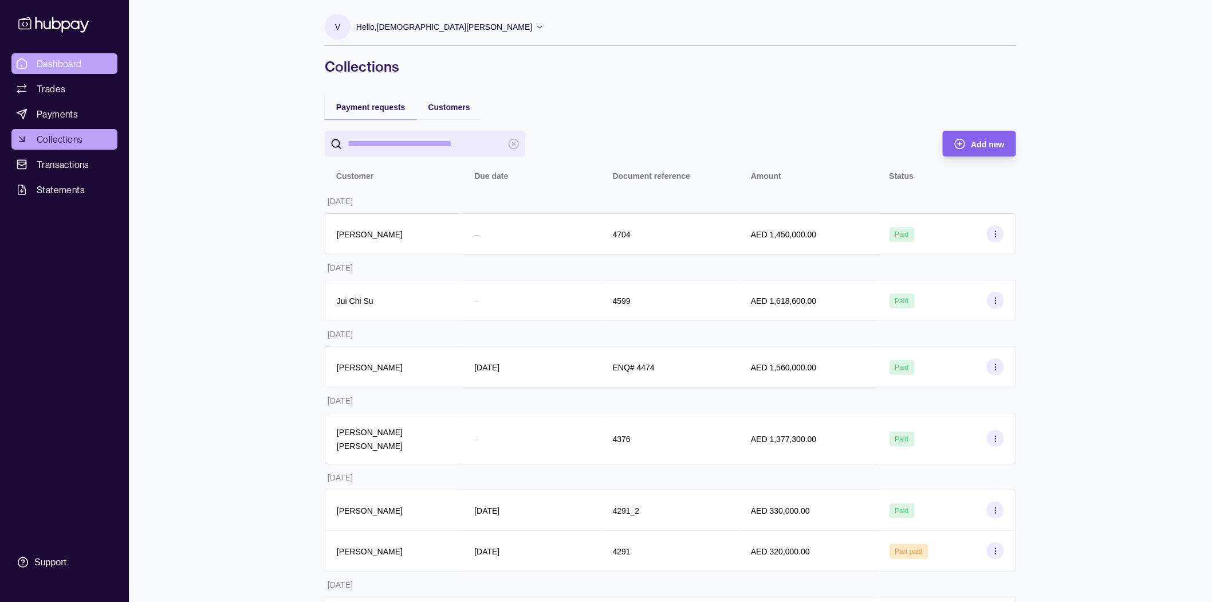
click at [44, 60] on span "Dashboard" at bounding box center [59, 64] width 45 height 14
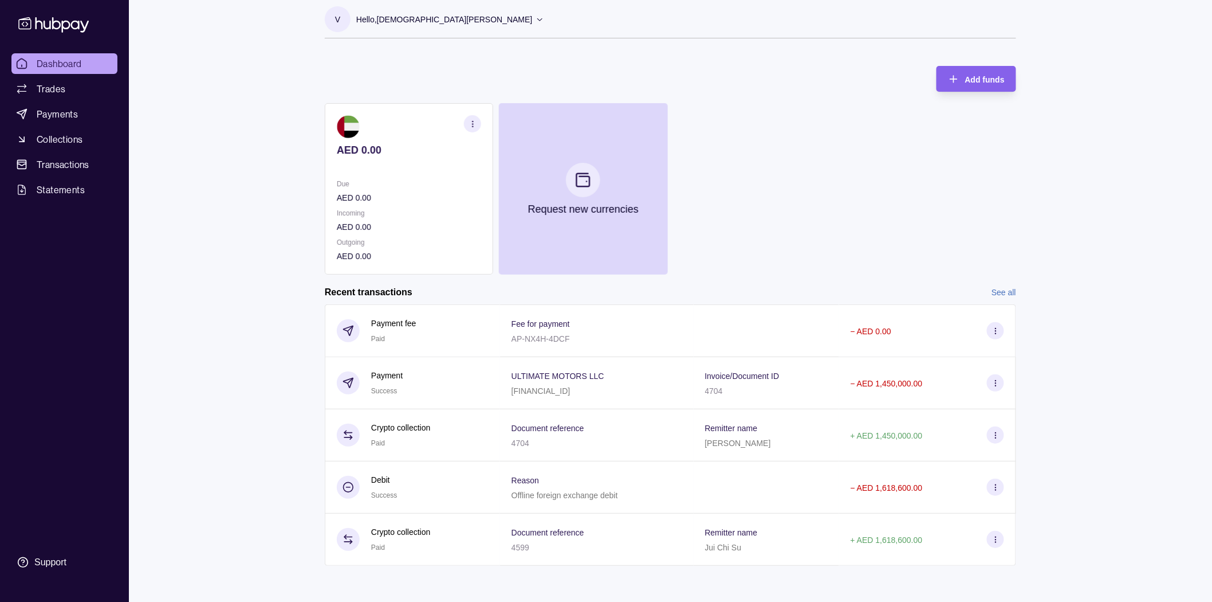
scroll to position [9, 0]
